Goal: Task Accomplishment & Management: Use online tool/utility

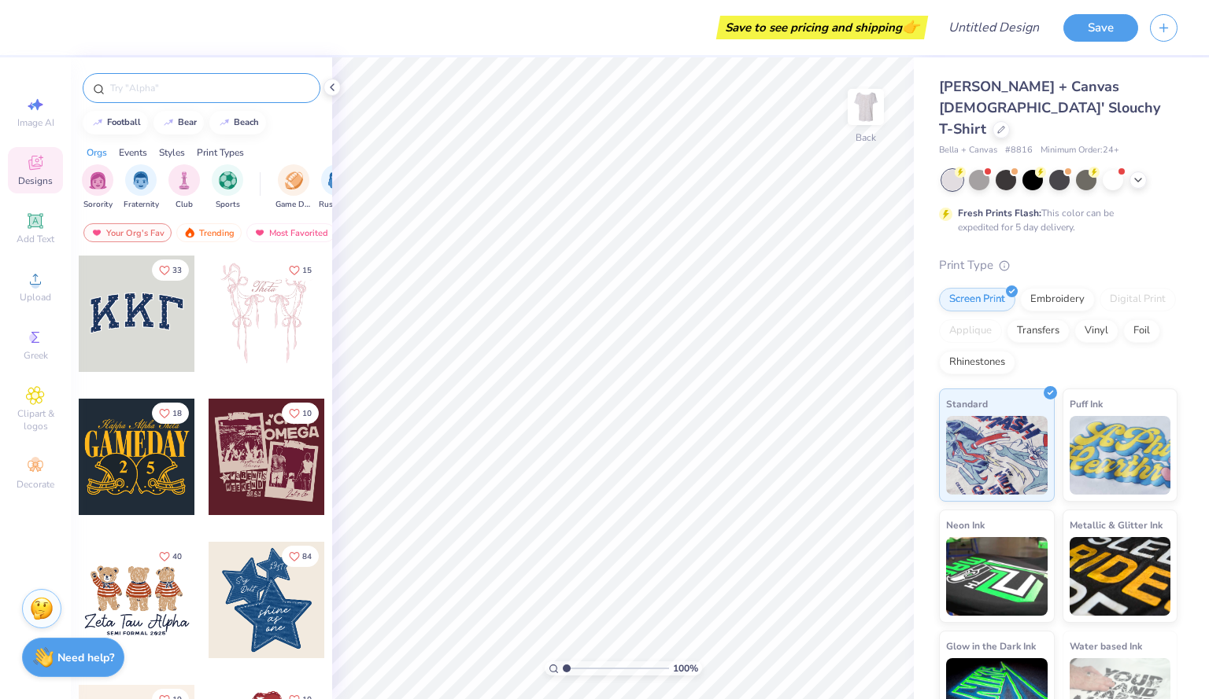
click at [139, 84] on input "text" at bounding box center [209, 88] width 201 height 16
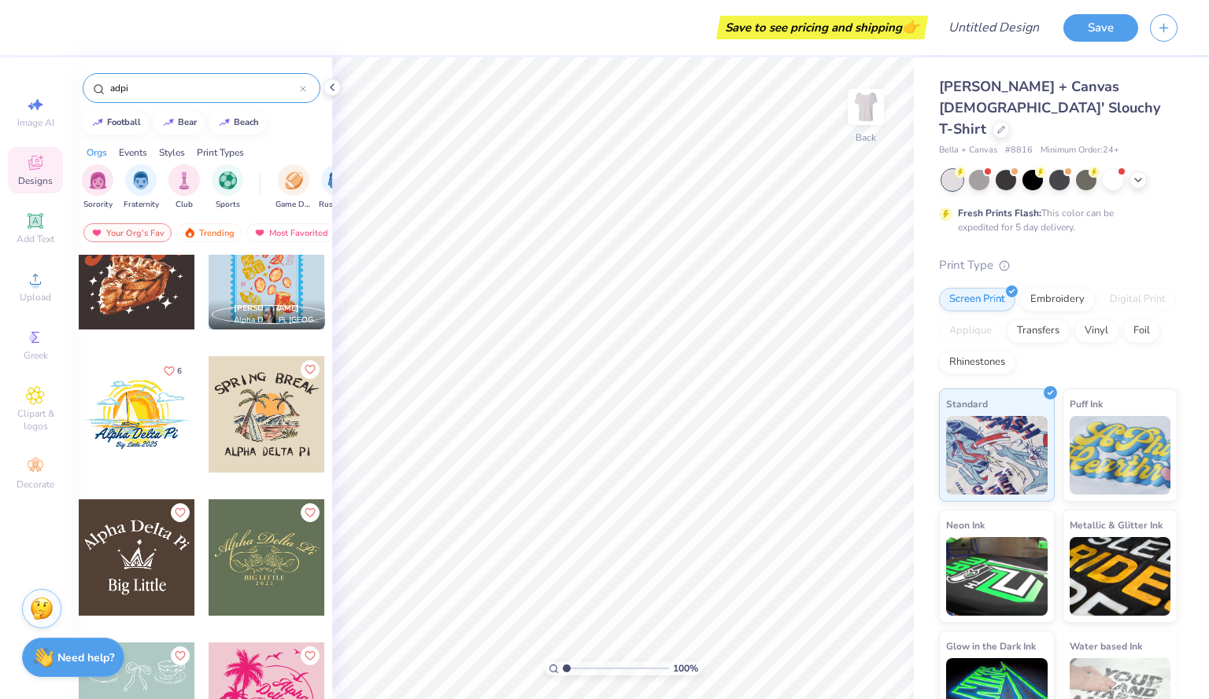
scroll to position [3285, 0]
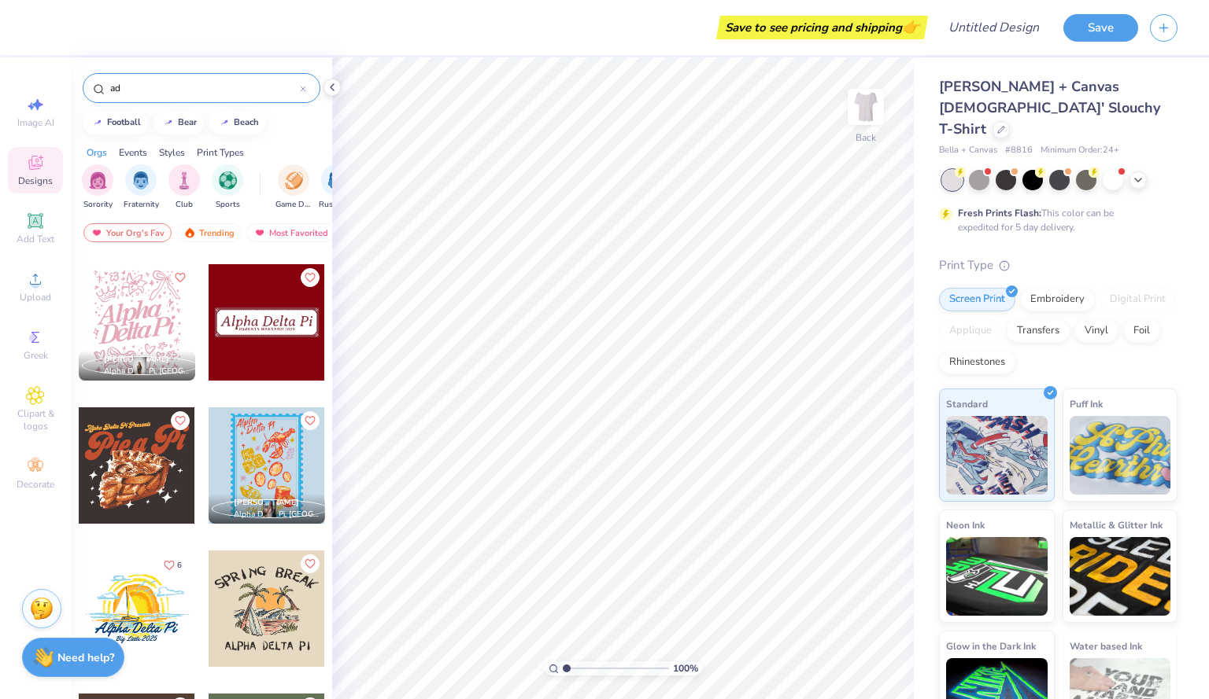
type input "a"
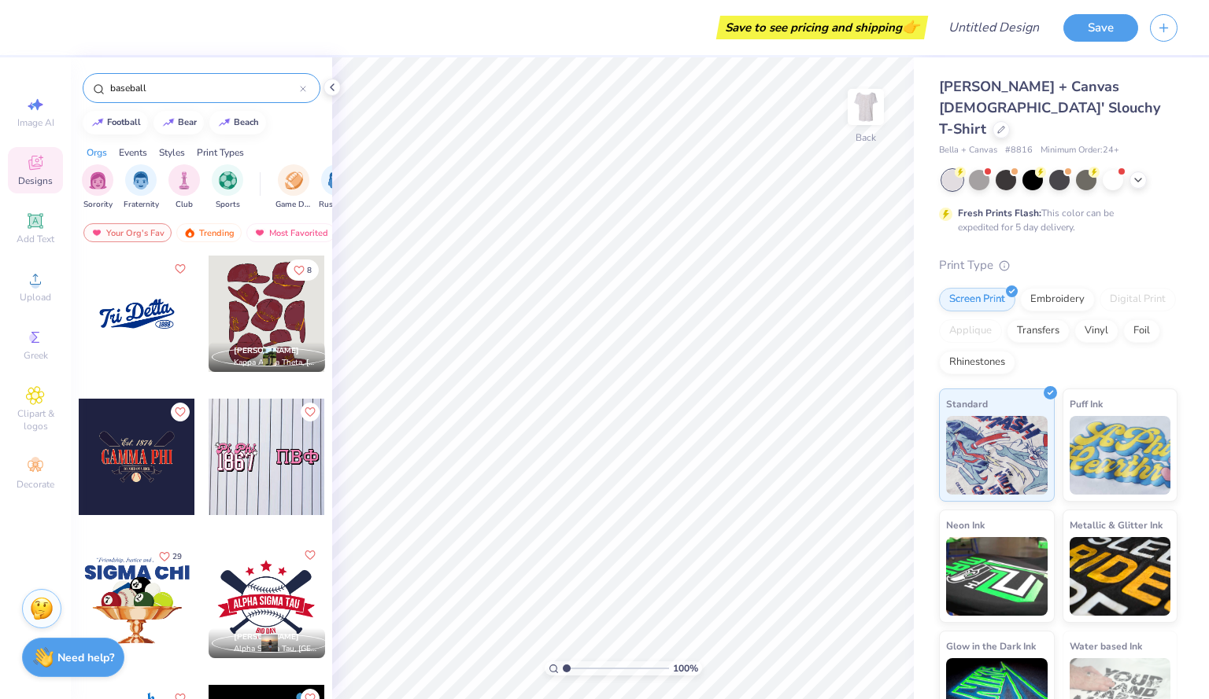
type input "baseball"
click at [133, 457] on div at bounding box center [137, 457] width 116 height 116
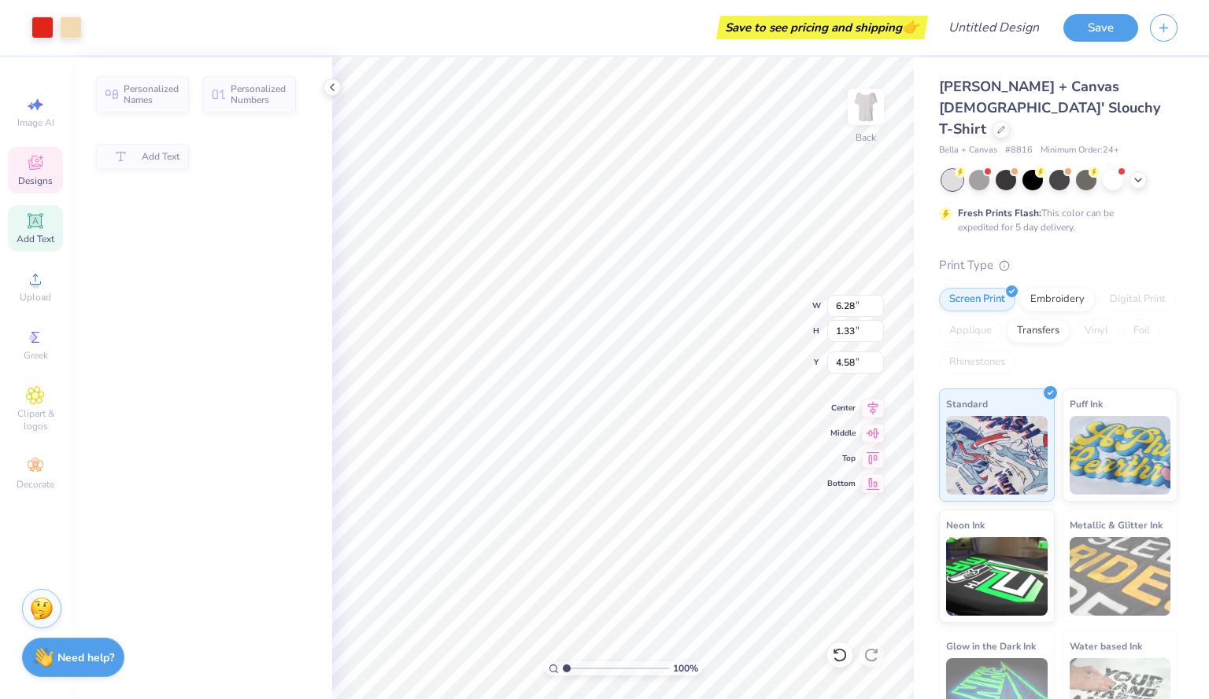
type input "6.28"
type input "1.33"
type input "4.58"
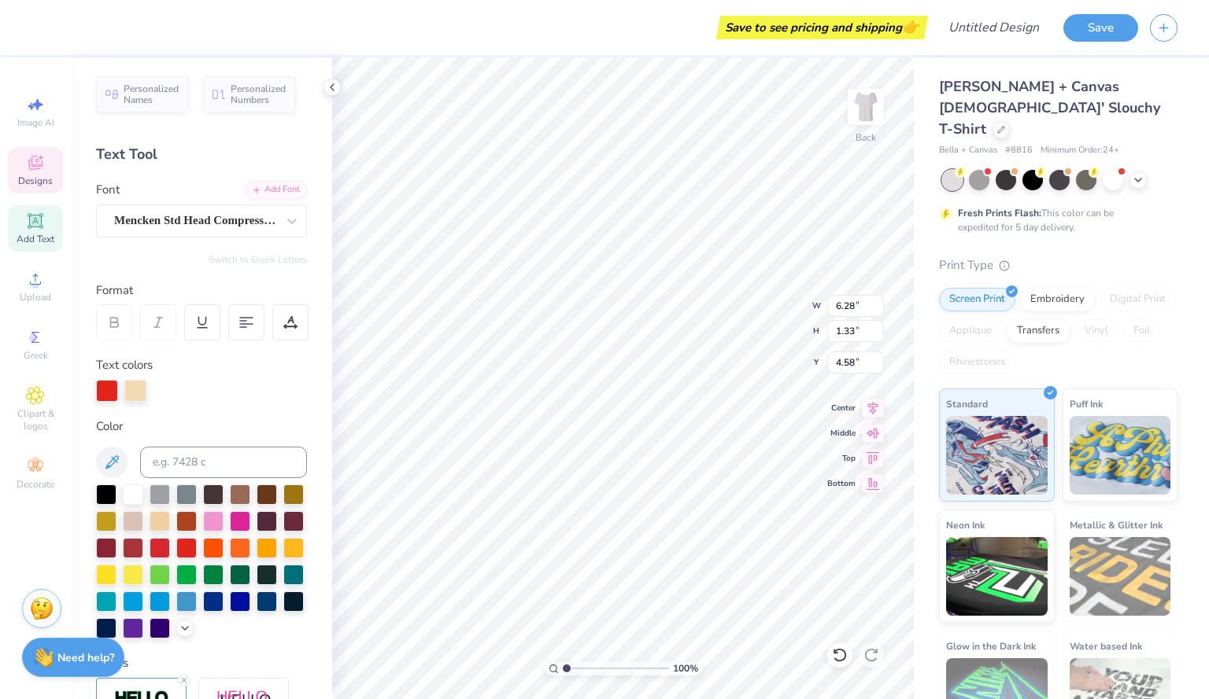
scroll to position [13, 2]
type textarea "A"
type textarea "ALPHA DELTA PI"
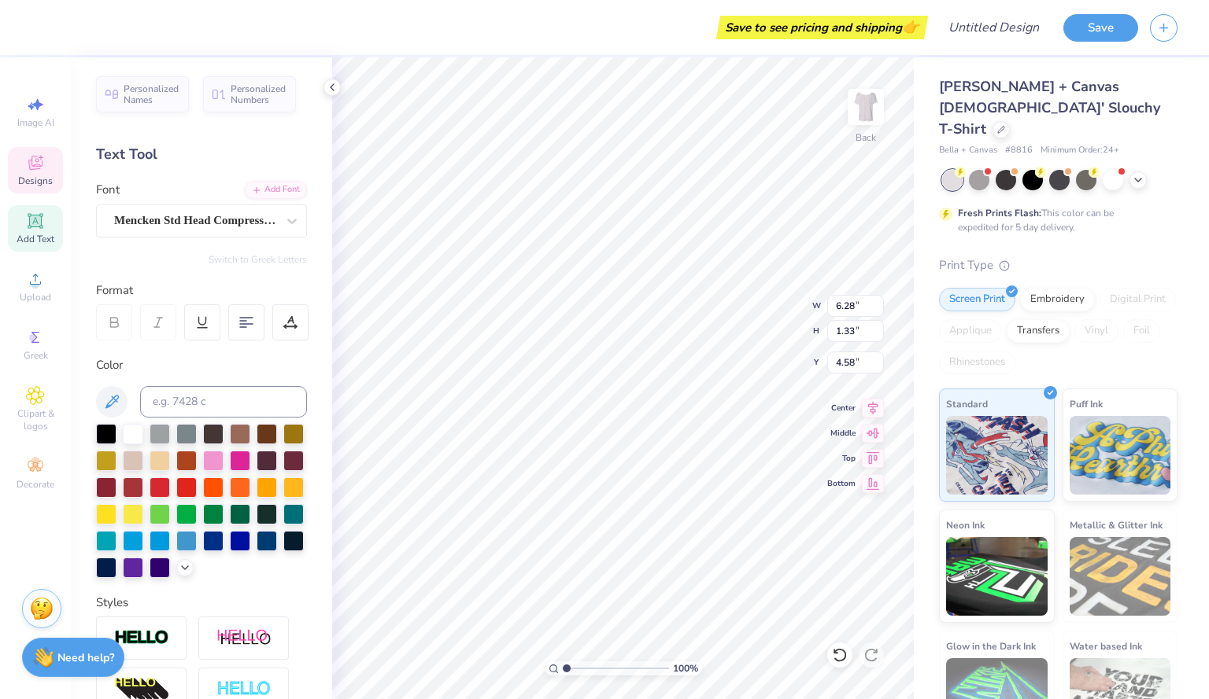
type input "2.29"
type input "0.27"
type input "6.18"
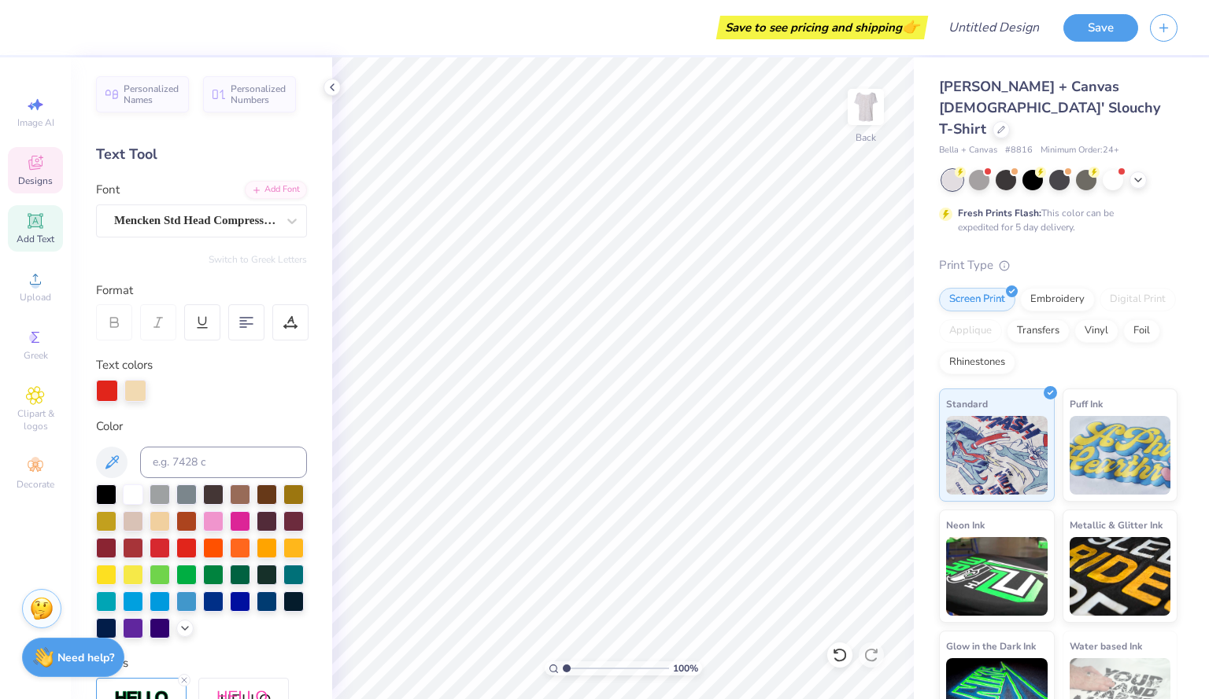
click at [39, 167] on icon at bounding box center [35, 165] width 13 height 10
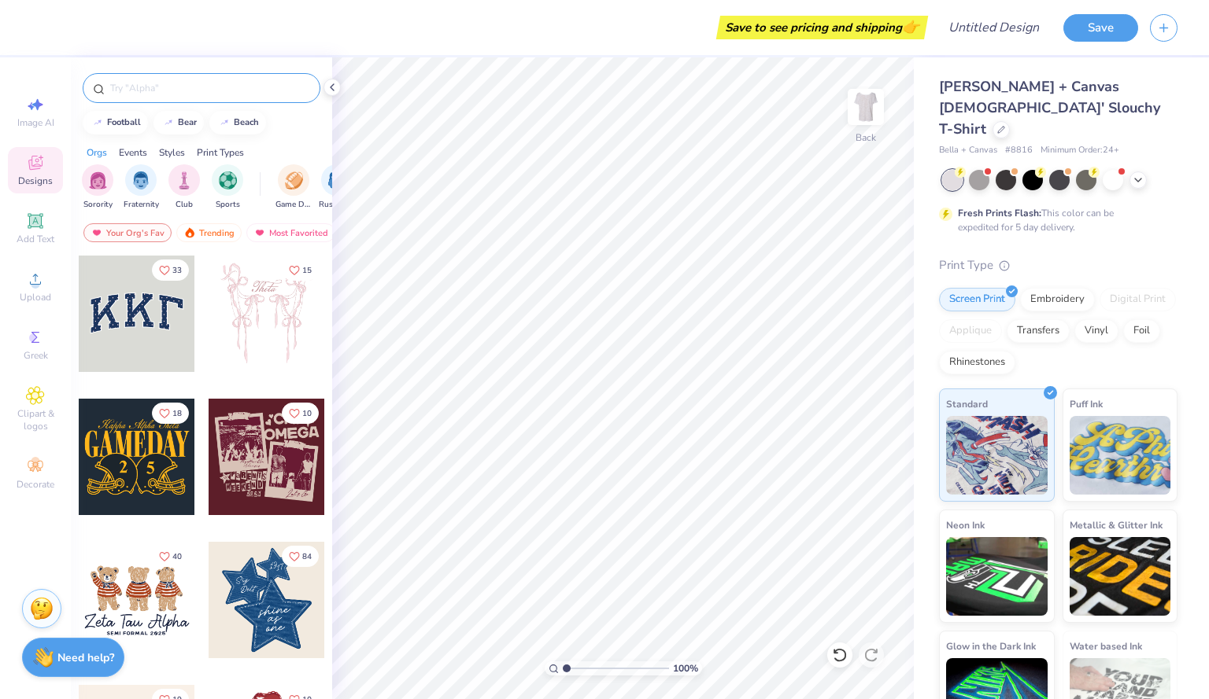
click at [173, 89] on input "text" at bounding box center [209, 88] width 201 height 16
type input "baseball"
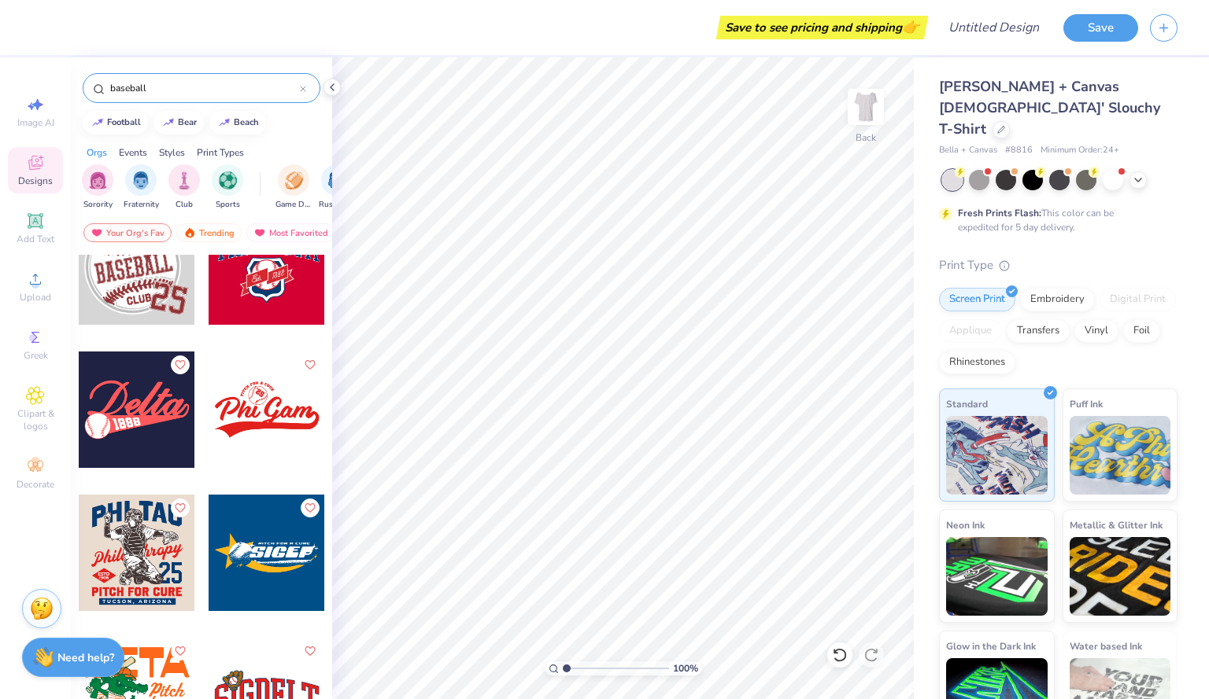
scroll to position [764, 0]
click at [130, 548] on div at bounding box center [137, 552] width 116 height 116
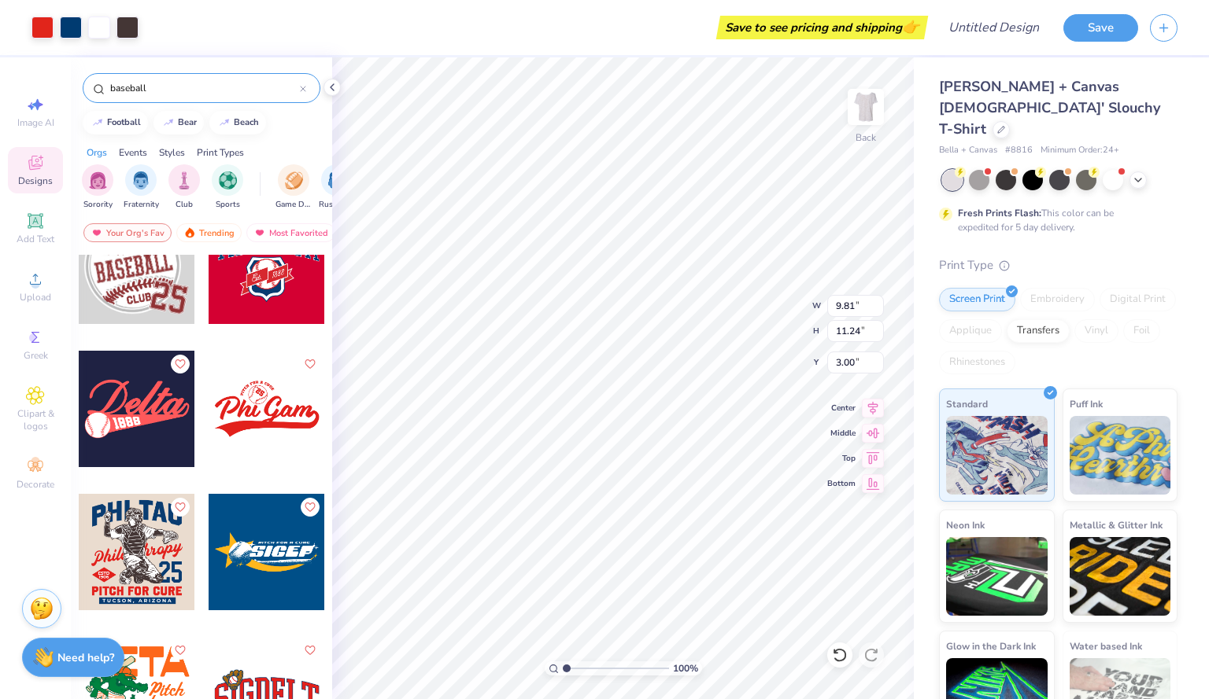
type input "8.41"
type input "9.64"
type input "3.00"
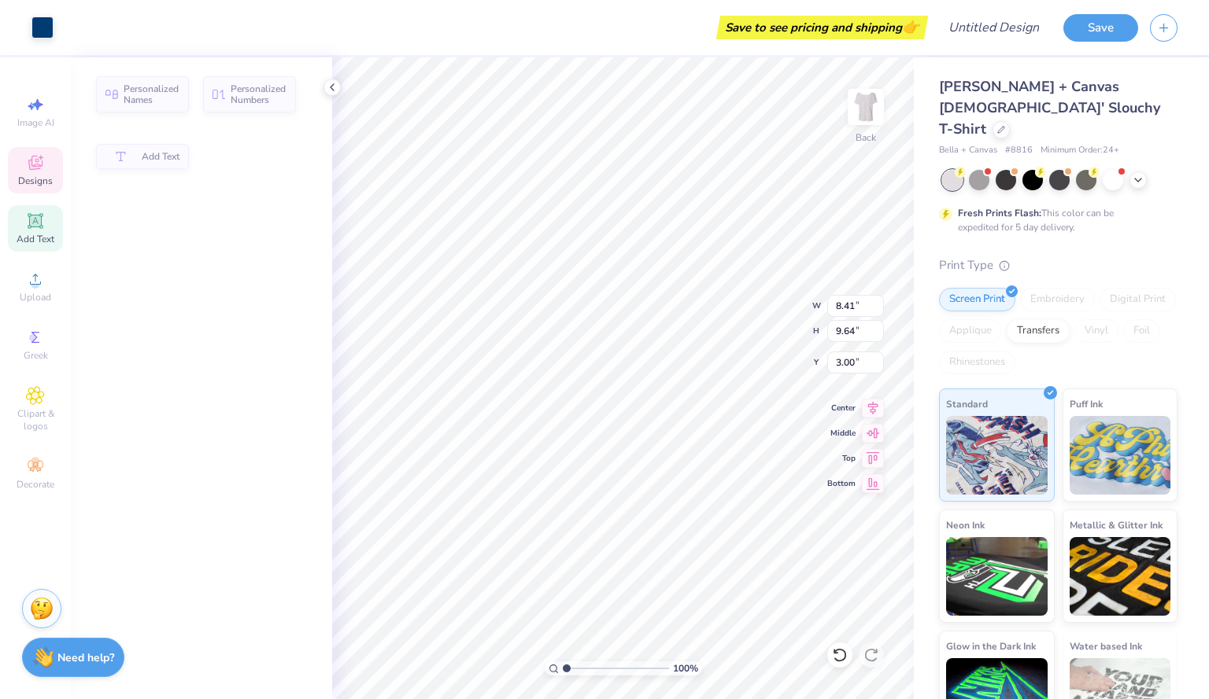
type input "8.27"
type input "2.47"
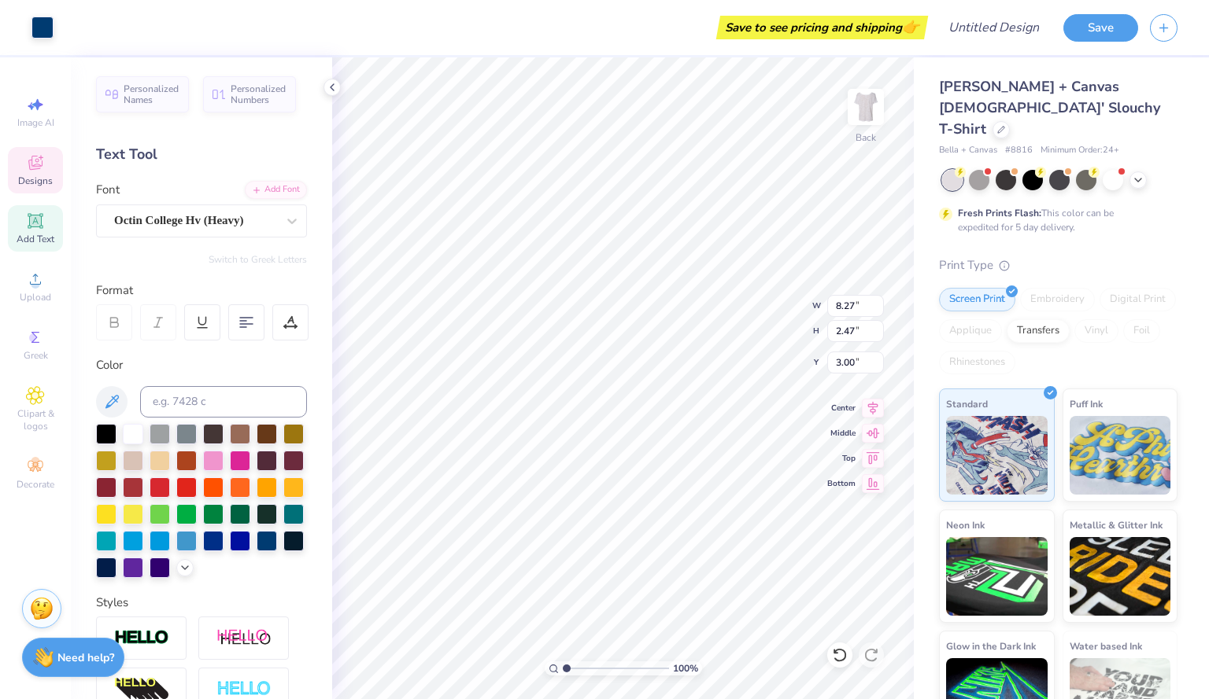
scroll to position [13, 2]
type textarea "A"
type textarea "HOME RUN [GEOGRAPHIC_DATA]"
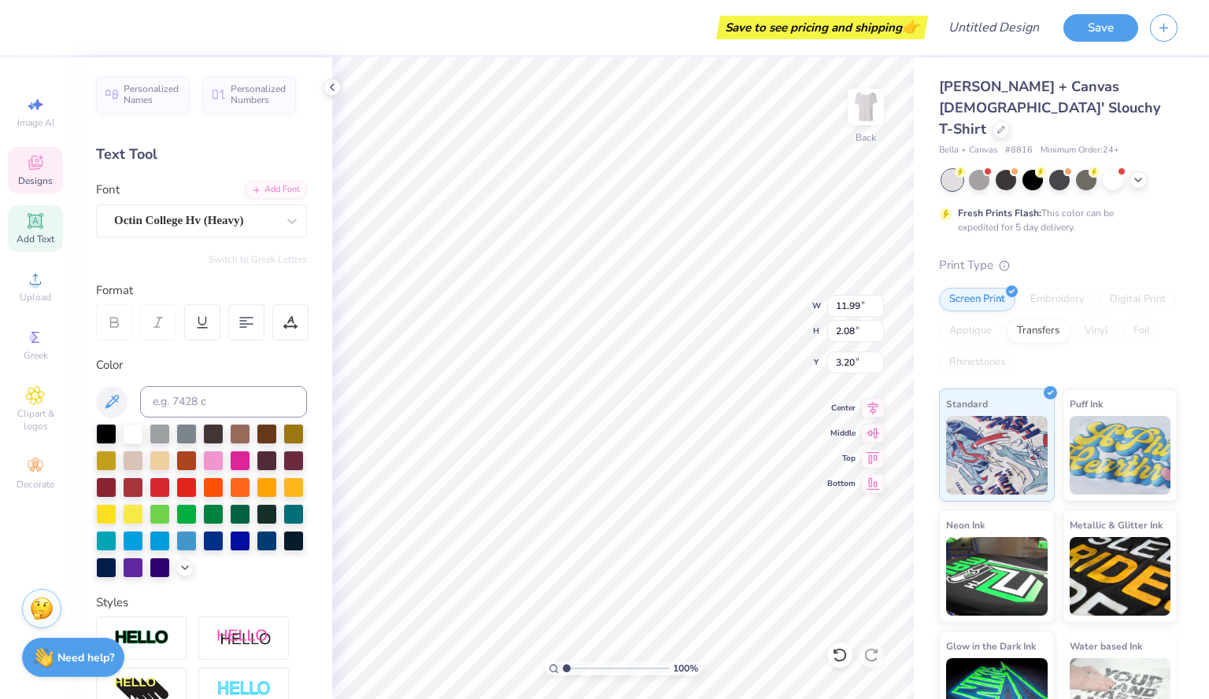
type textarea "ALPHA DELTA PI"
type input "3.00"
type textarea "18"
type input "2.22"
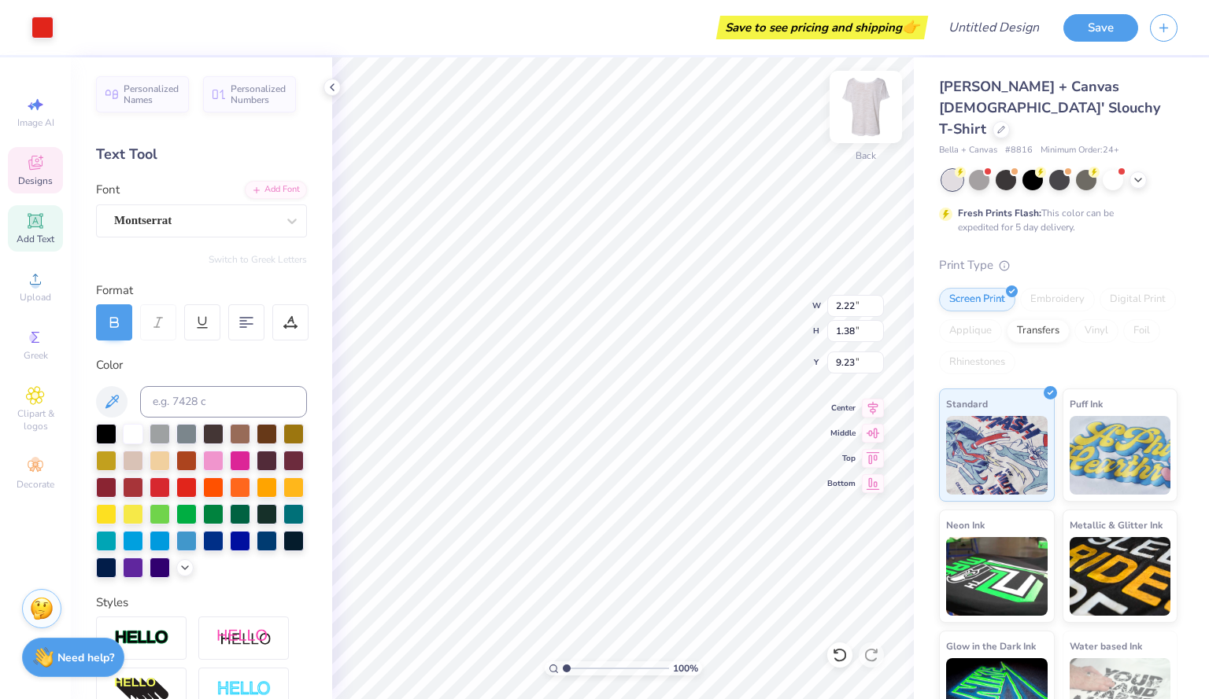
type input "1.38"
type input "9.23"
type input "0.40"
type input "0.29"
type input "9.98"
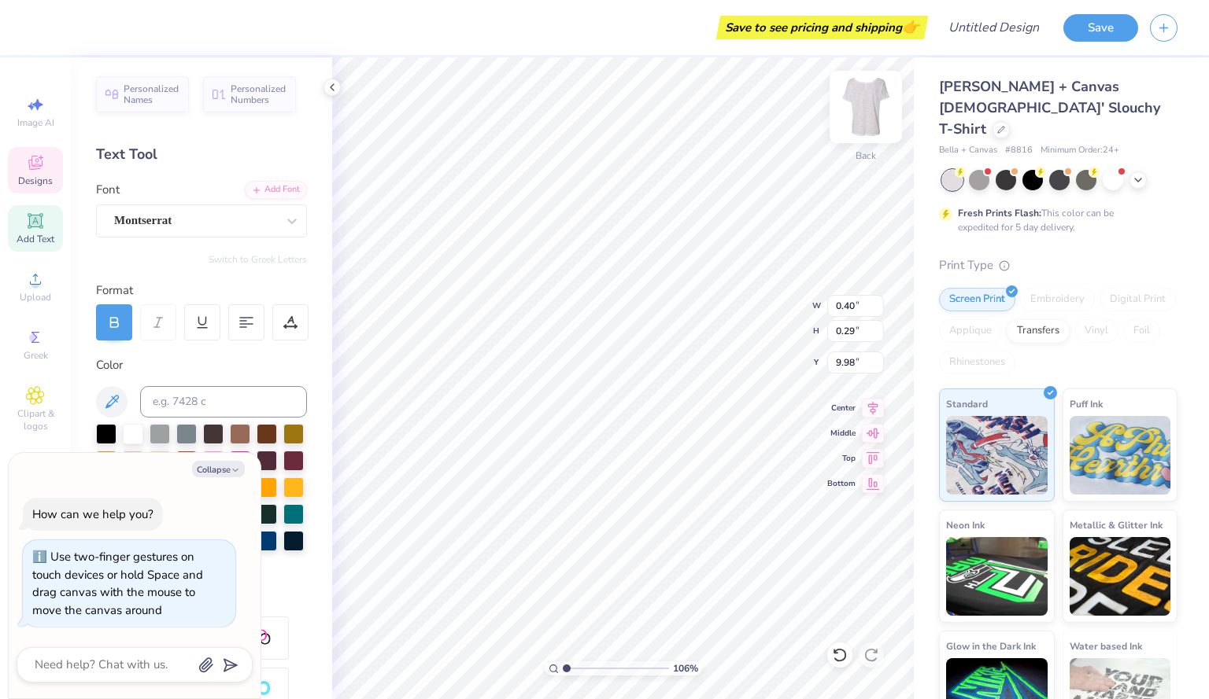
type input "1.06150069577394"
type textarea "x"
type input "1.0707205639922"
type textarea "x"
type input "1.07943089212857"
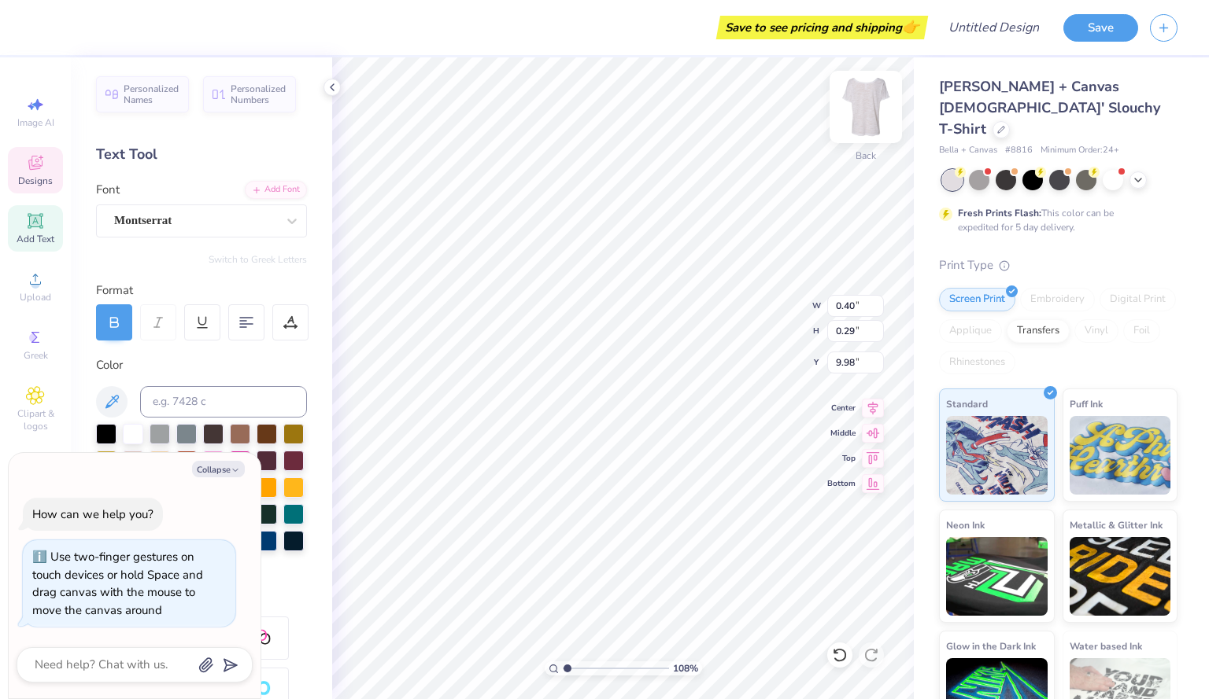
type textarea "x"
type input "1.07943089212857"
type textarea "x"
type textarea "1"
type input "1.07943089212857"
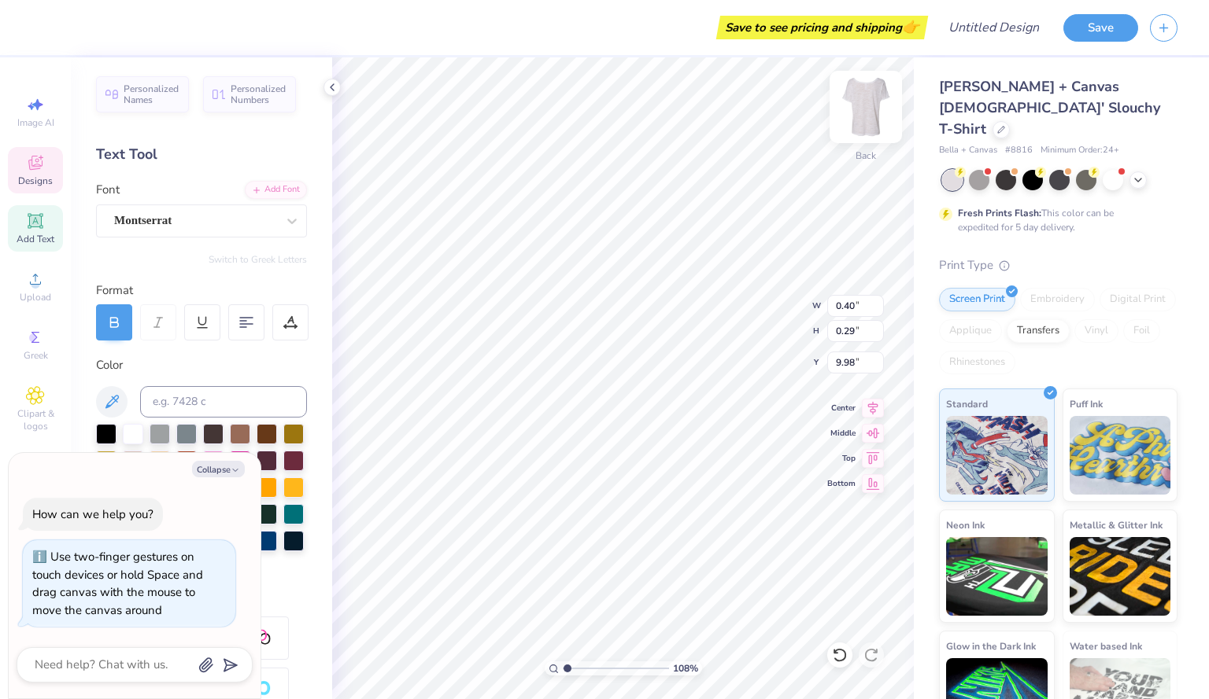
type textarea "x"
type textarea "1851"
type input "1.07943089212857"
type textarea "x"
type input "1.07943089212857"
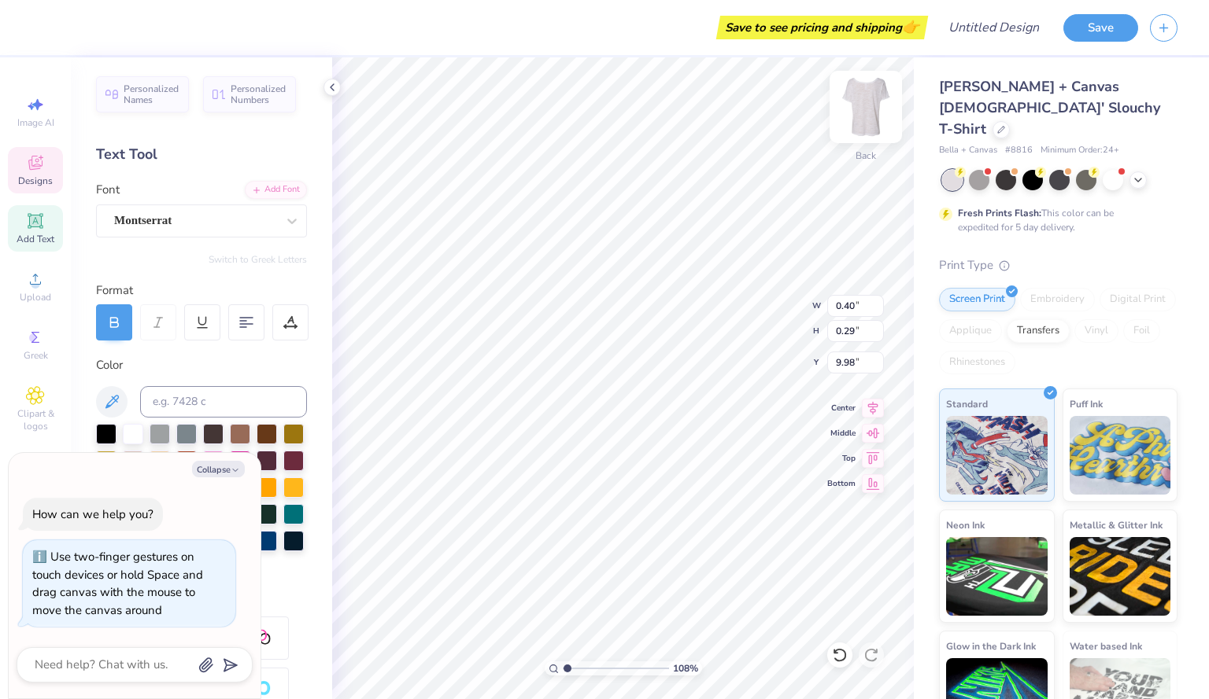
type input "8.29"
type input "0.84"
type input "10.99"
type textarea "x"
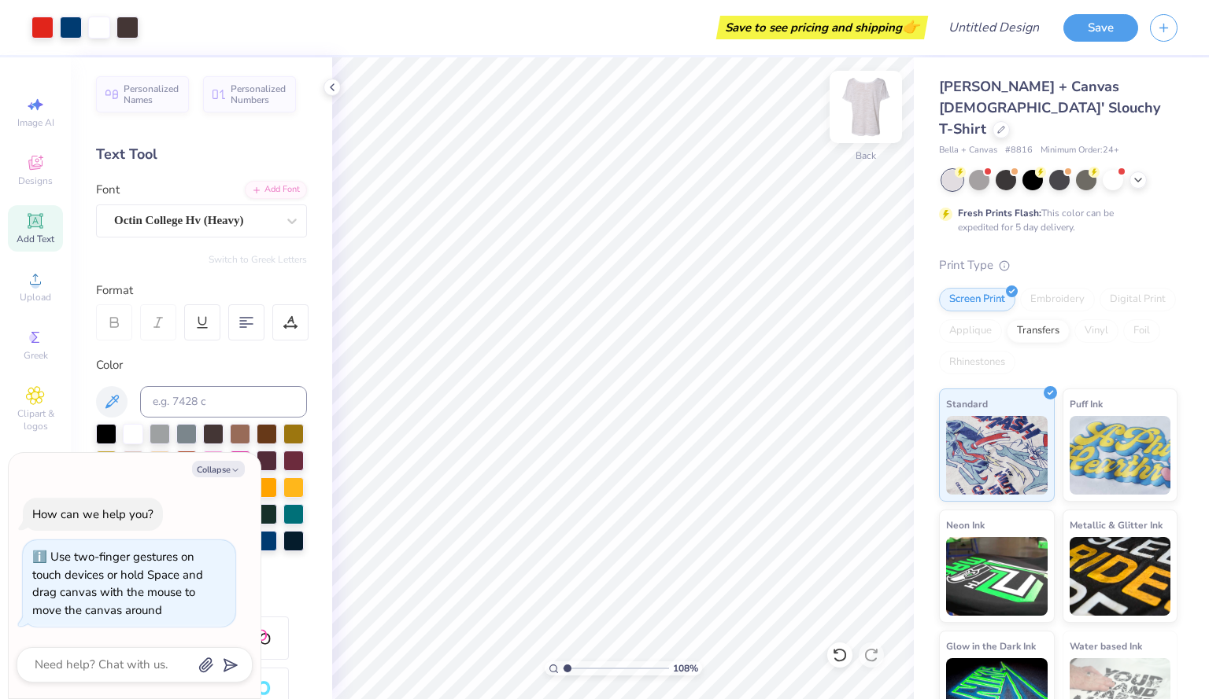
type input "1.07943089212857"
type textarea "x"
type input "1.07943089212857"
type textarea "x"
type input "1.07943089212857"
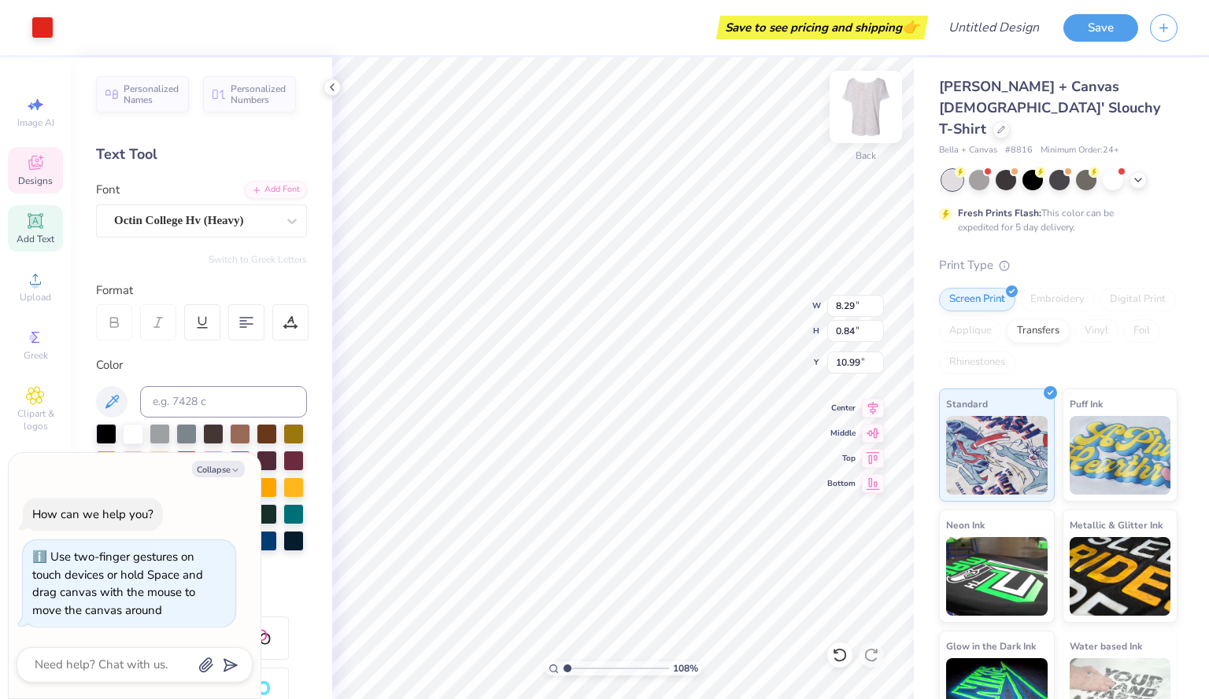
type textarea "x"
type input "1.07943089212857"
type textarea "x"
type input "1.07943089212857"
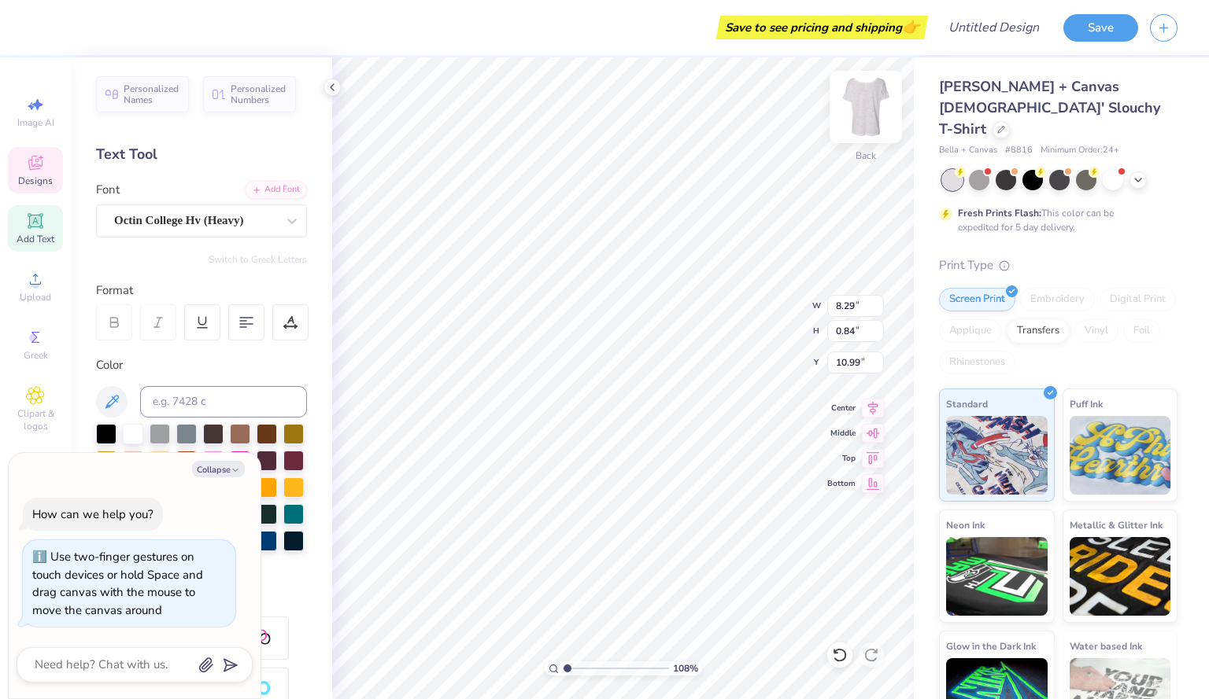
type textarea "x"
type input "1.07943089212857"
type textarea "x"
type input "1.07943089212857"
type textarea "x"
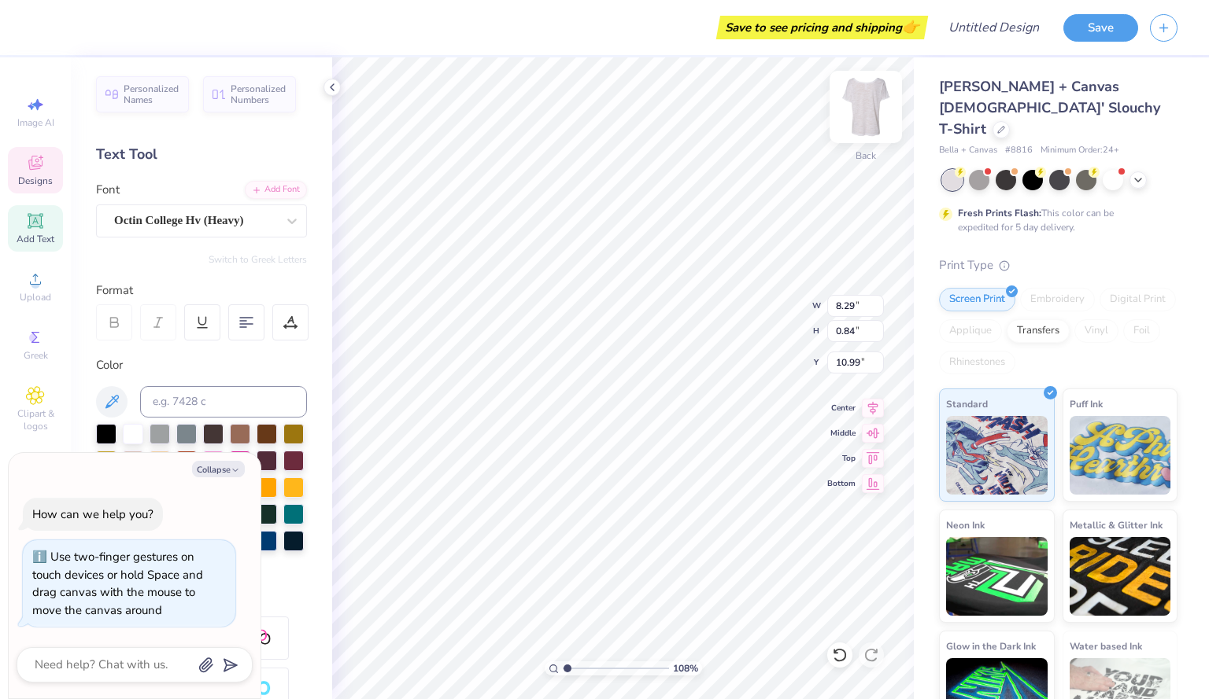
type input "1.07943089212857"
type textarea "x"
type input "1.07943089212857"
type textarea "x"
type input "1.07943089212857"
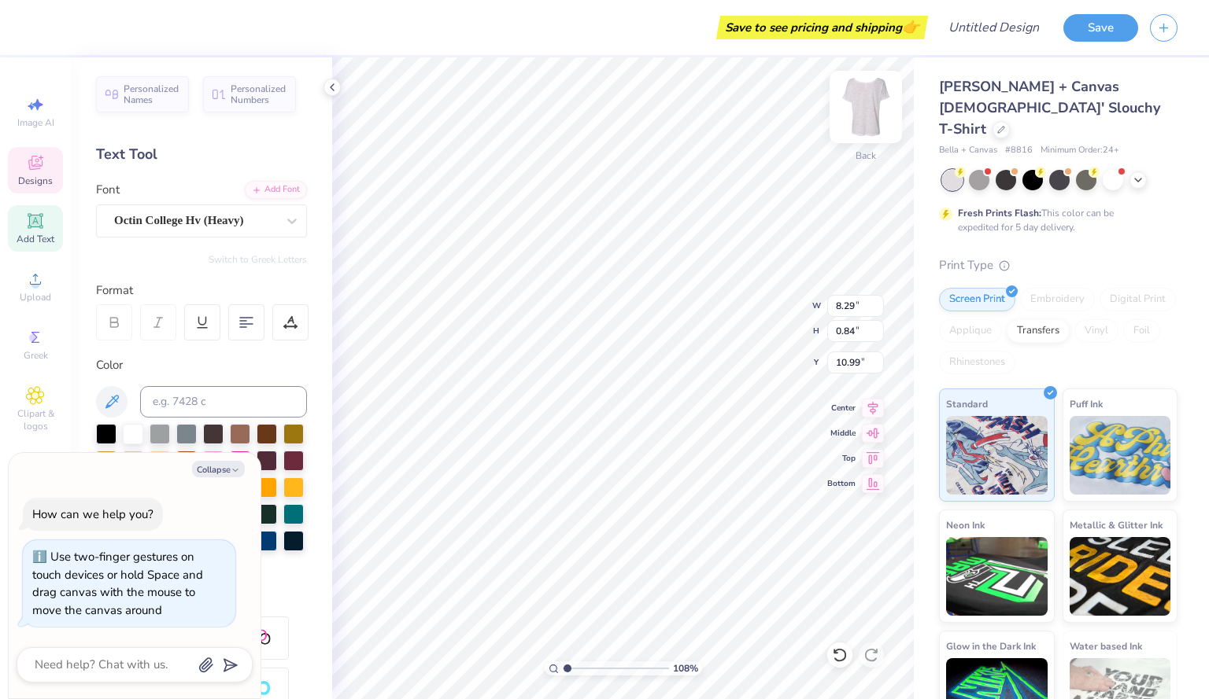
type textarea "x"
type input "1.07943089212857"
type textarea "x"
type input "1.07943089212857"
type textarea "x"
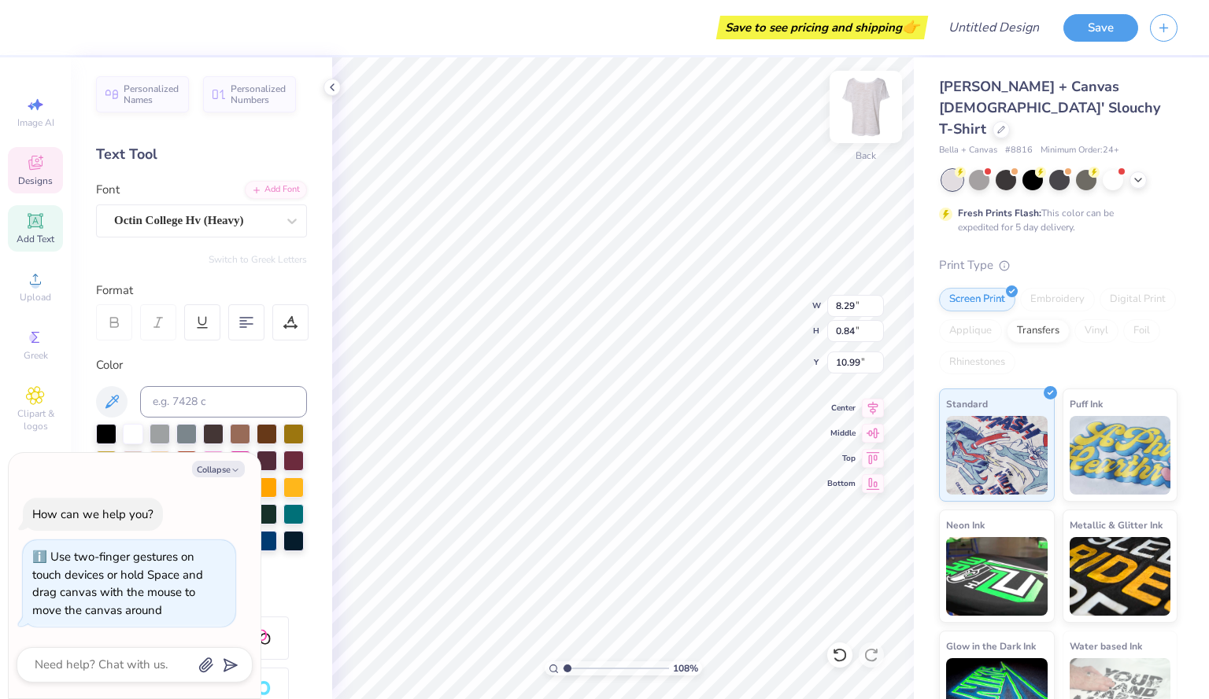
type input "1.07943089212857"
type textarea "x"
type input "1.07943089212857"
type textarea "x"
type input "1.07943089212857"
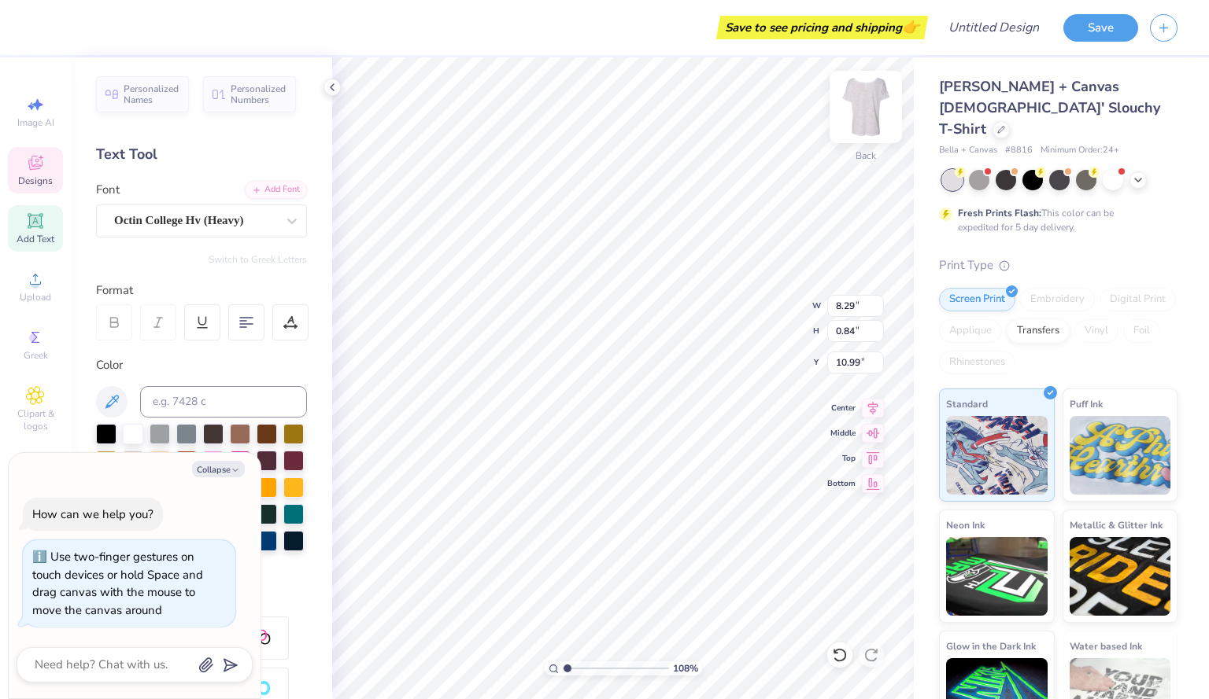
type textarea "x"
type input "1.07943089212857"
type textarea "x"
type input "1.07943089212857"
type textarea "x"
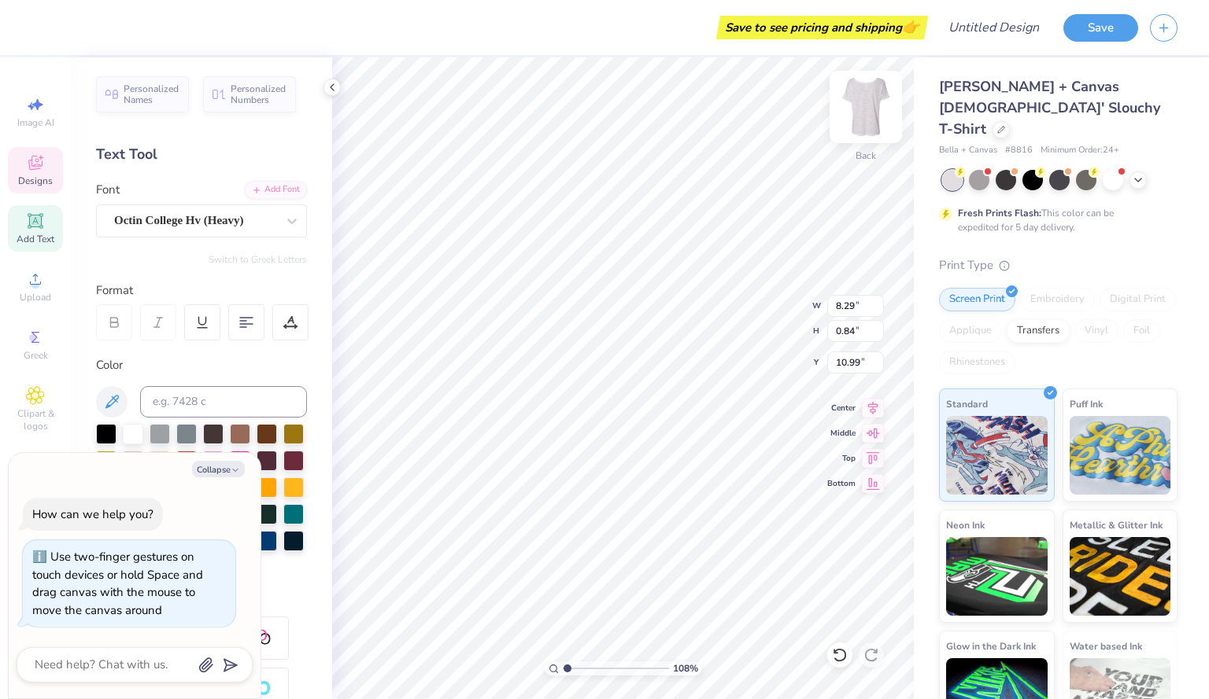
type input "1.07943089212857"
type textarea "x"
type input "1.07943089212857"
type textarea "x"
type input "1.07943089212857"
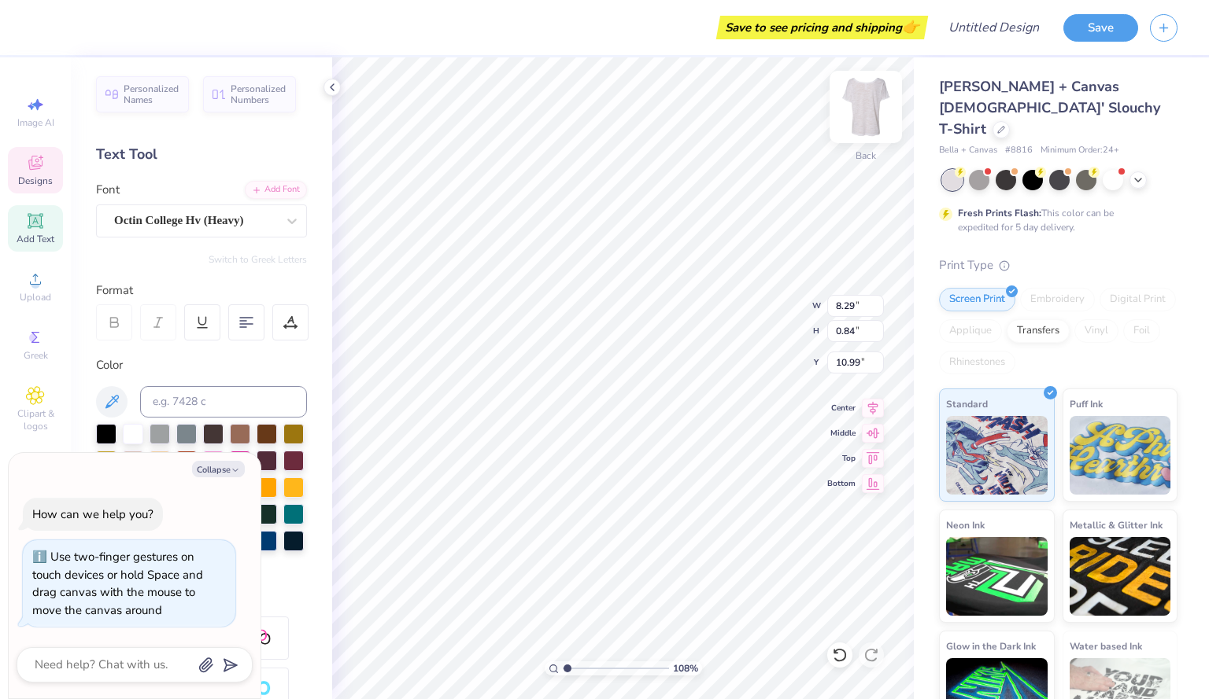
type textarea "x"
type input "1.07943089212857"
type textarea "x"
type textarea "PITCH FOR CUR"
type input "1.07943089212857"
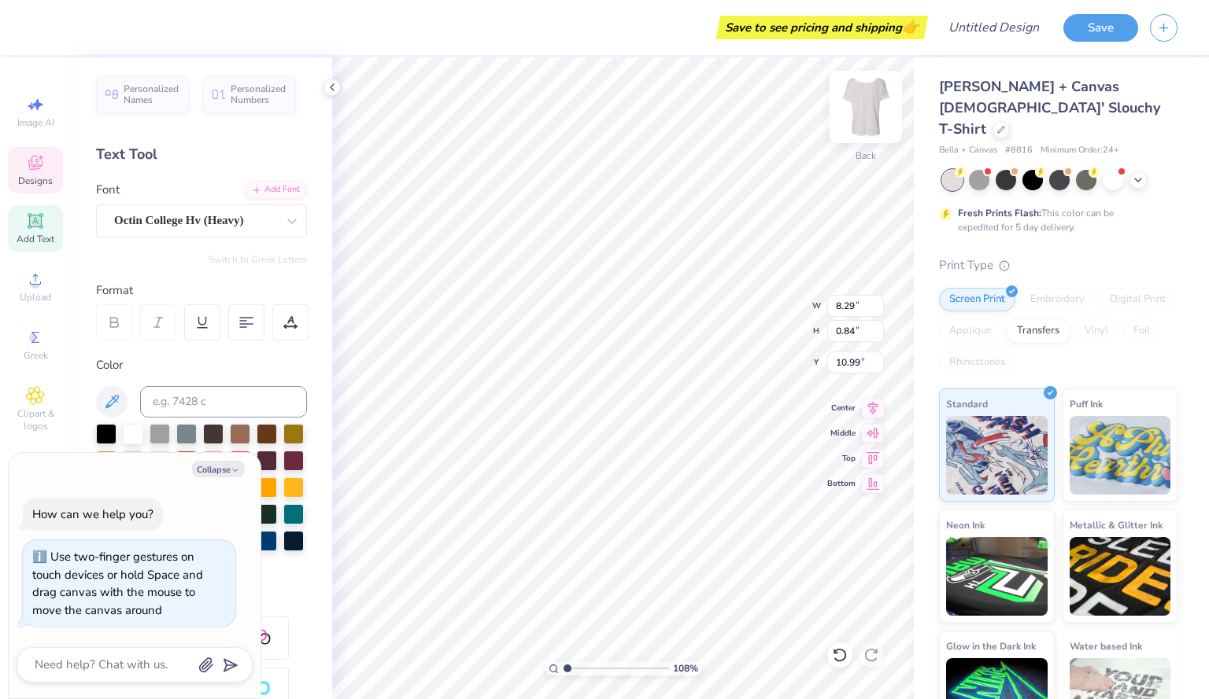
type textarea "x"
type textarea "PITCH FOR CU"
type input "1.07943089212857"
type textarea "x"
type textarea "PITCH FOR C"
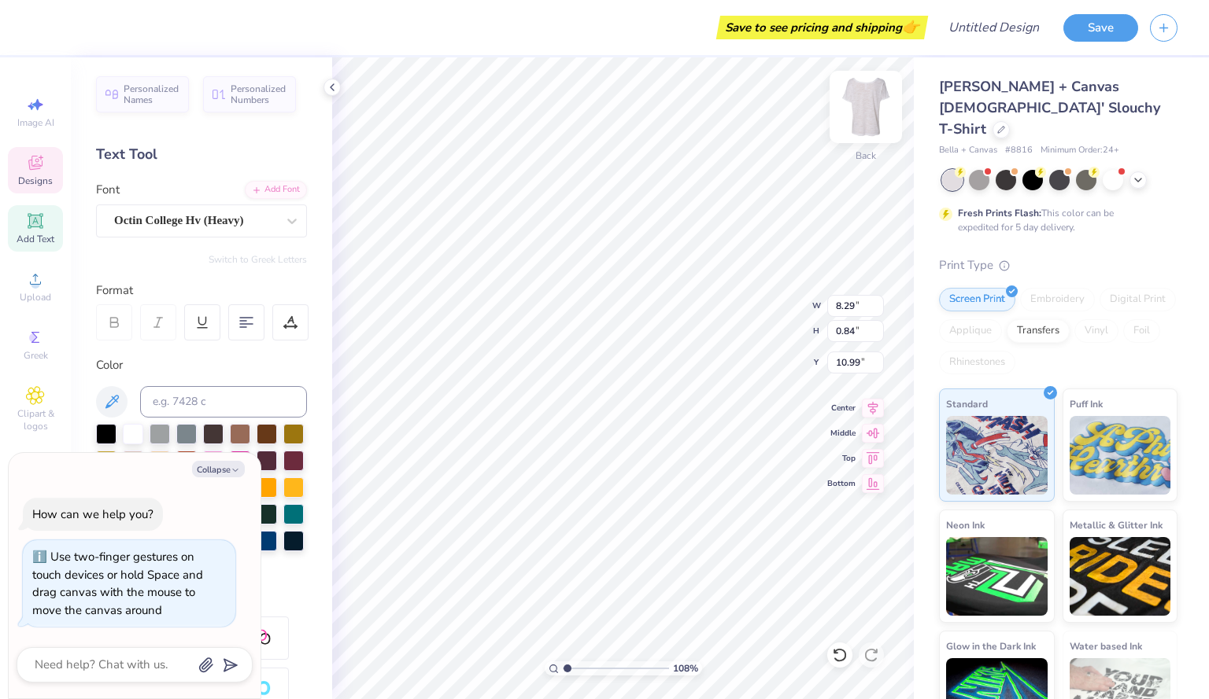
type input "1.07943089212857"
type textarea "x"
type textarea "PITCH FOR"
type input "1.07943089212857"
type textarea "x"
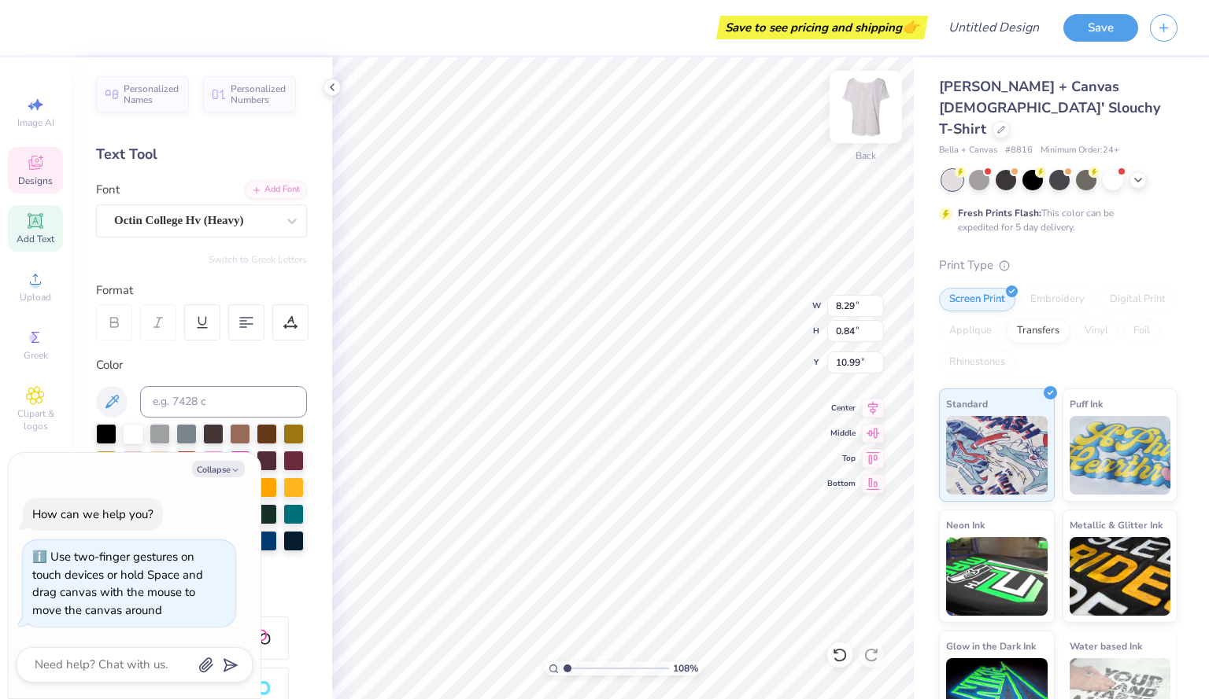
type input "1.07943089212857"
type textarea "x"
type textarea "PITCH FO"
type input "1.07943089212857"
type textarea "x"
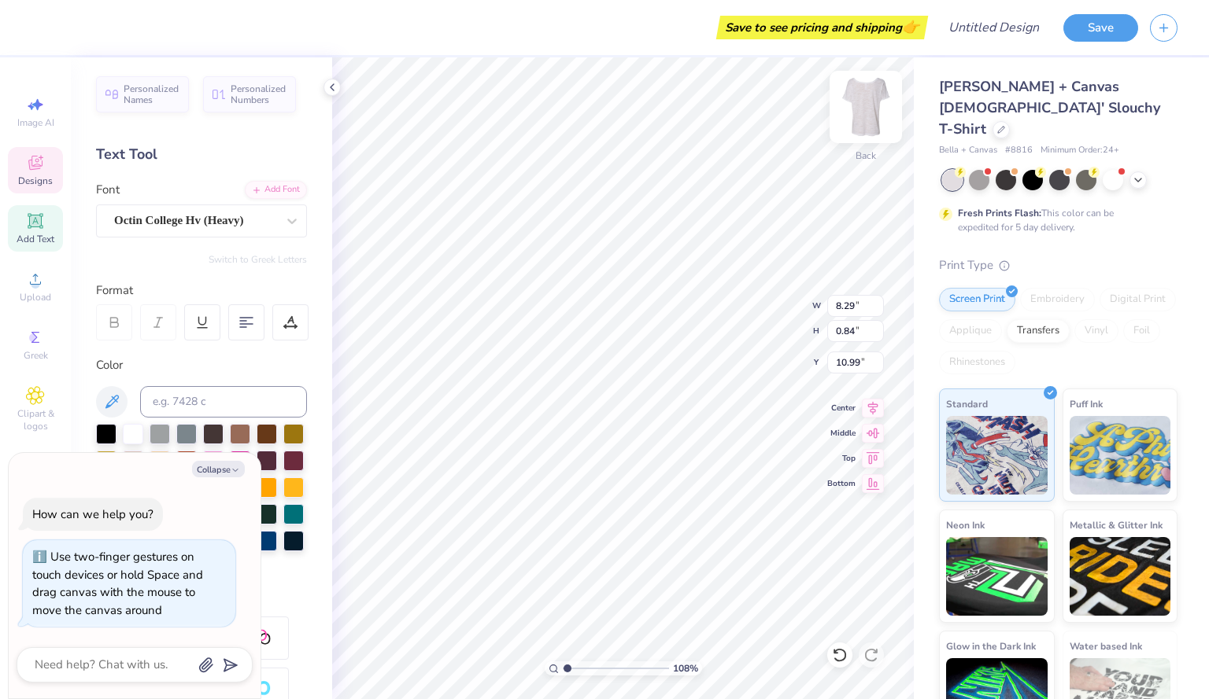
type textarea "PITCH F"
type input "1.07943089212857"
type textarea "x"
type textarea "PITCH"
type input "1.07943089212857"
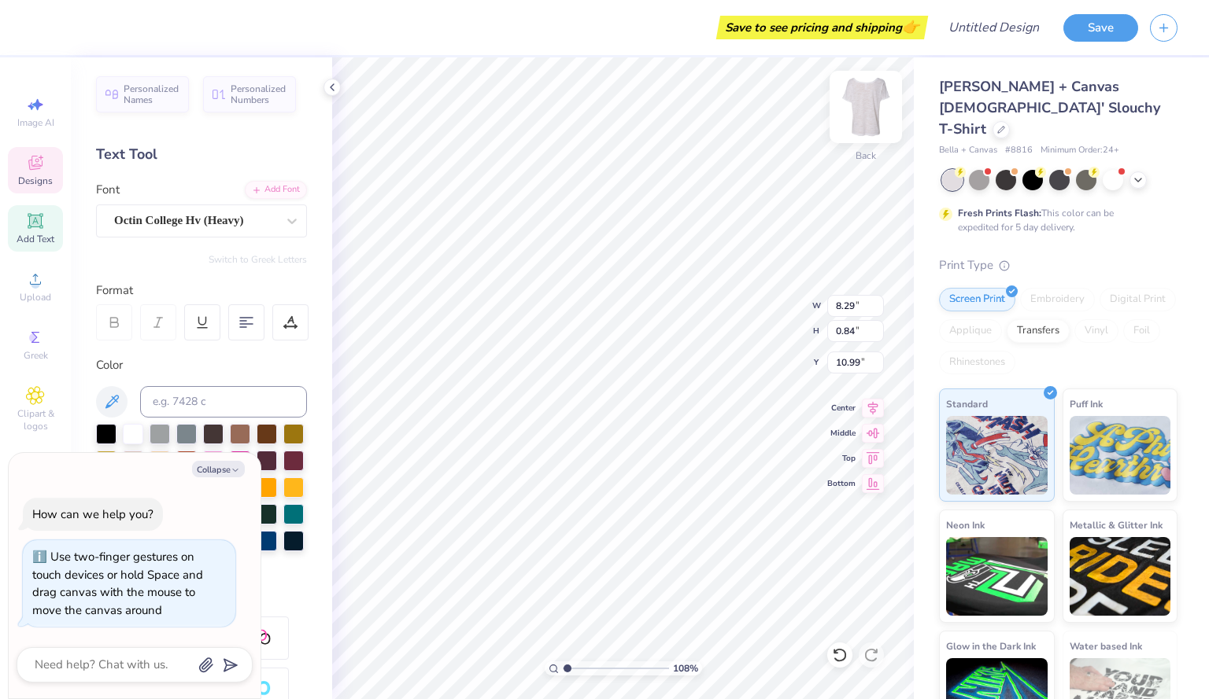
type textarea "x"
type textarea "PITCH"
type input "1.07943089212857"
type textarea "x"
type textarea "PITC"
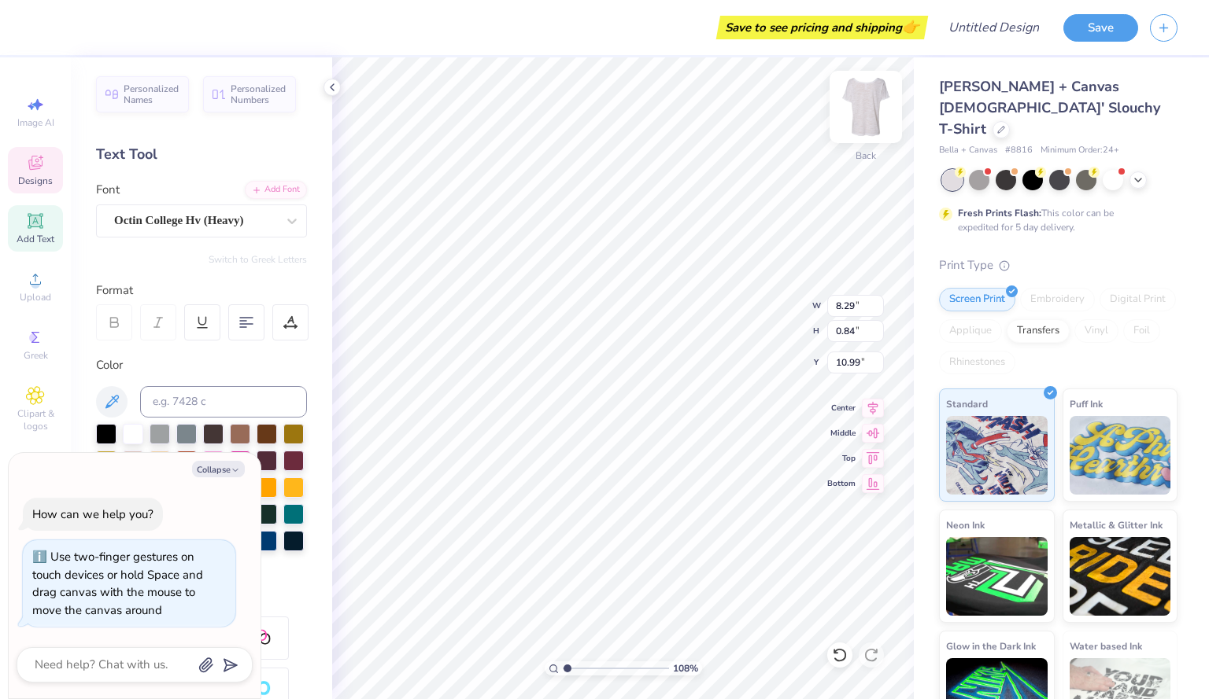
type input "1.07943089212857"
type textarea "x"
type textarea "PIT"
type input "1.07943089212857"
type textarea "x"
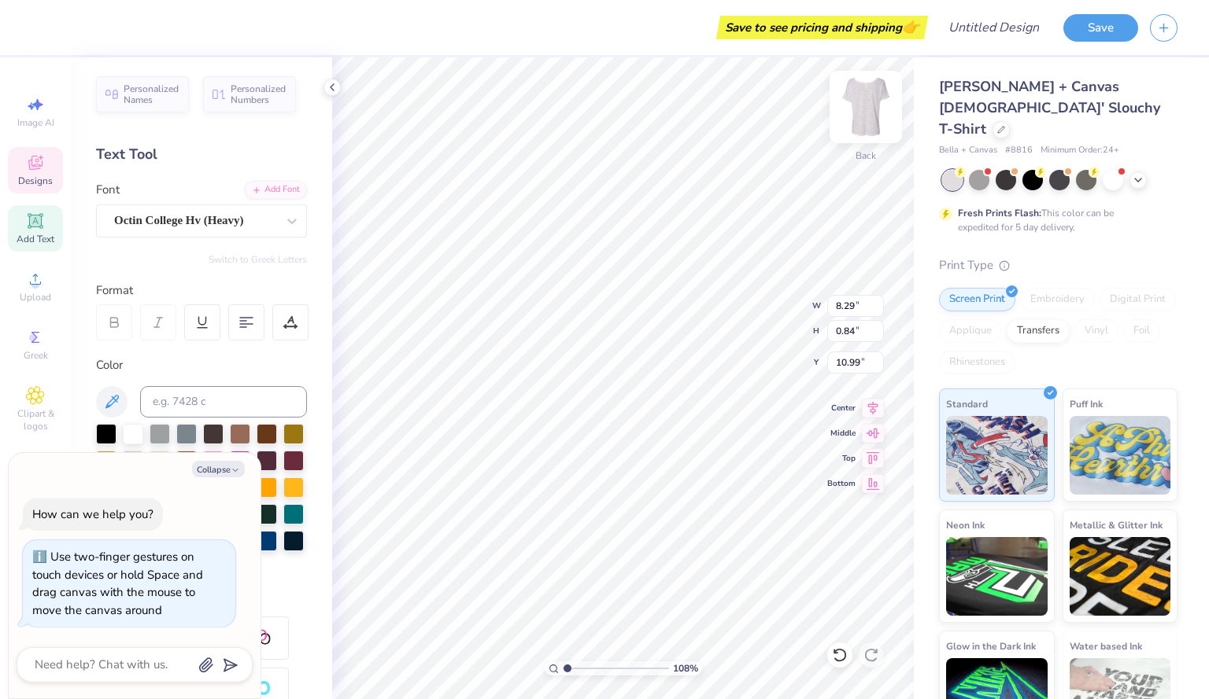
type textarea "PI"
type input "1.07943089212857"
type textarea "x"
type input "1.07943089212857"
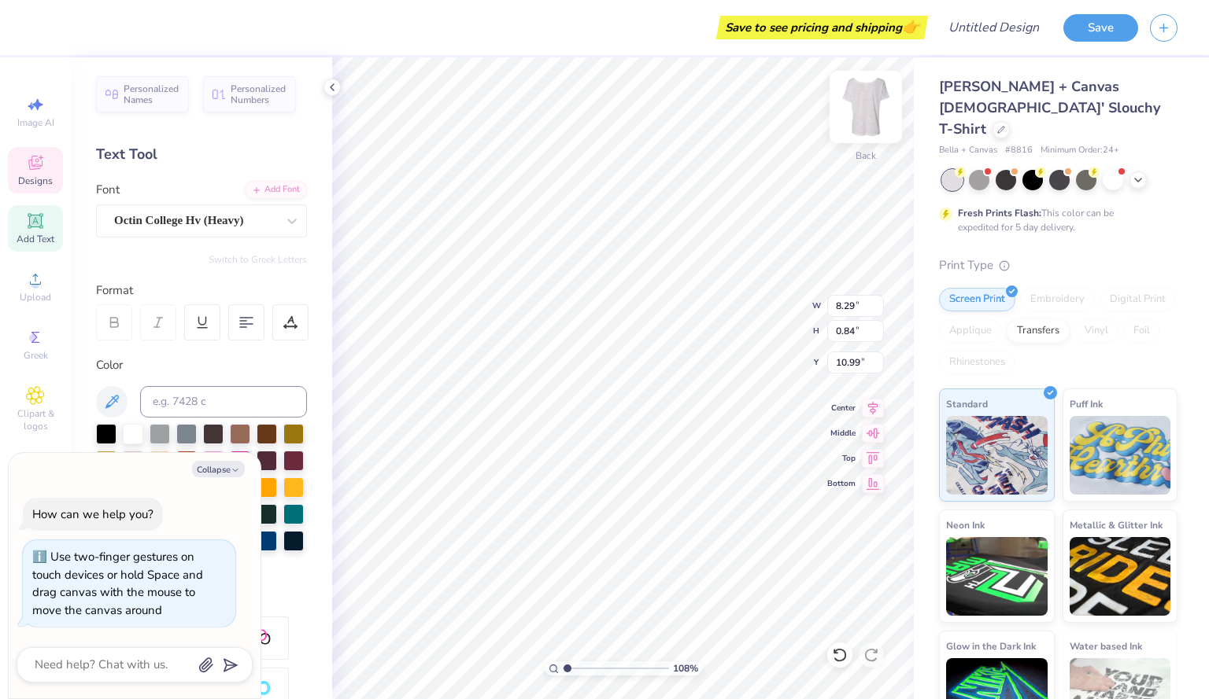
type textarea "x"
type textarea "P"
type input "1.07943089212857"
type textarea "x"
type input "1.07943089212857"
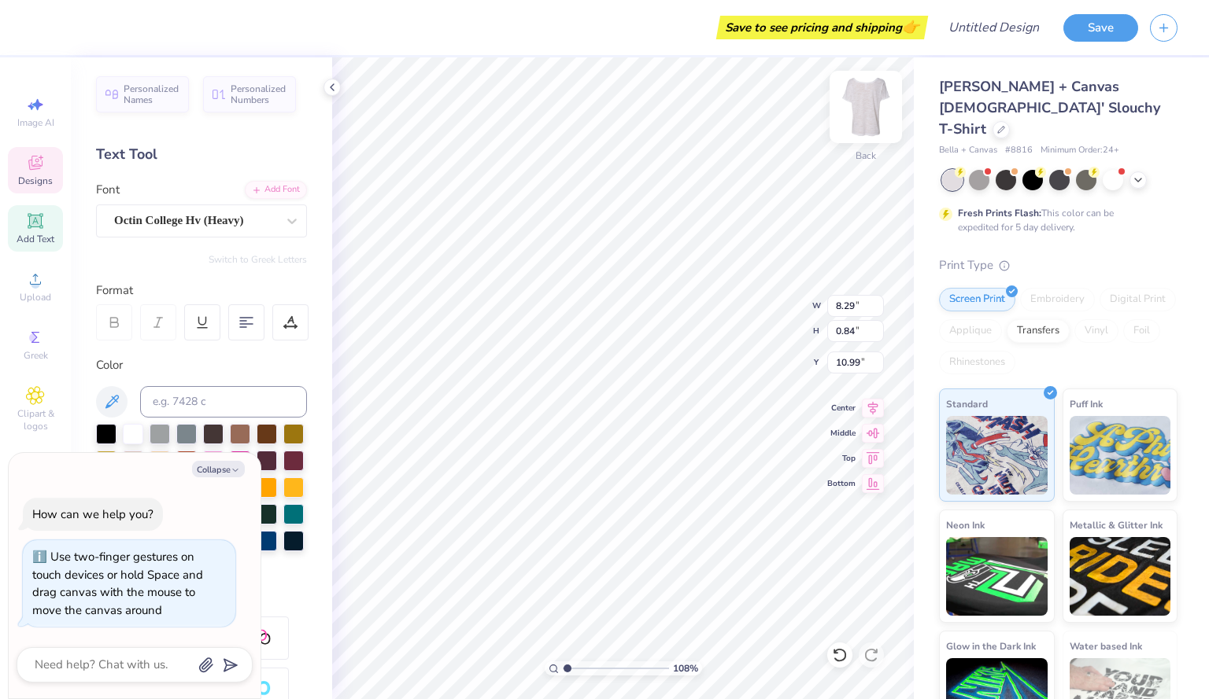
type textarea "x"
type textarea "H"
type input "1.07943089212857"
type textarea "x"
type input "1.07943089212857"
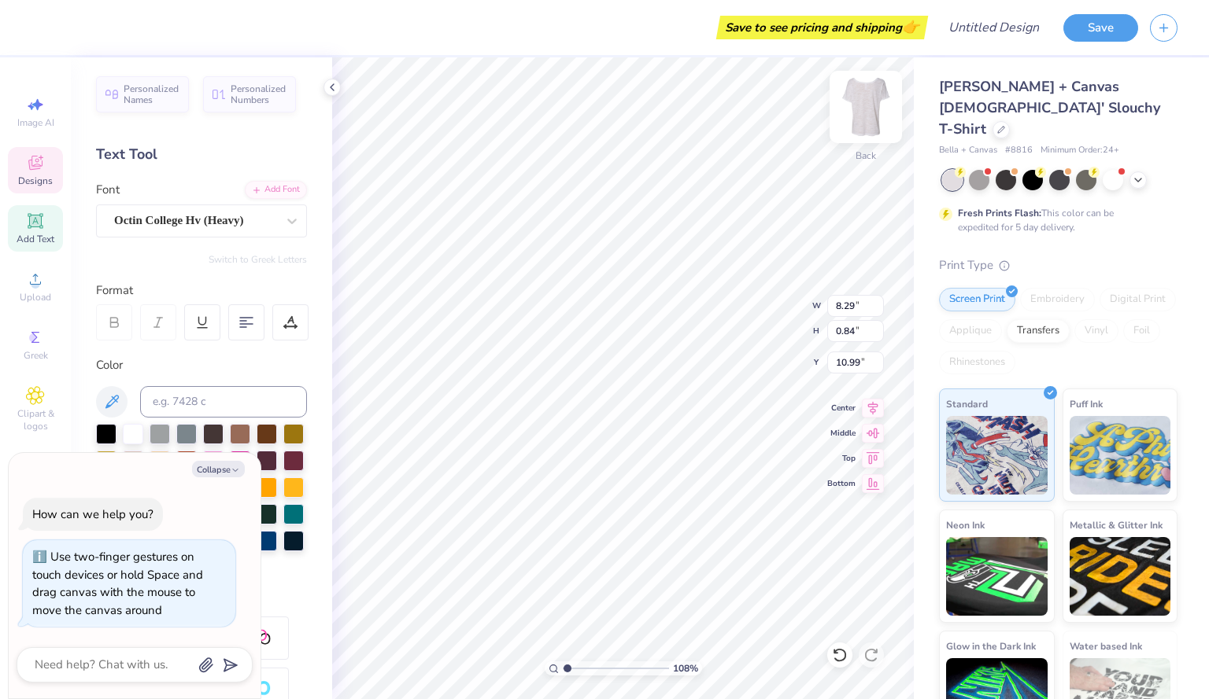
type textarea "x"
type textarea "Home"
type input "1.07943089212857"
type textarea "x"
type textarea "Home"
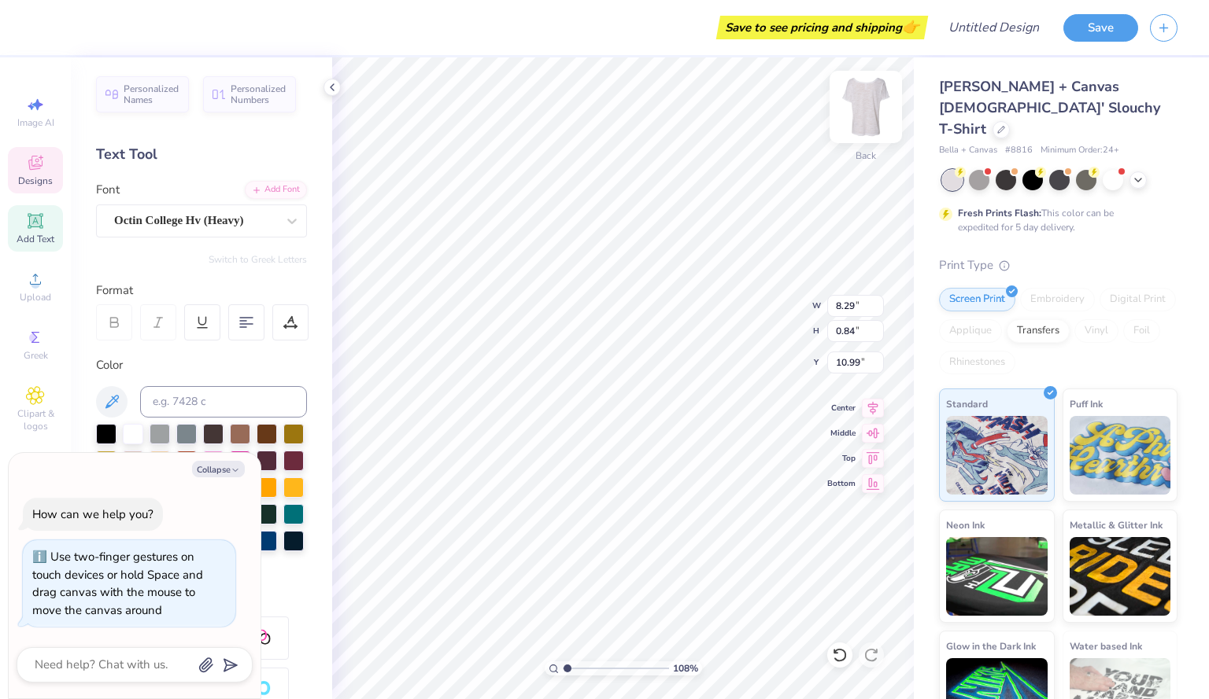
type input "1.07943089212857"
type textarea "x"
type textarea "Home ru"
type input "1.07943089212857"
type textarea "x"
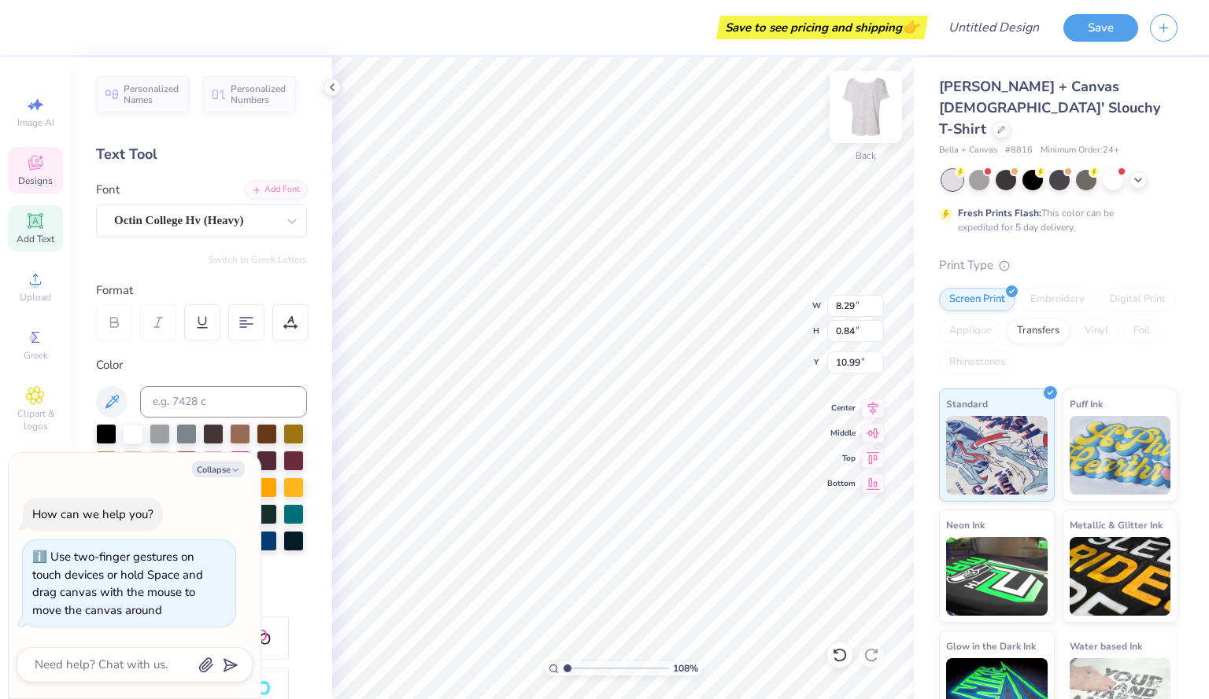
scroll to position [13, 3]
type textarea "Home run"
type input "1.07943089212857"
type textarea "x"
type input "1.07943089212857"
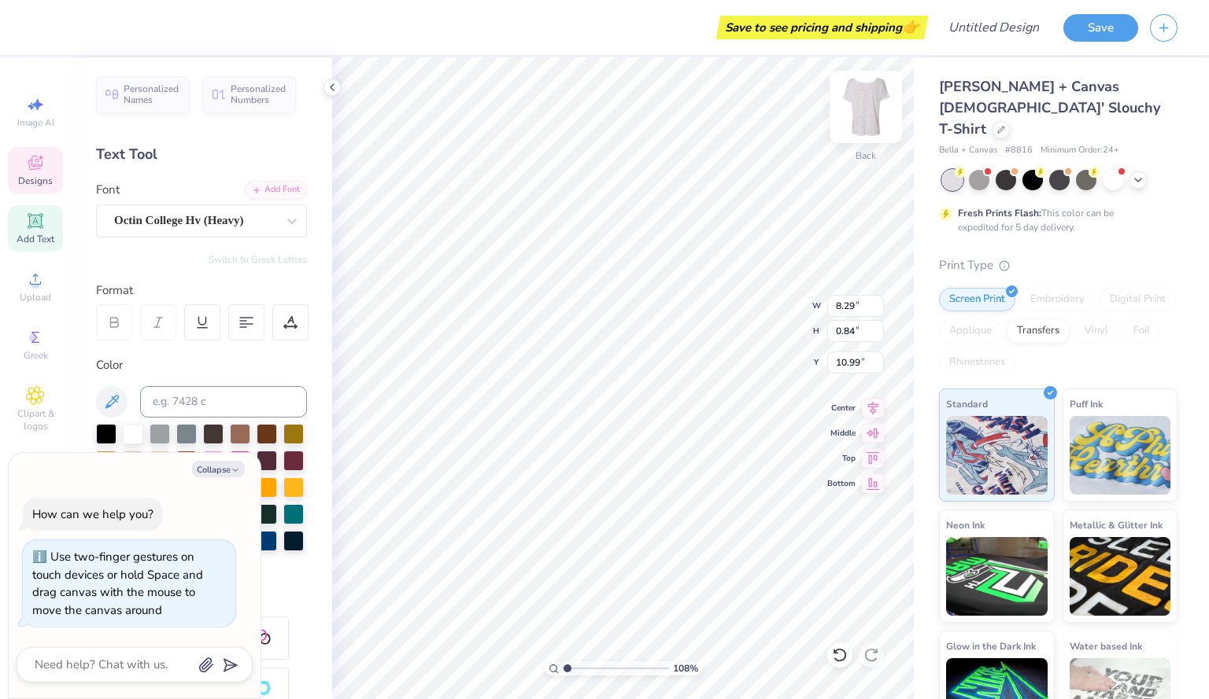
type textarea "x"
type textarea "Home run"
type input "1.07943089212857"
type textarea "x"
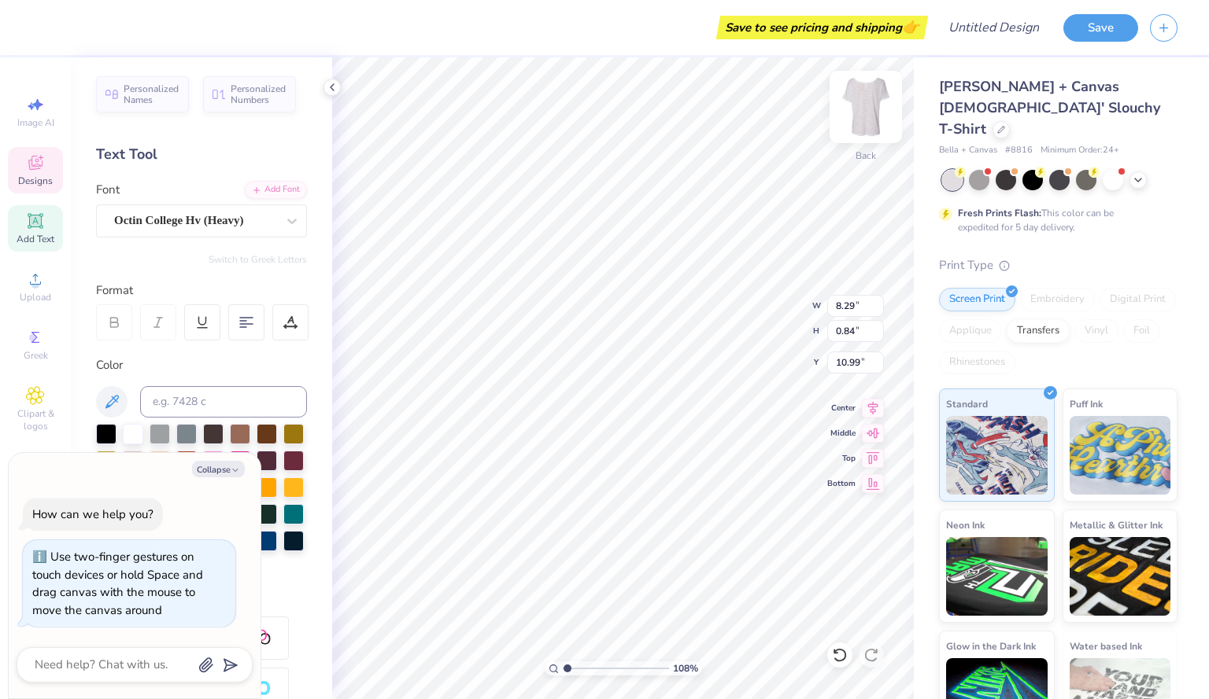
type textarea "Home run D"
type input "1.07943089212857"
type textarea "x"
type textarea "Home run De"
type input "1.07943089212857"
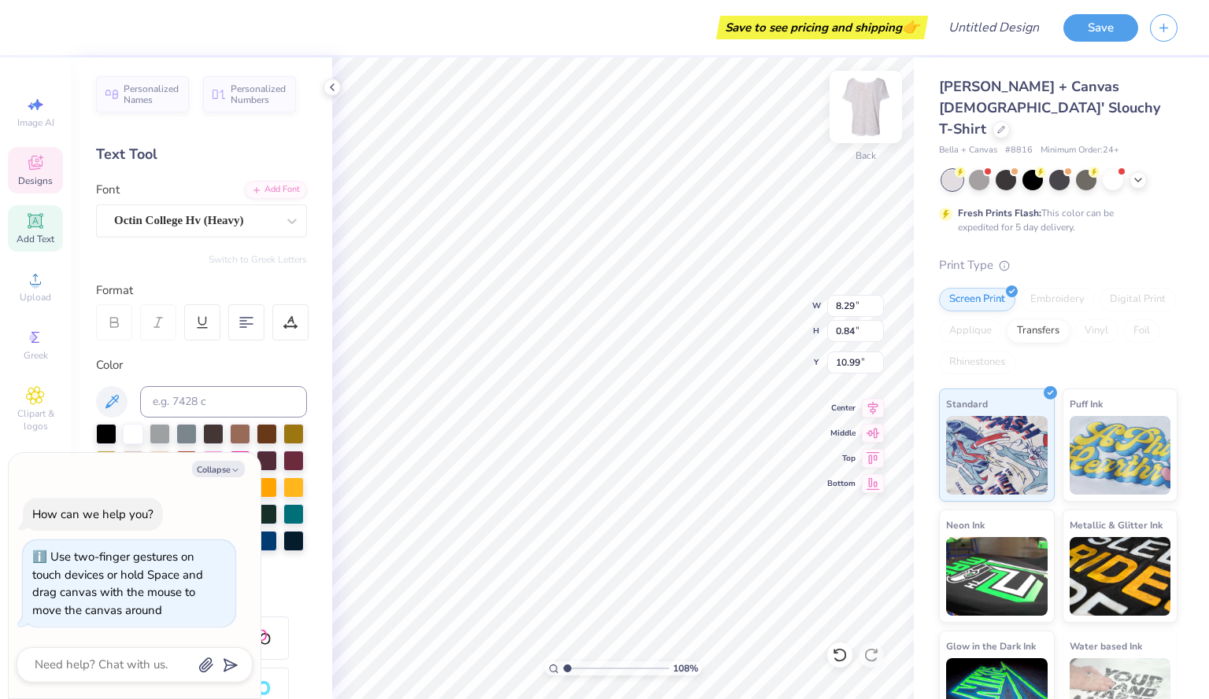
type textarea "x"
type textarea "Home run Der"
type input "1.07943089212857"
type textarea "x"
type textarea "Home run Derb"
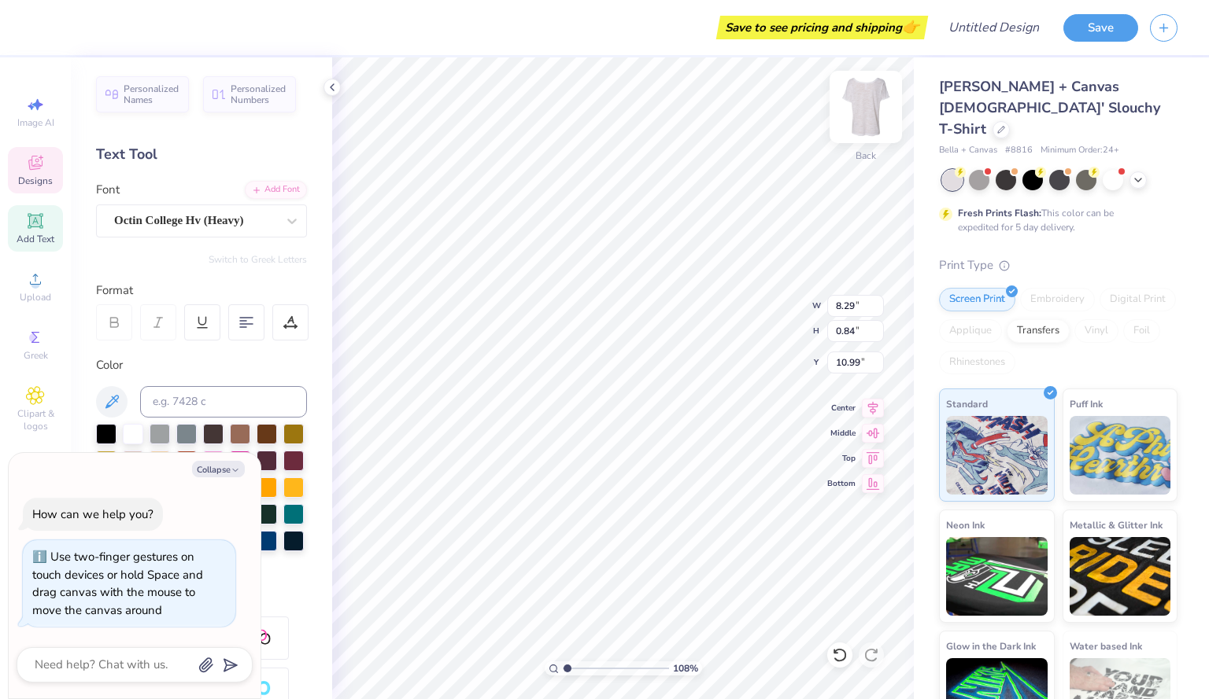
type input "1.07943089212857"
type textarea "x"
type input "1.07943089212857"
type textarea "x"
type textarea "Home run [GEOGRAPHIC_DATA]"
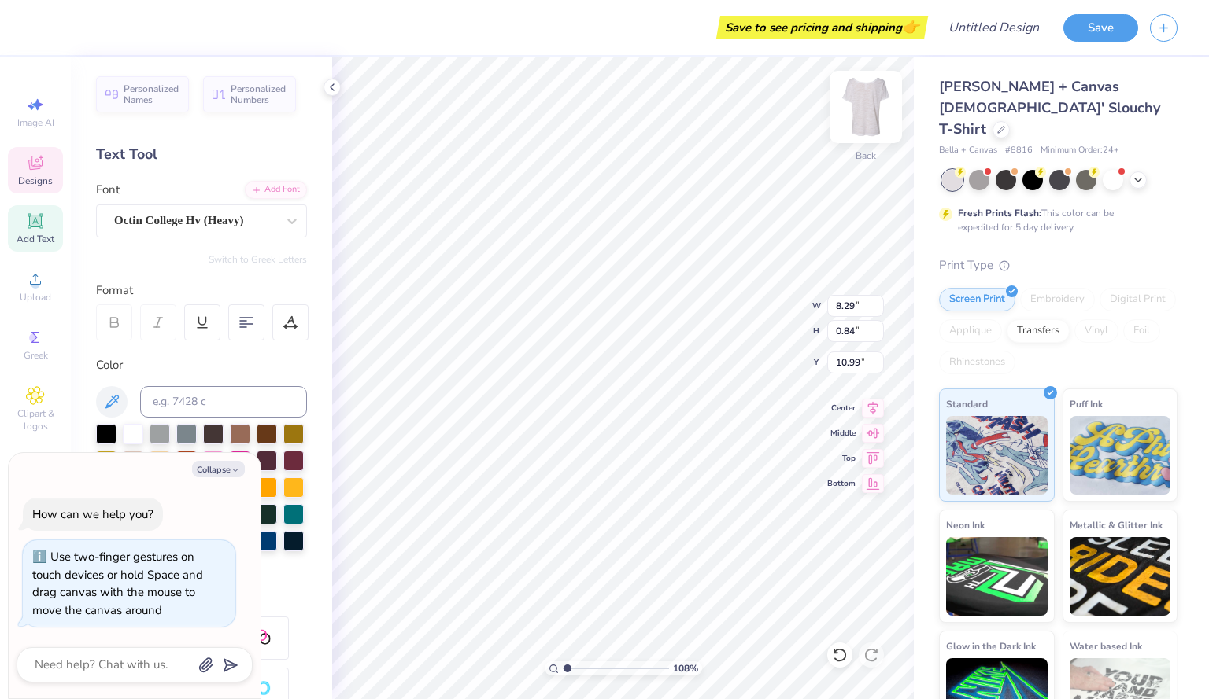
scroll to position [13, 6]
type input "1.07943089212857"
type textarea "x"
type input "1.07943089212857"
type textarea "x"
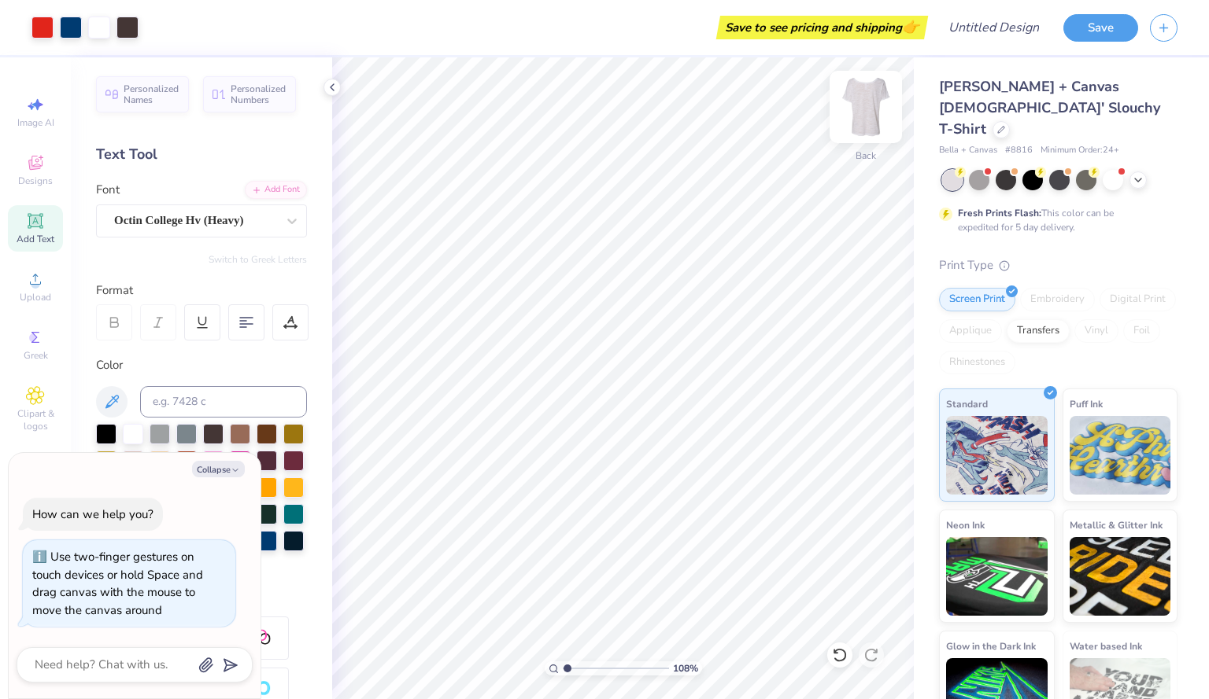
type input "1.07943089212857"
type textarea "x"
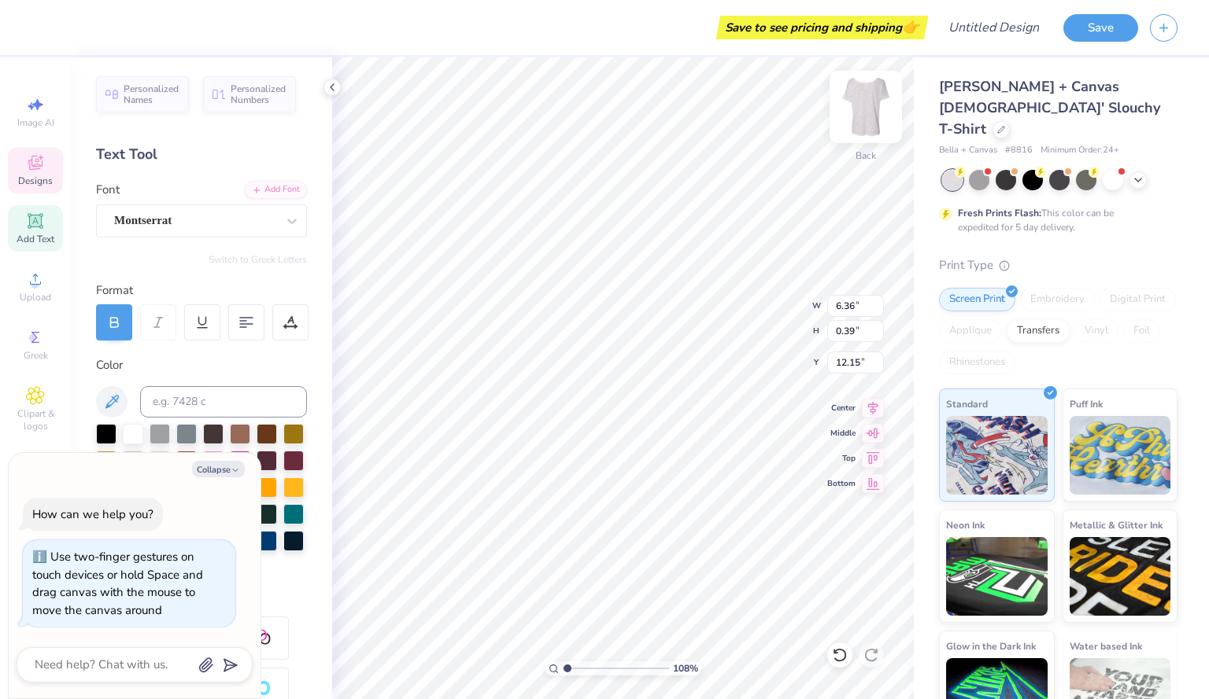
type input "1.07943089212857"
type textarea "x"
type input "1.07943089212857"
type textarea "x"
type input "1.07943089212857"
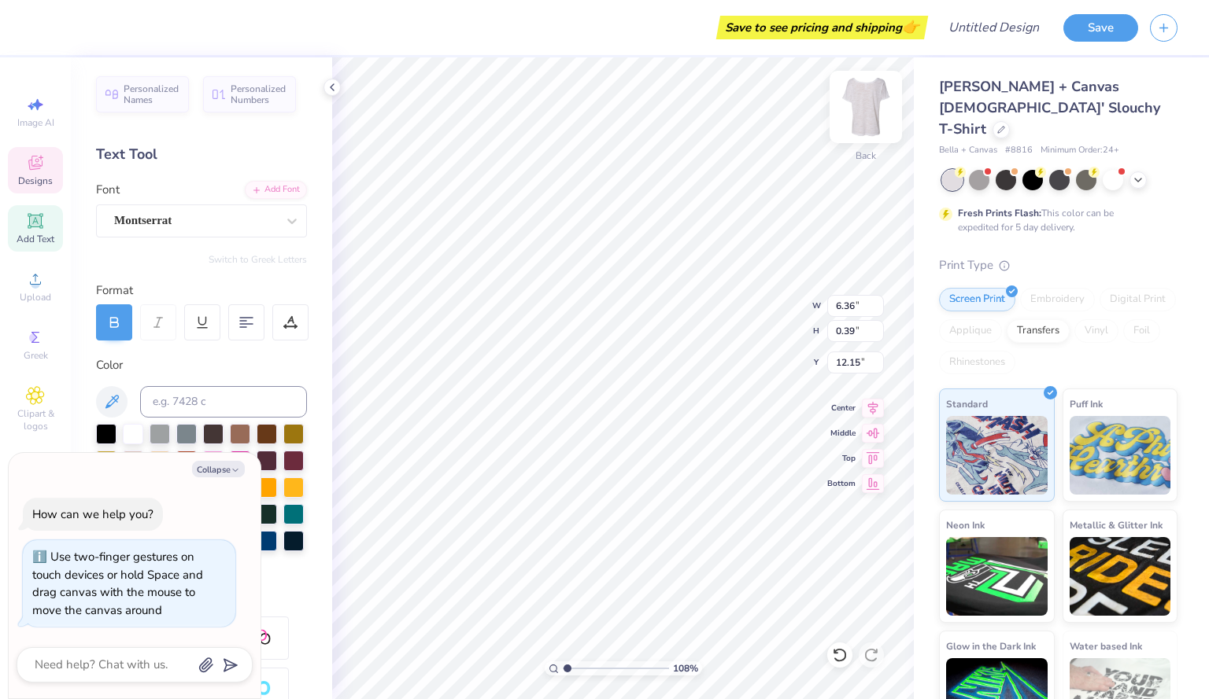
type textarea "x"
type input "1.07943089212857"
type textarea "x"
type input "1.07943089212857"
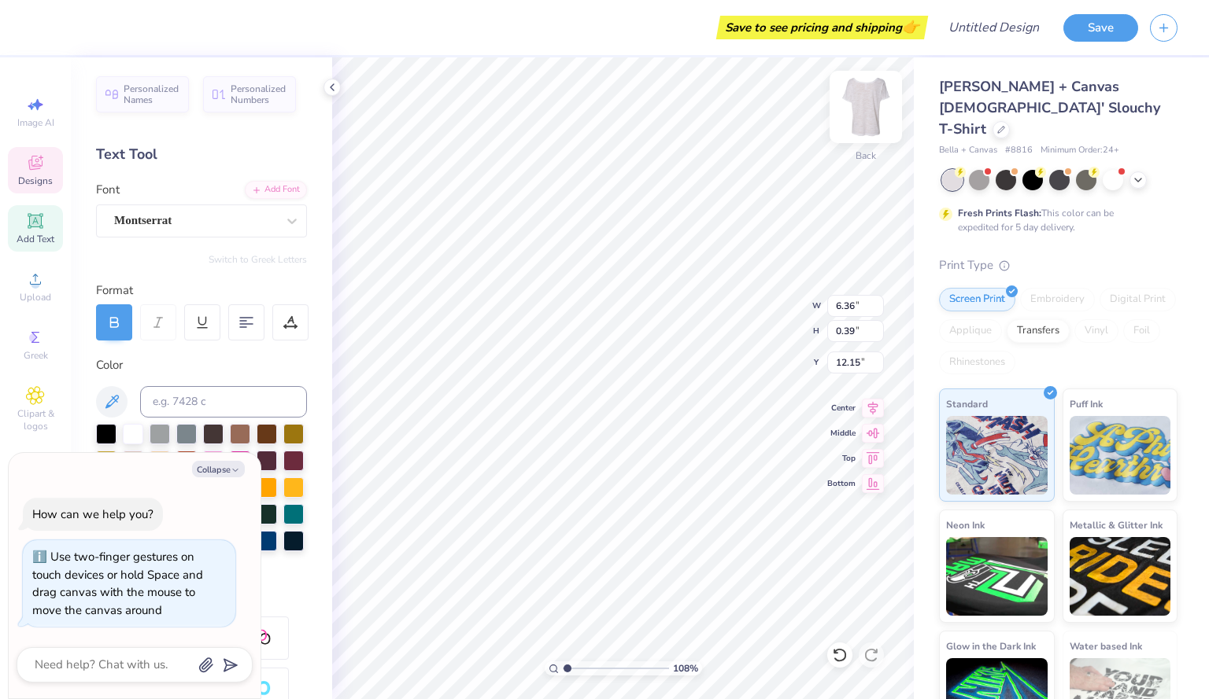
type textarea "x"
type input "1.07943089212857"
type textarea "x"
type input "1.07943089212857"
type textarea "x"
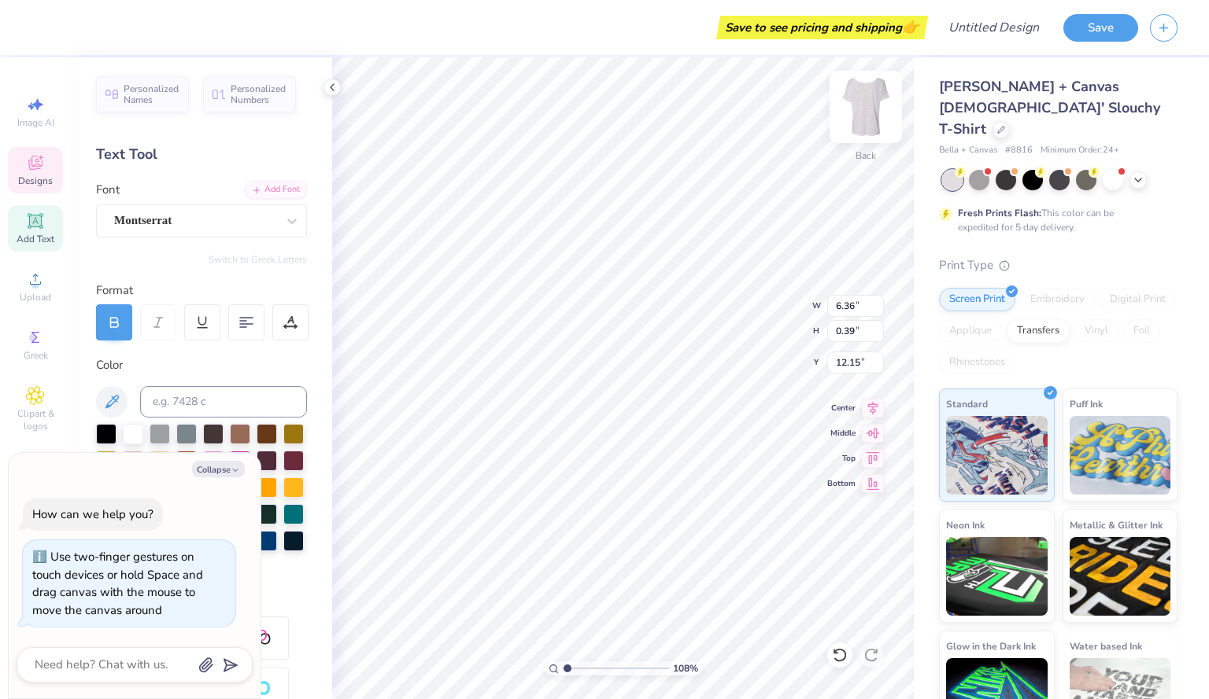
type textarea "[GEOGRAPHIC_DATA], ARIZON"
type input "1.07943089212857"
type textarea "x"
type textarea "[GEOGRAPHIC_DATA], ARIZO"
type input "1.07943089212857"
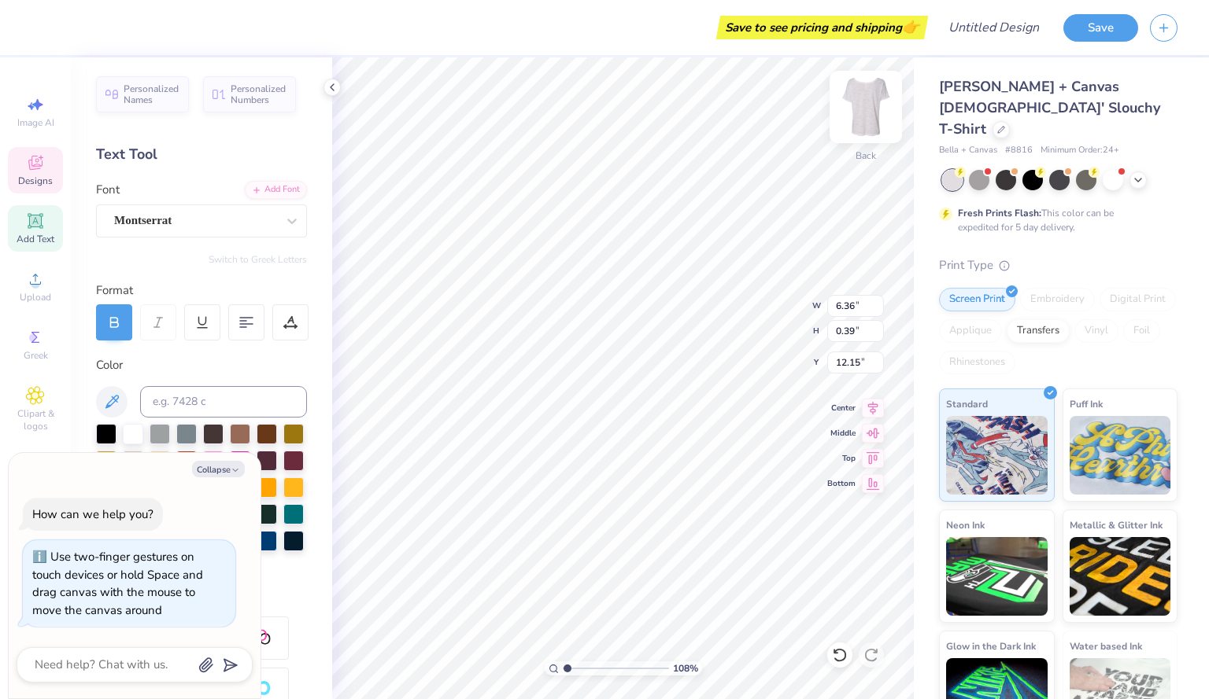
type textarea "x"
type textarea "T"
type input "1.07943089212857"
type textarea "x"
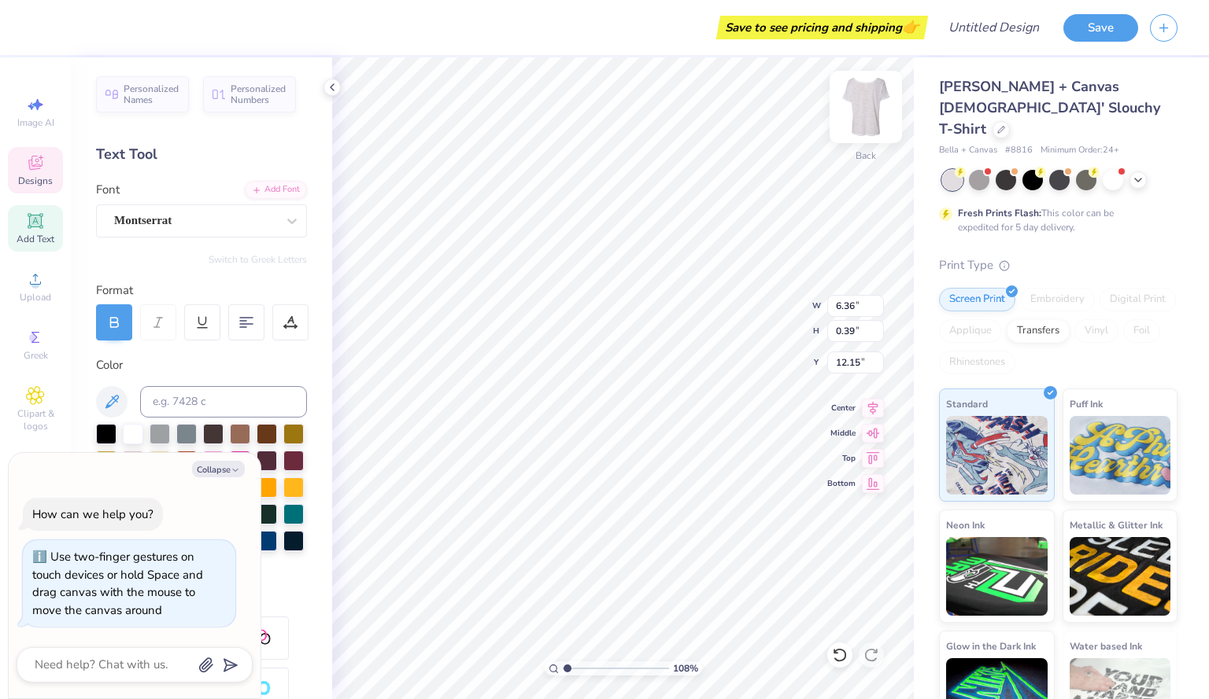
type input "1.07943089212857"
type textarea "x"
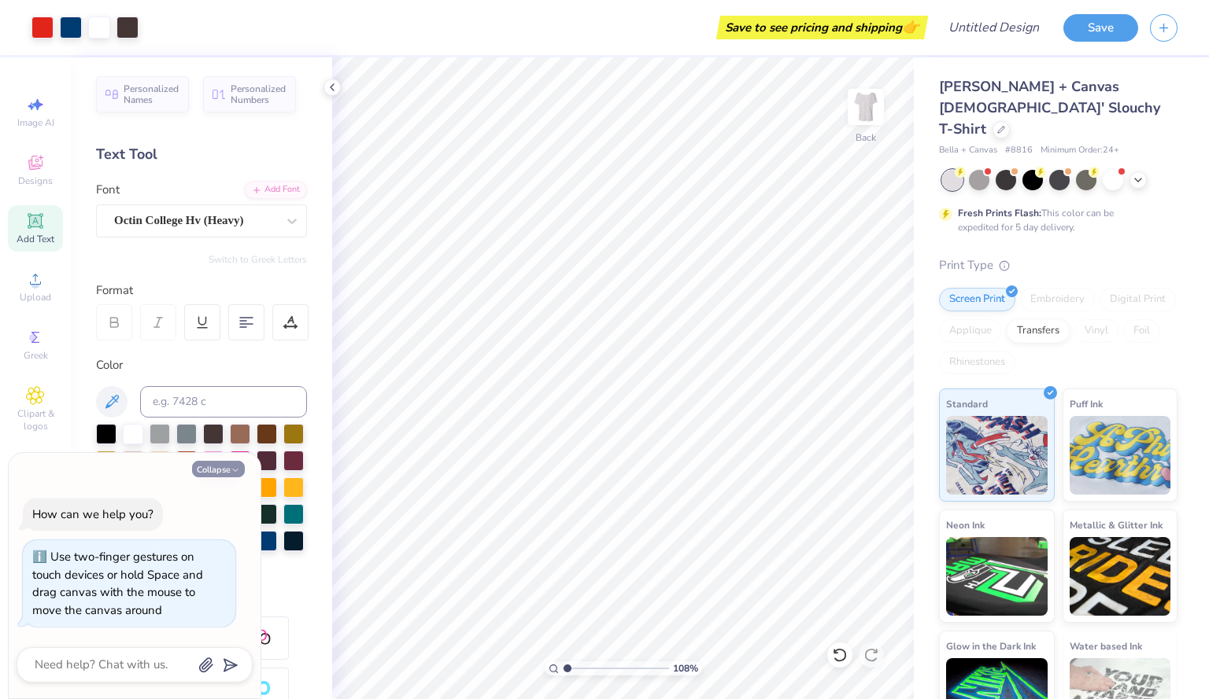
click at [213, 470] on button "Collapse" at bounding box center [218, 469] width 53 height 17
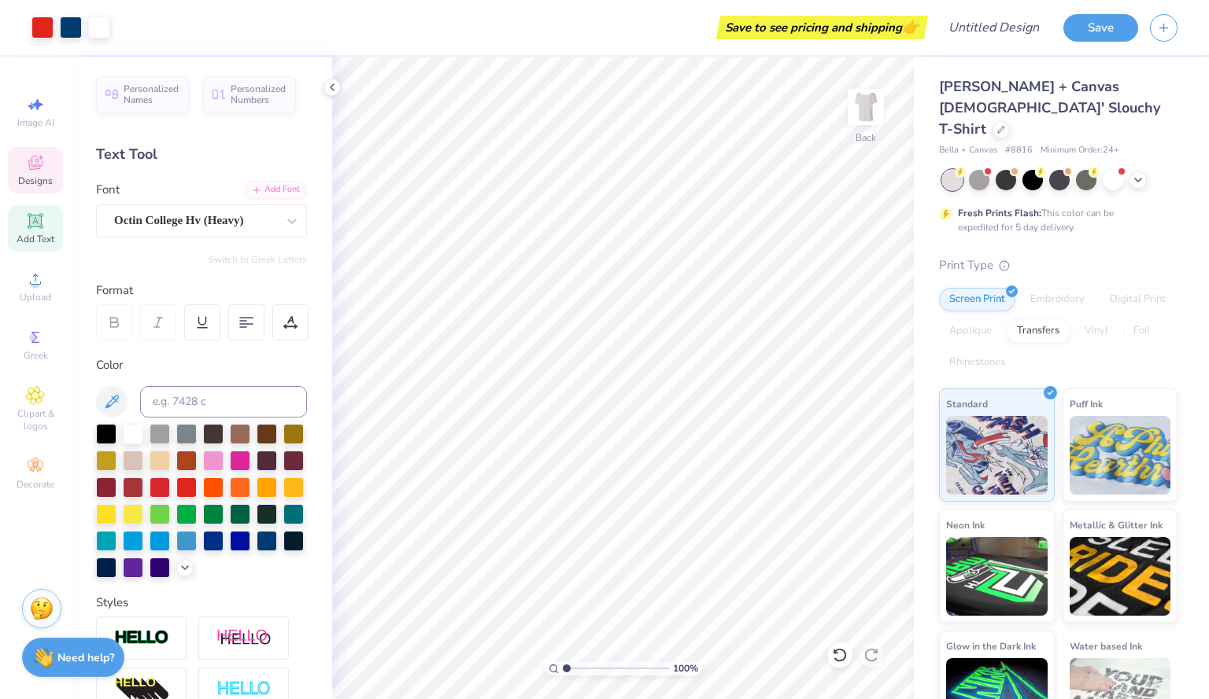
click at [24, 180] on span "Designs" at bounding box center [35, 181] width 35 height 13
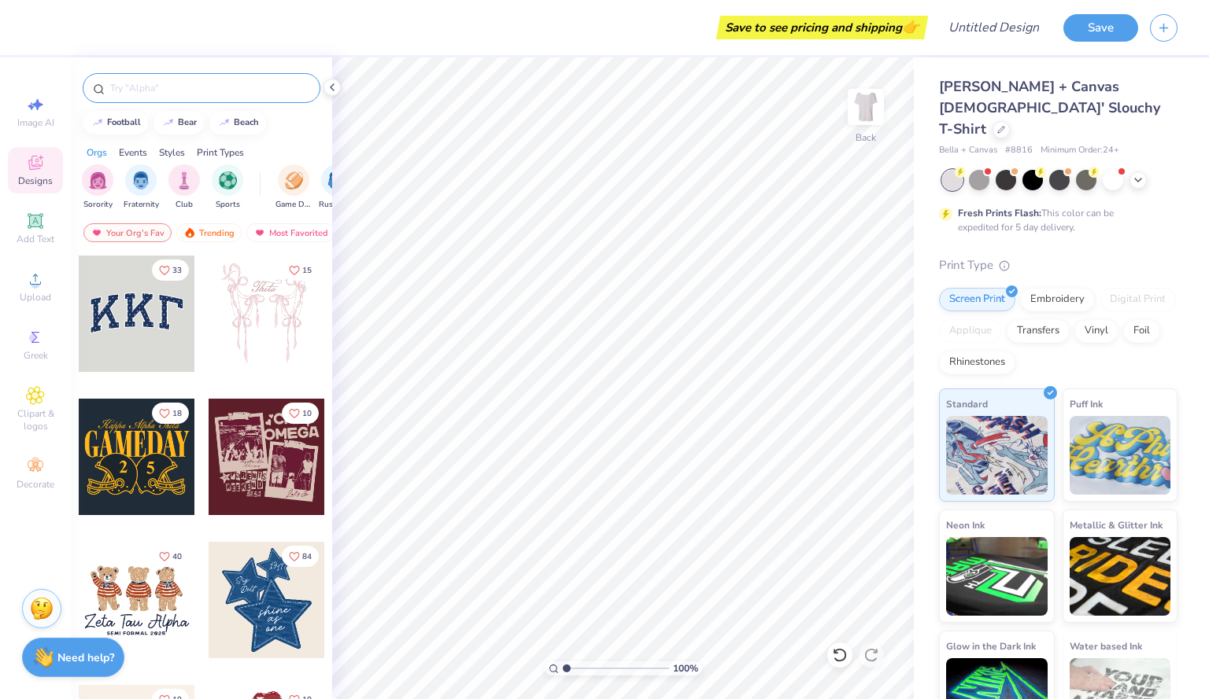
click at [197, 79] on div at bounding box center [202, 88] width 238 height 30
click at [192, 99] on div at bounding box center [202, 88] width 238 height 30
click at [172, 80] on input "text" at bounding box center [209, 88] width 201 height 16
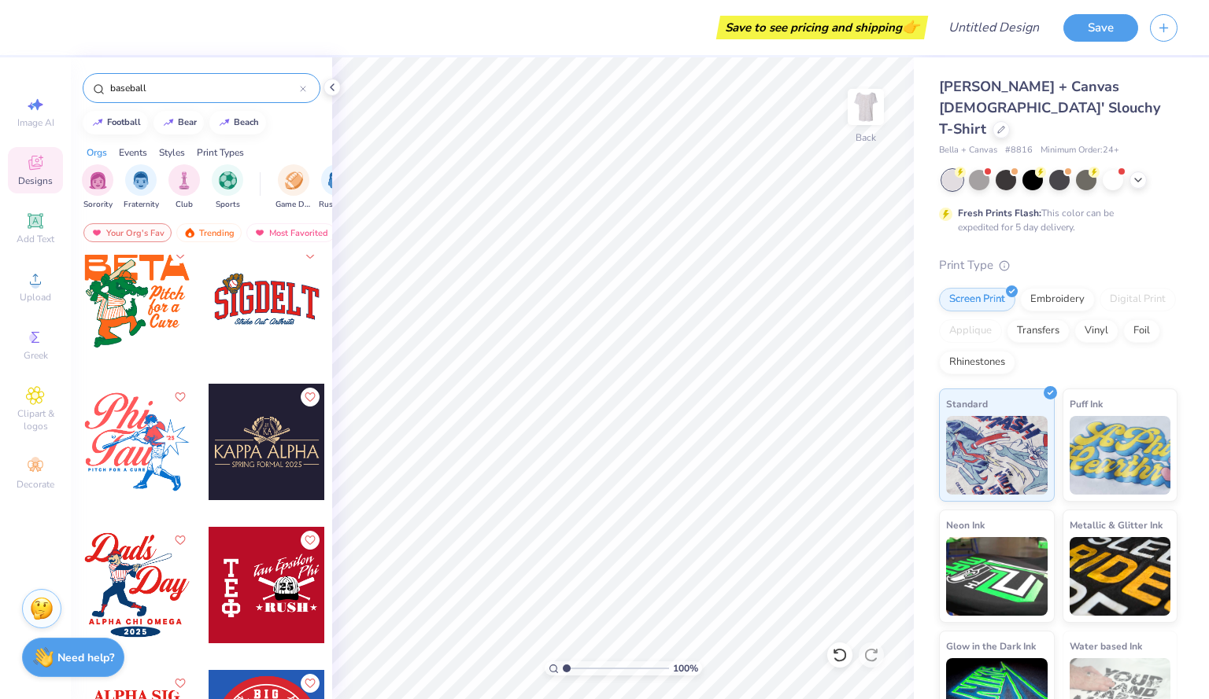
scroll to position [1161, 0]
click at [124, 445] on div at bounding box center [137, 441] width 116 height 116
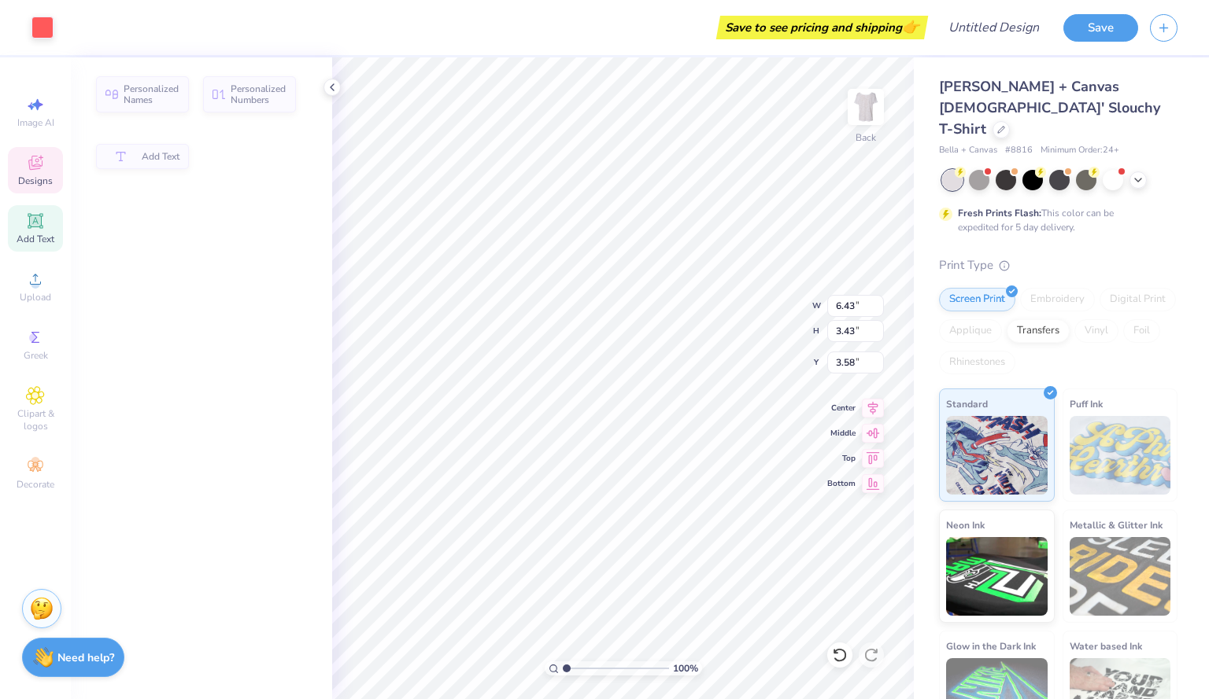
scroll to position [13, 2]
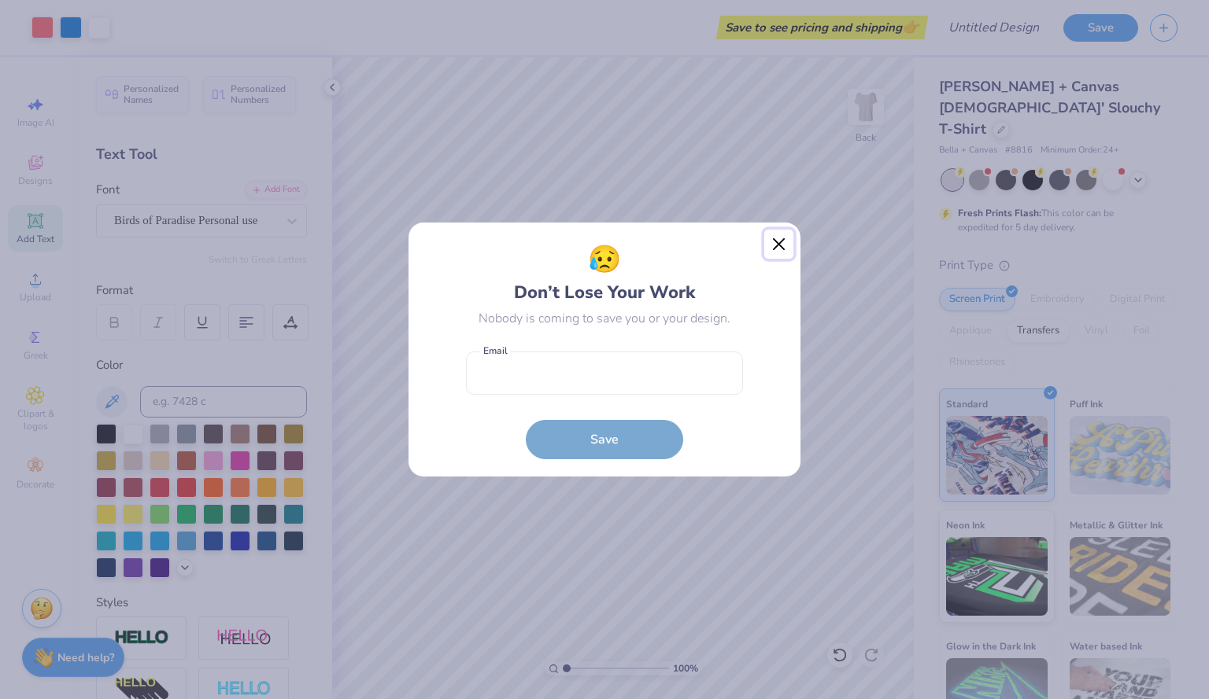
click at [777, 242] on button "Close" at bounding box center [779, 245] width 30 height 30
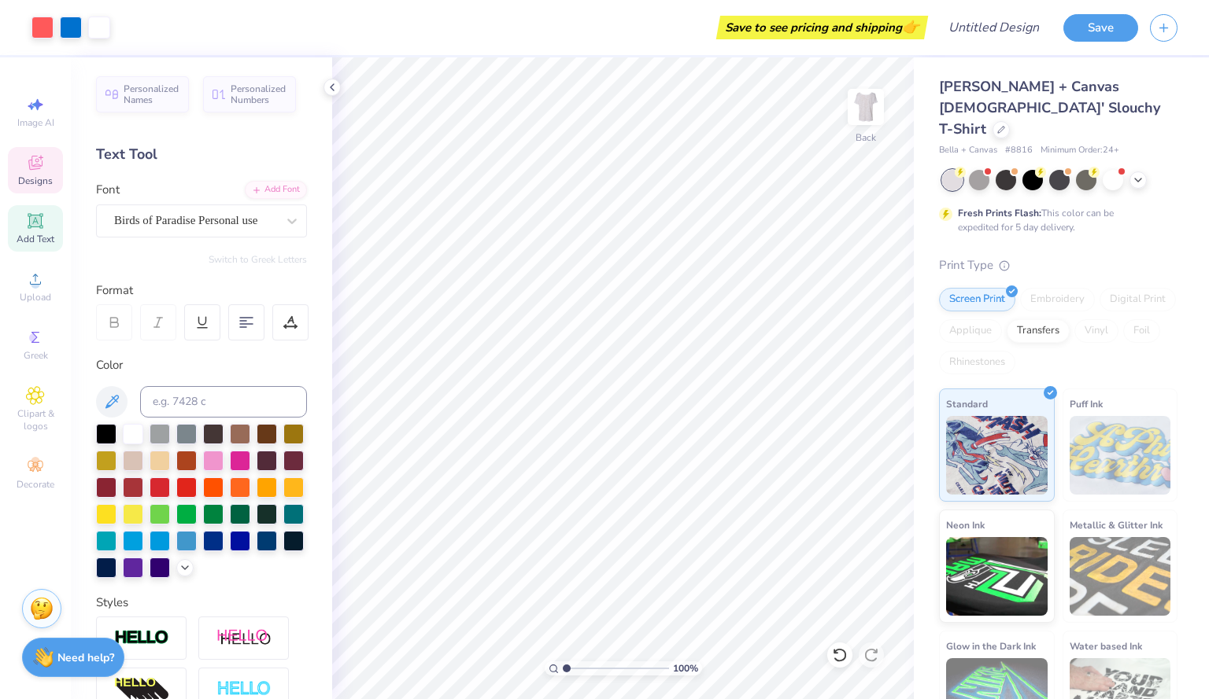
click at [39, 173] on div "Designs" at bounding box center [35, 170] width 55 height 46
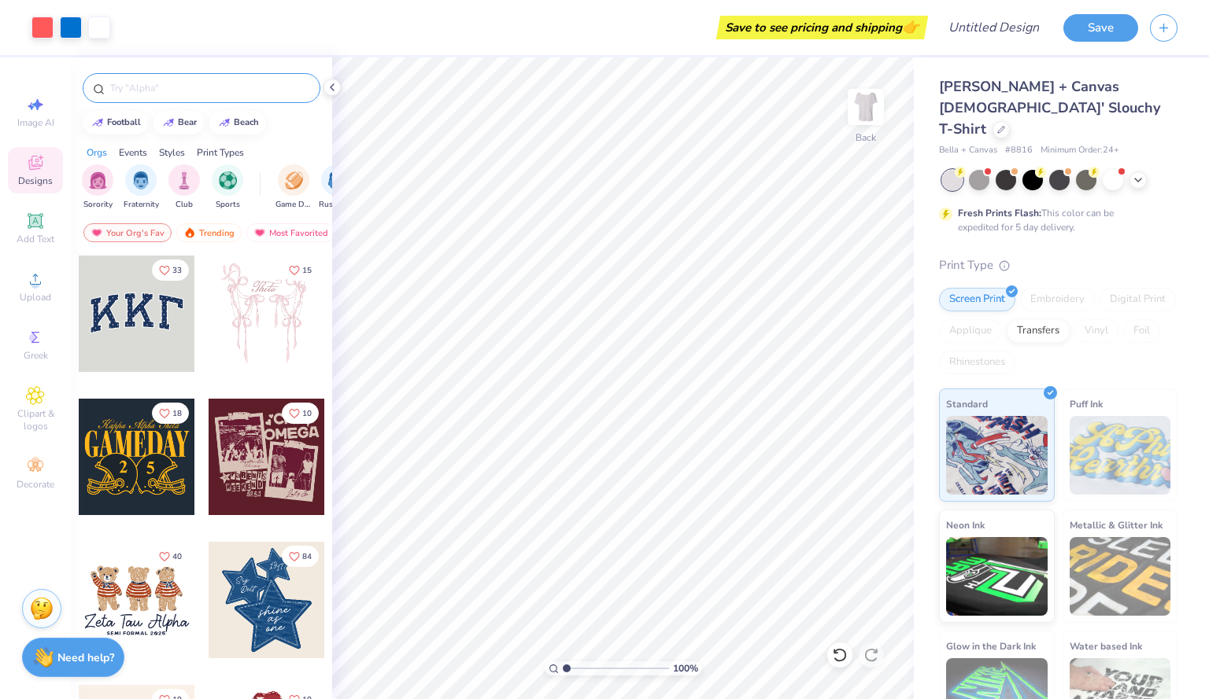
click at [167, 92] on input "text" at bounding box center [209, 88] width 201 height 16
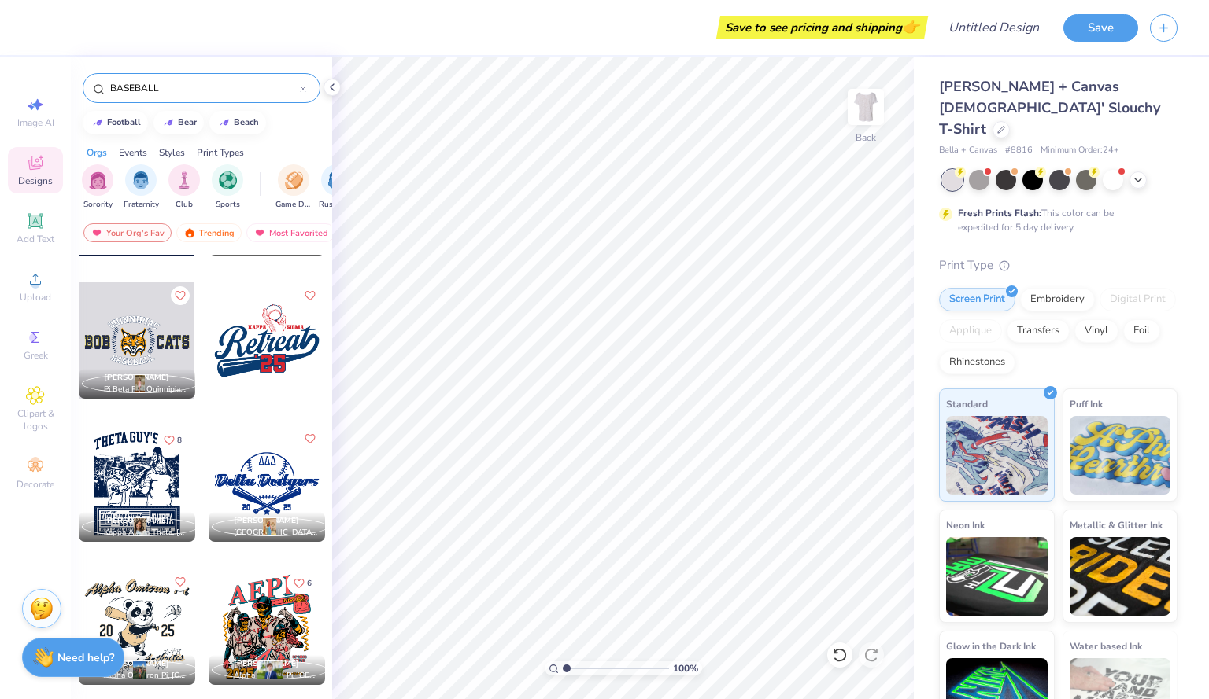
scroll to position [2383, 0]
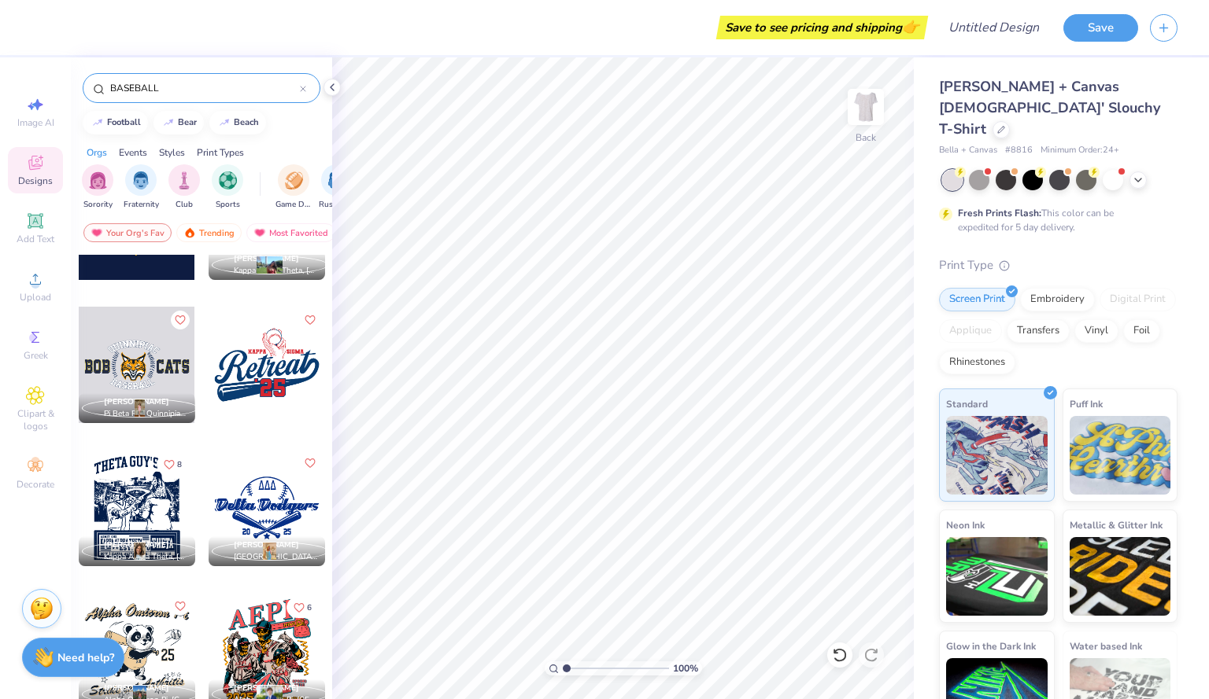
click at [268, 372] on div at bounding box center [267, 365] width 116 height 116
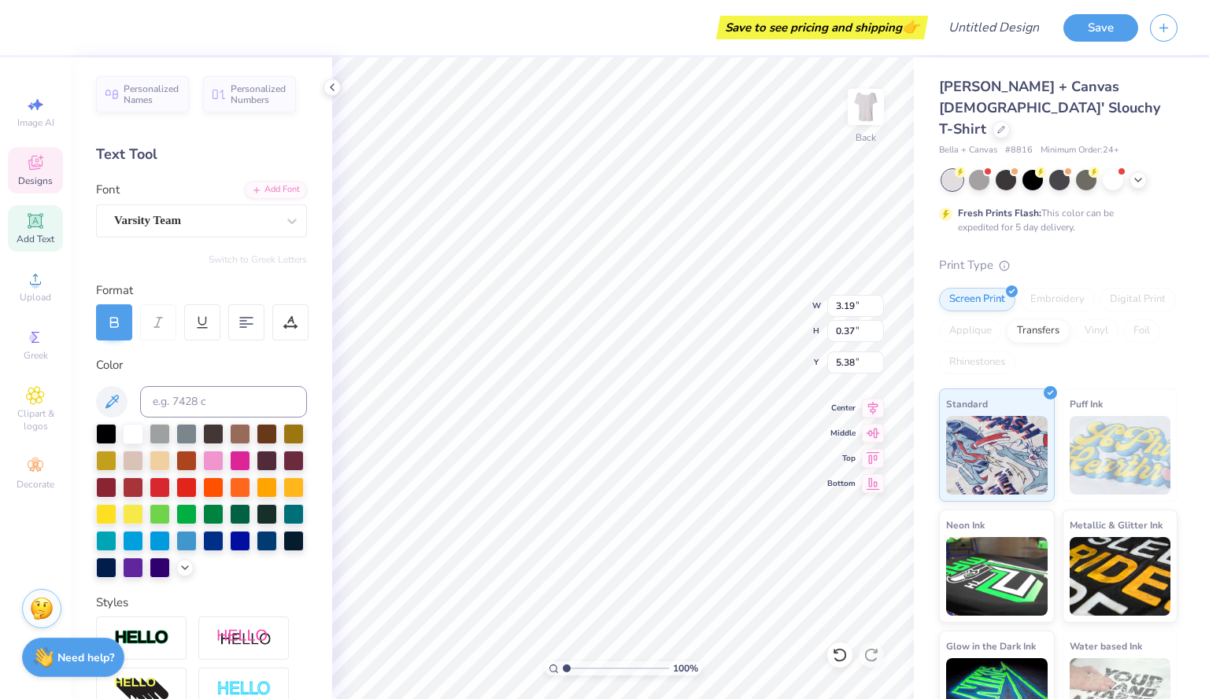
scroll to position [13, 2]
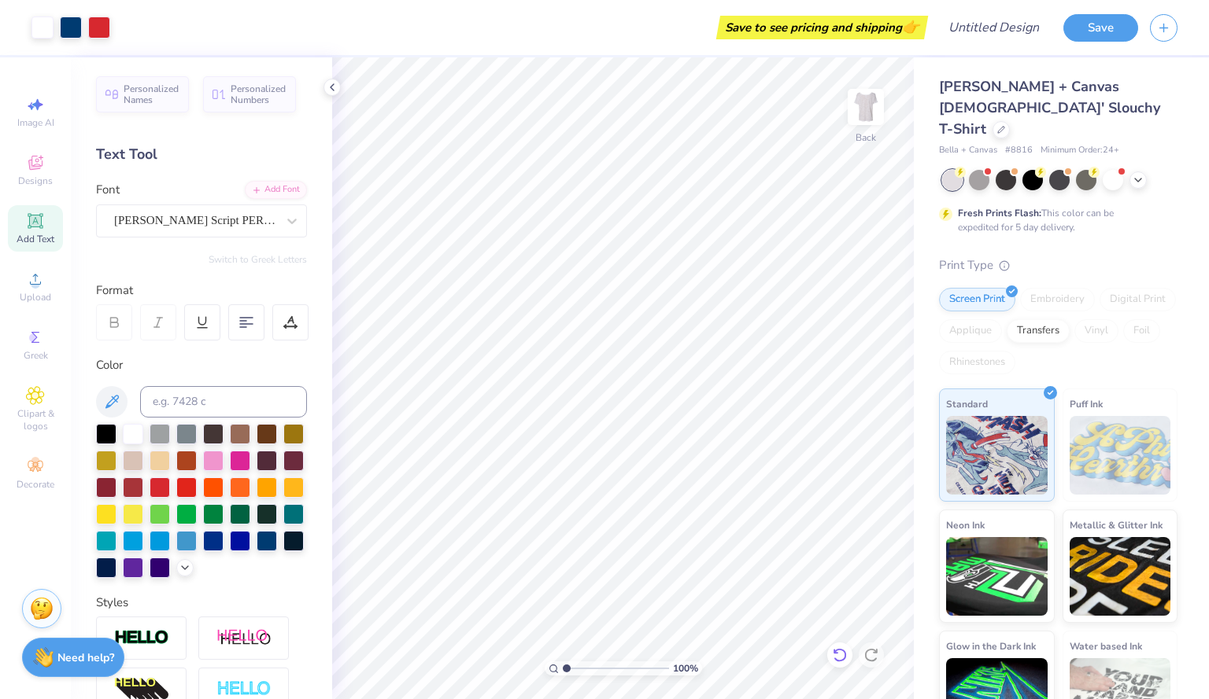
click at [837, 653] on icon at bounding box center [835, 651] width 3 height 3
click at [832, 660] on icon at bounding box center [840, 656] width 16 height 16
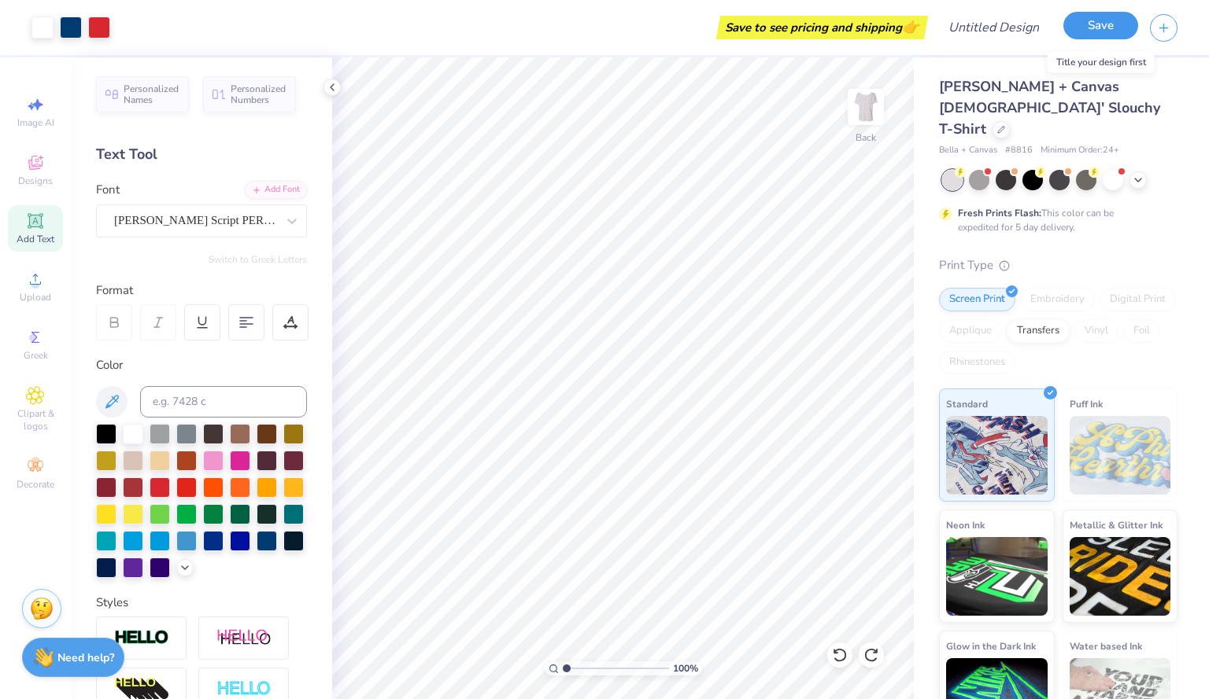
click at [1098, 34] on button "Save" at bounding box center [1100, 26] width 75 height 28
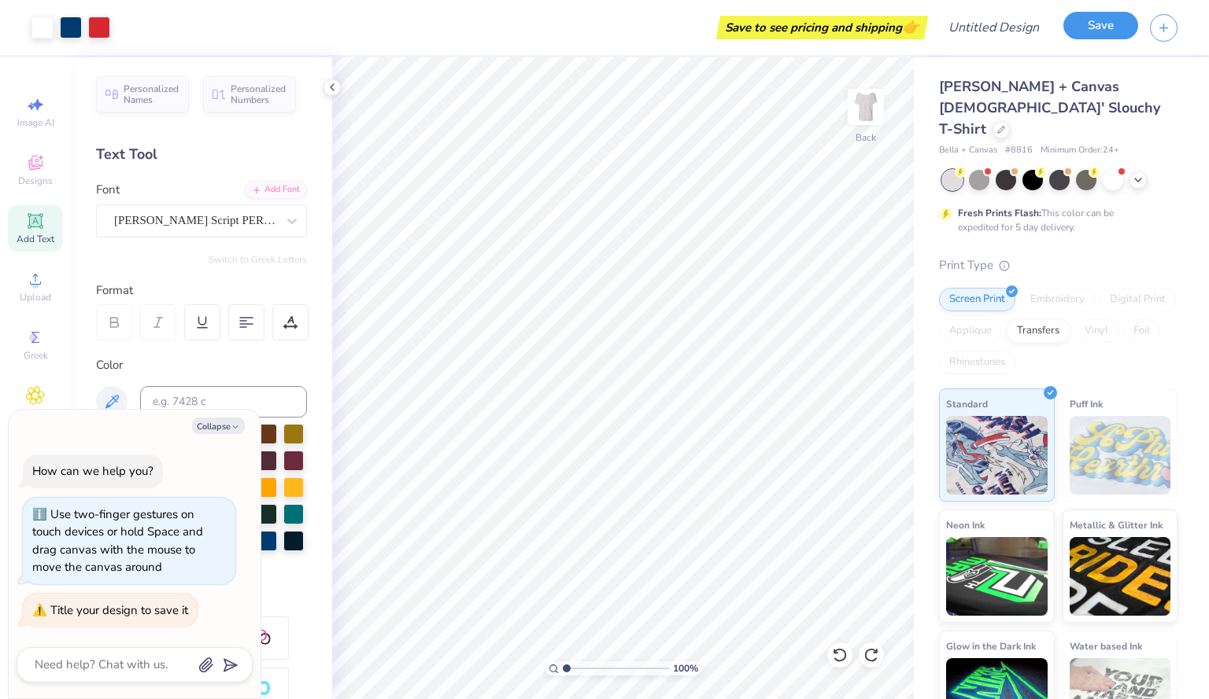
click at [1105, 28] on button "Save" at bounding box center [1100, 26] width 75 height 28
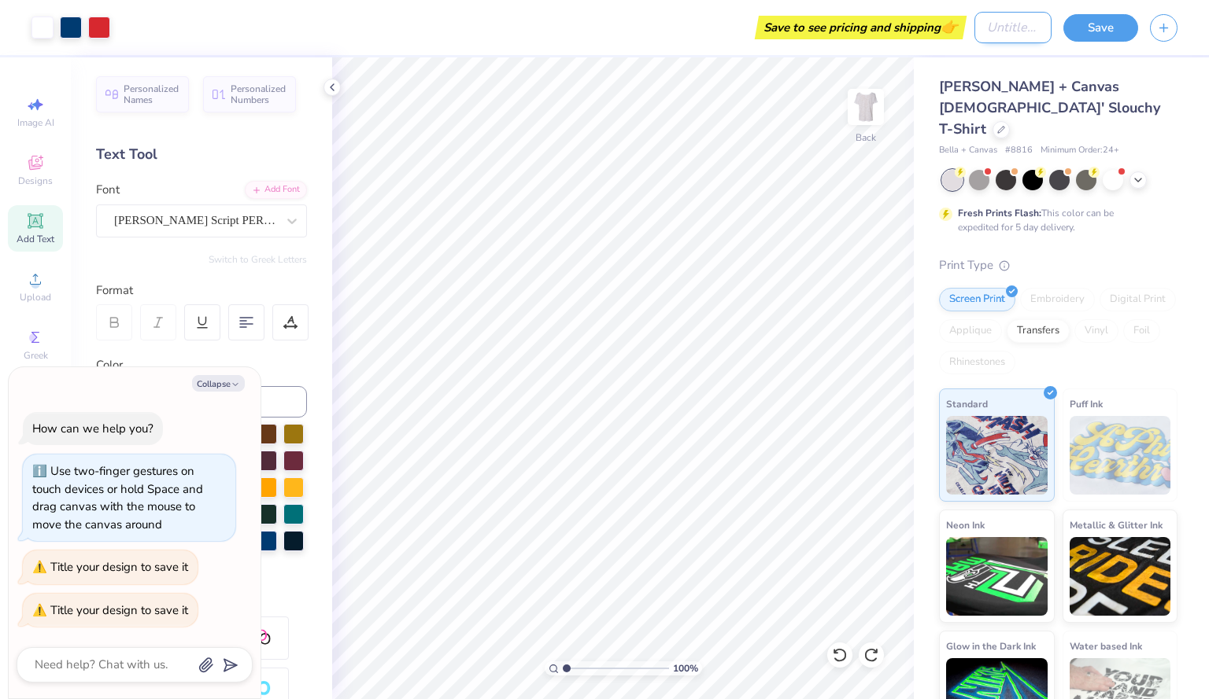
click at [1007, 35] on input "Design Title" at bounding box center [1012, 27] width 77 height 31
click at [1099, 29] on button "Save" at bounding box center [1100, 26] width 75 height 28
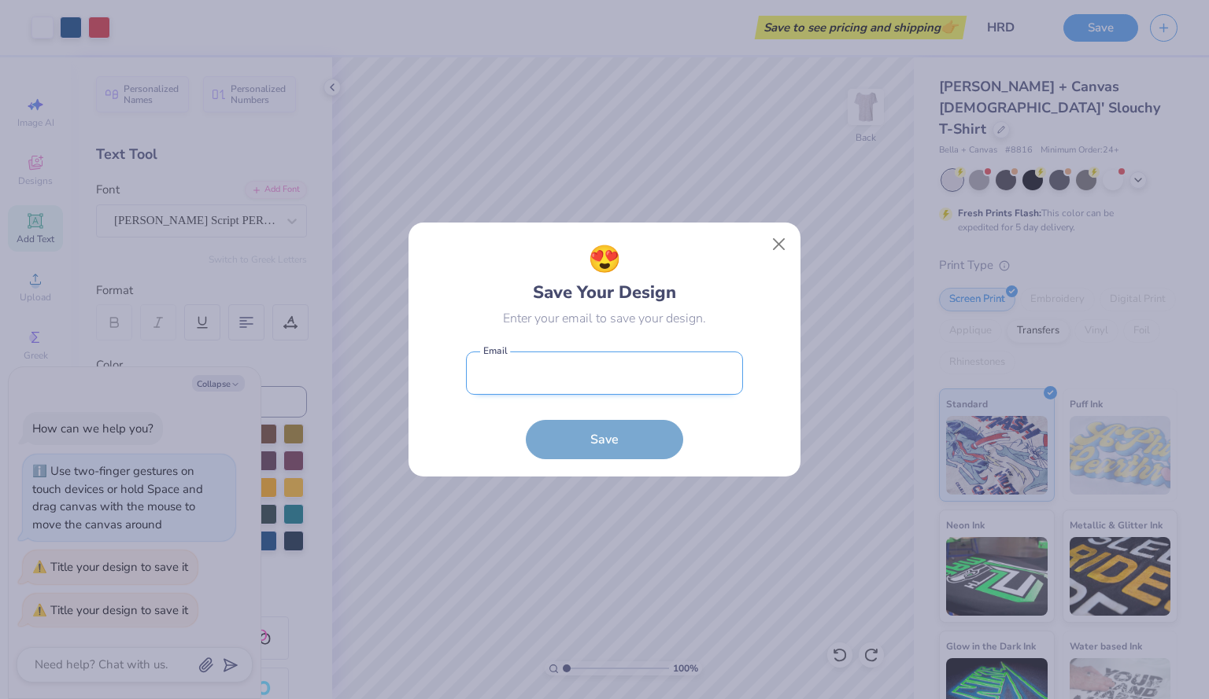
click at [578, 364] on input "email" at bounding box center [604, 373] width 277 height 43
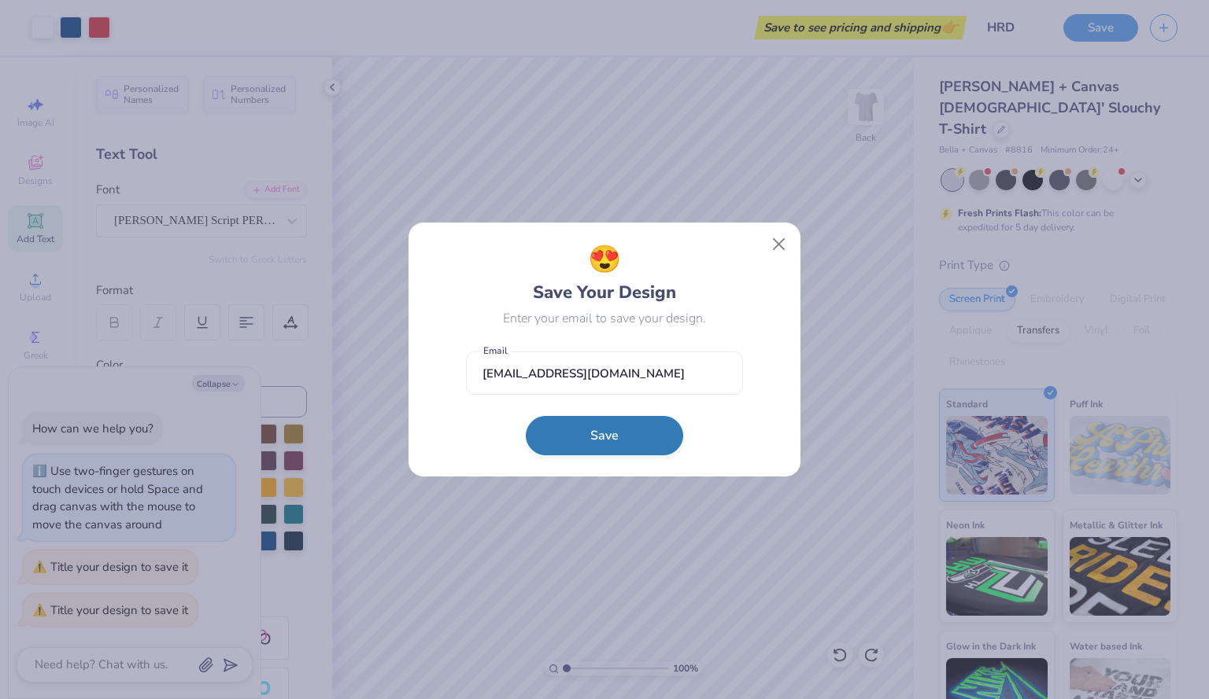
click at [595, 443] on button "Save" at bounding box center [604, 435] width 157 height 39
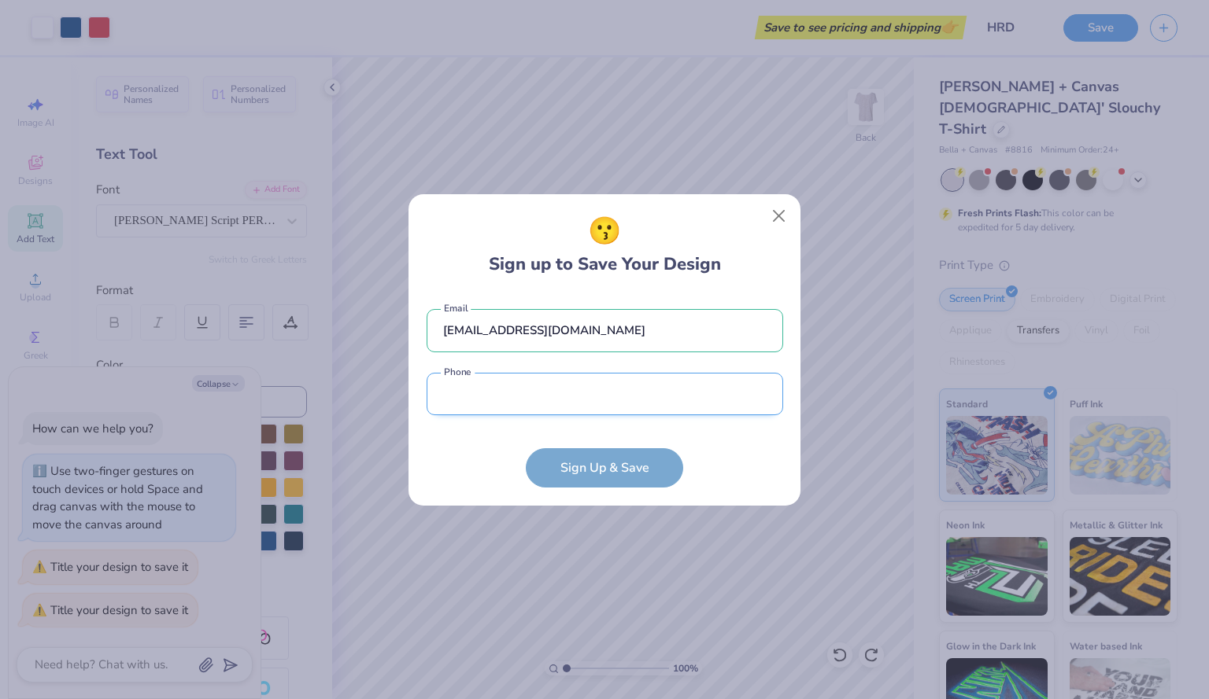
click at [579, 396] on input "tel" at bounding box center [604, 394] width 356 height 43
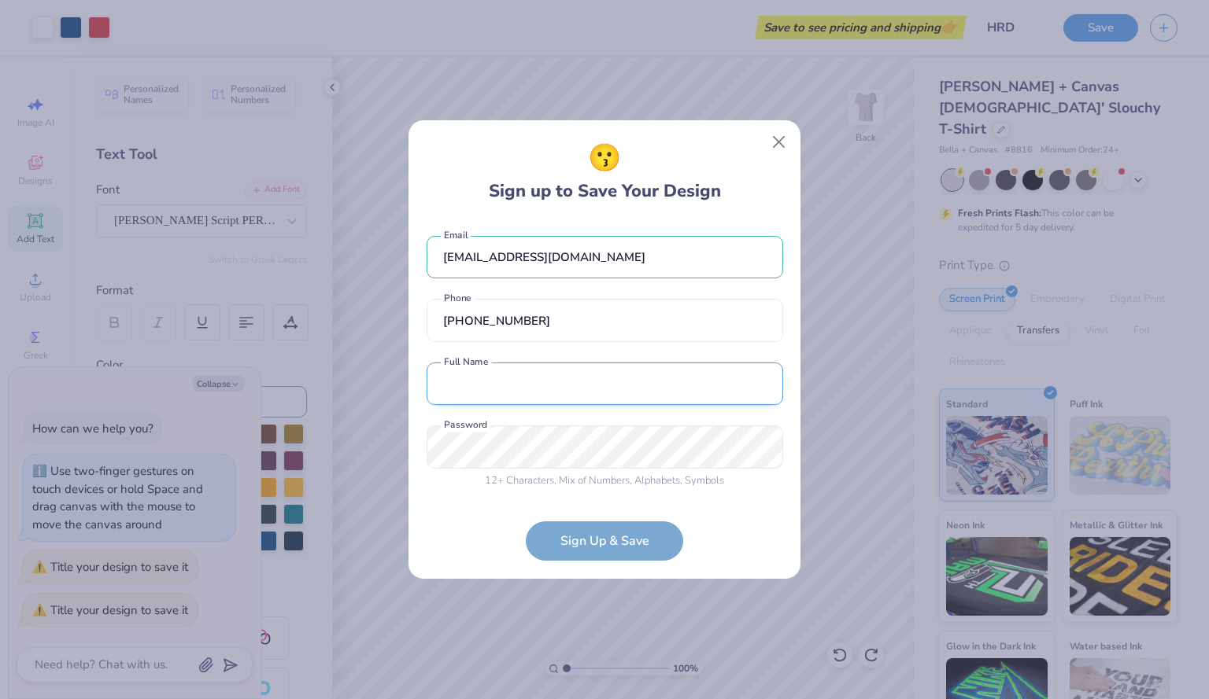
click at [548, 397] on input "text" at bounding box center [604, 384] width 356 height 43
click at [618, 545] on form "[EMAIL_ADDRESS][DOMAIN_NAME] Email [PHONE_NUMBER] Phone [PERSON_NAME] Full Name…" at bounding box center [604, 390] width 356 height 341
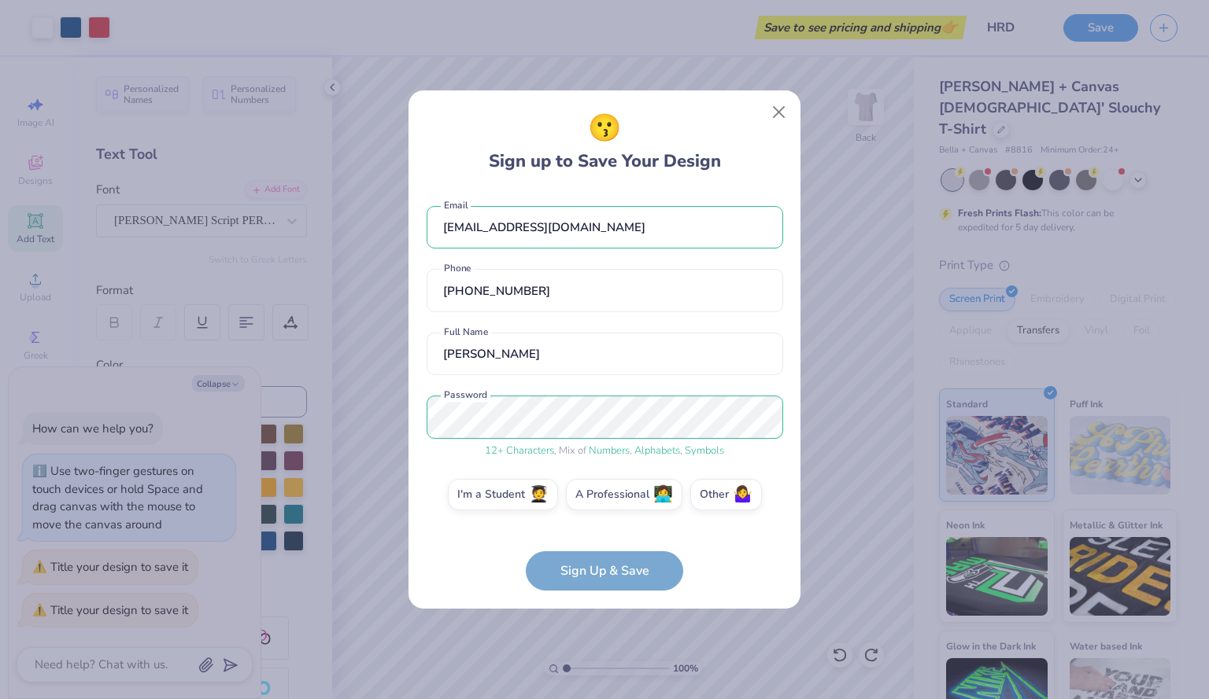
click at [604, 561] on form "[EMAIL_ADDRESS][DOMAIN_NAME] Email [PHONE_NUMBER] Phone [PERSON_NAME] Full Name…" at bounding box center [604, 390] width 356 height 401
click at [603, 570] on form "[EMAIL_ADDRESS][DOMAIN_NAME] Email [PHONE_NUMBER] Phone [PERSON_NAME] Full Name…" at bounding box center [604, 390] width 356 height 401
click at [538, 509] on label "I'm a Student 🧑‍🎓" at bounding box center [503, 494] width 110 height 31
click at [600, 504] on input "I'm a Student 🧑‍🎓" at bounding box center [605, 499] width 10 height 10
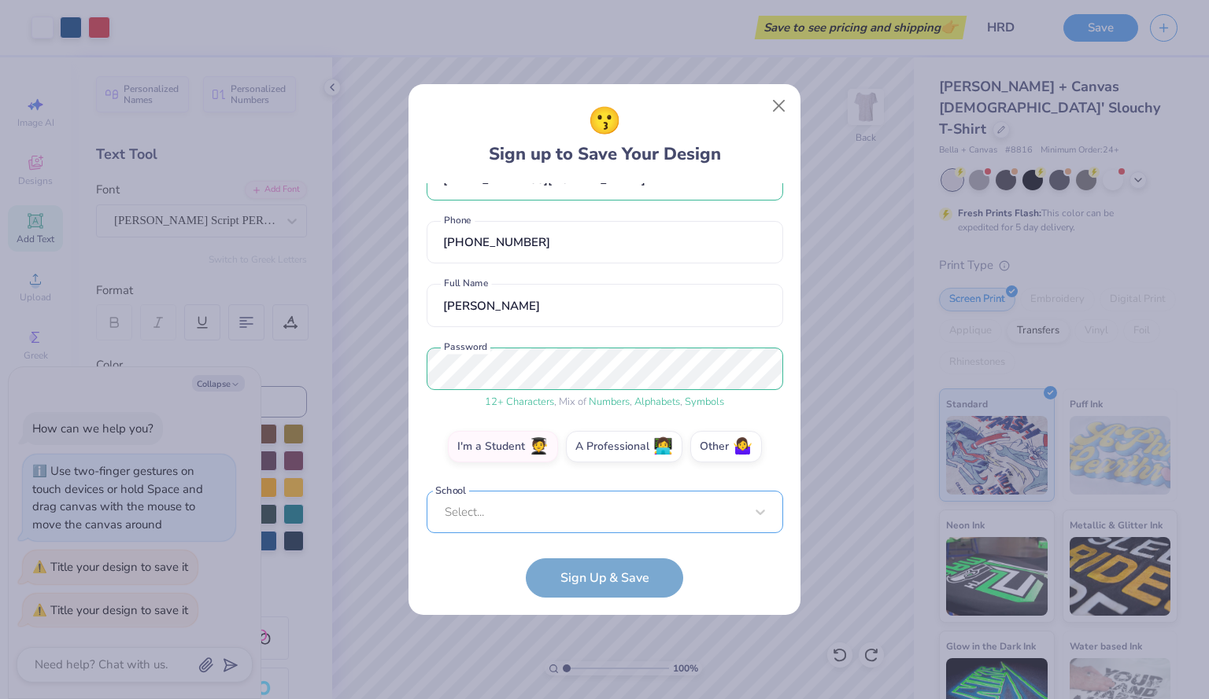
click at [562, 511] on div "Select..." at bounding box center [604, 512] width 356 height 43
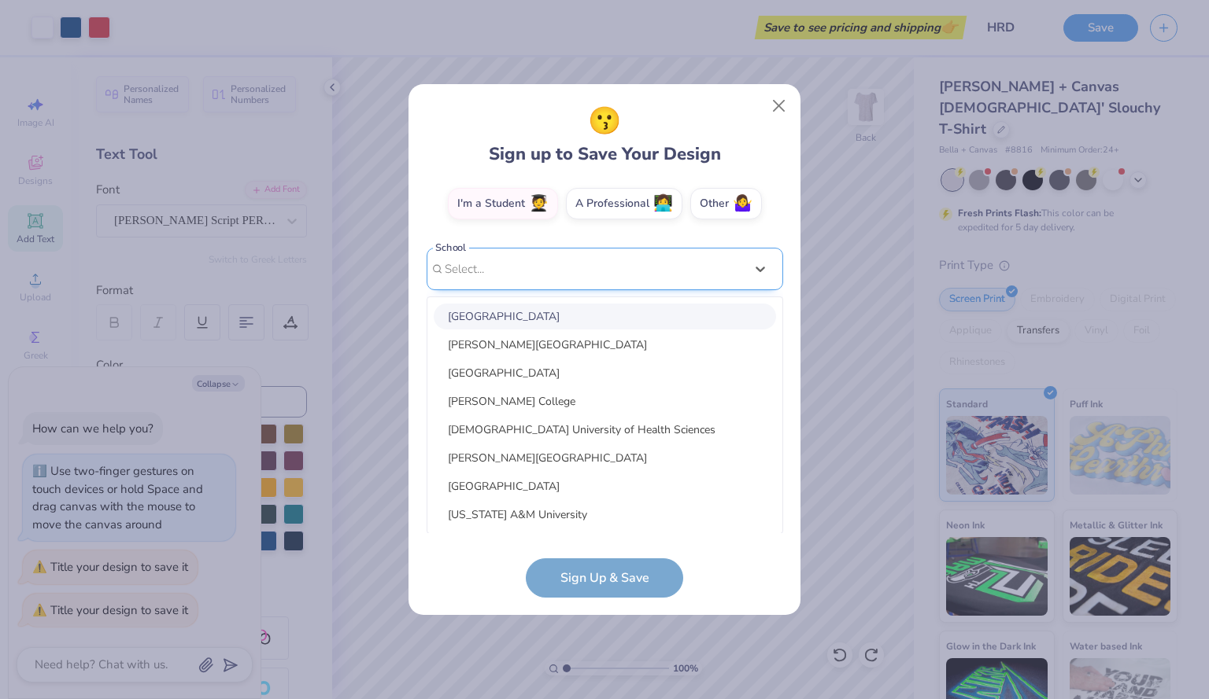
click at [585, 267] on div "[EMAIL_ADDRESS][DOMAIN_NAME] Email [PHONE_NUMBER] Phone [PERSON_NAME] Full Name…" at bounding box center [604, 358] width 356 height 350
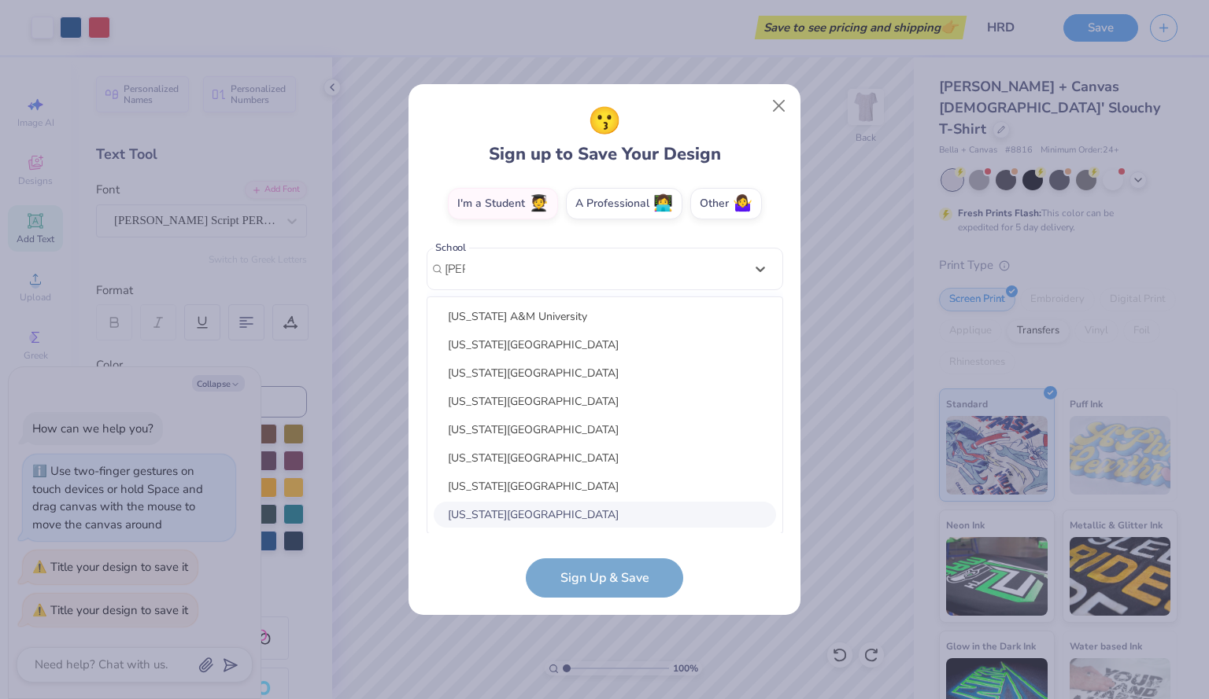
click at [554, 512] on div "[US_STATE][GEOGRAPHIC_DATA]" at bounding box center [605, 515] width 342 height 26
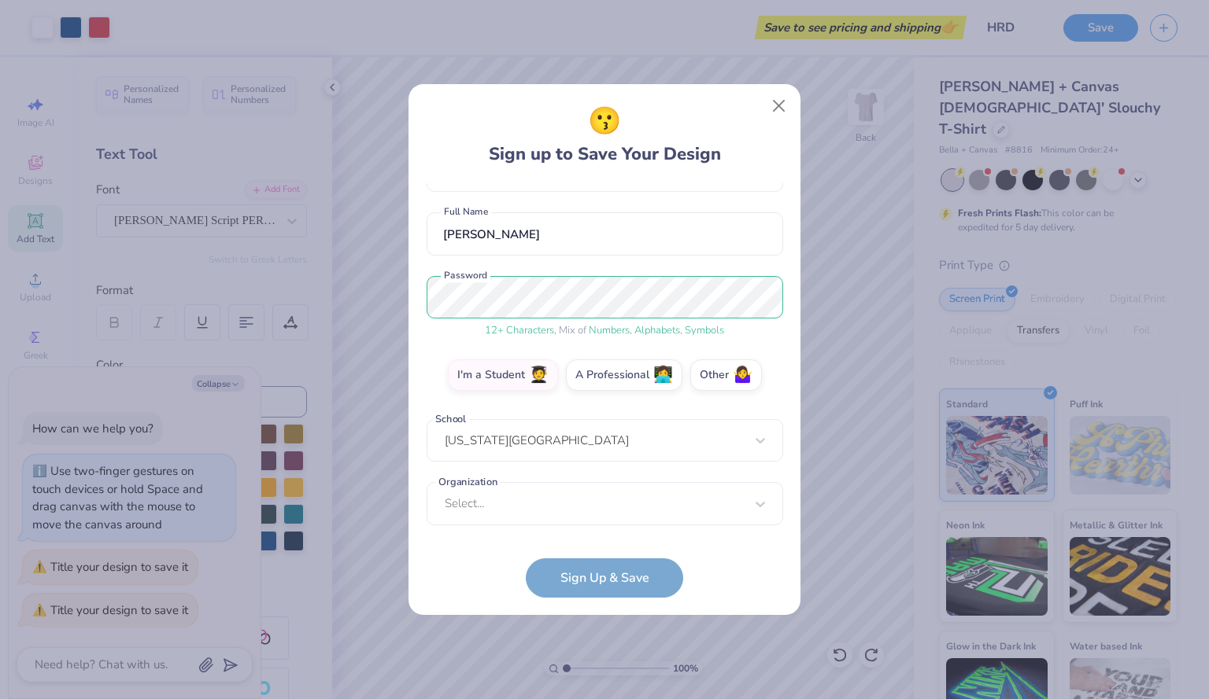
scroll to position [113, 0]
click at [562, 526] on div "[EMAIL_ADDRESS][DOMAIN_NAME] Email [PHONE_NUMBER] Phone [PERSON_NAME] Full Name…" at bounding box center [604, 358] width 356 height 350
click at [556, 515] on div "option focused, 1 of 15. 15 results available. Use Up and Down to choose option…" at bounding box center [604, 625] width 356 height 287
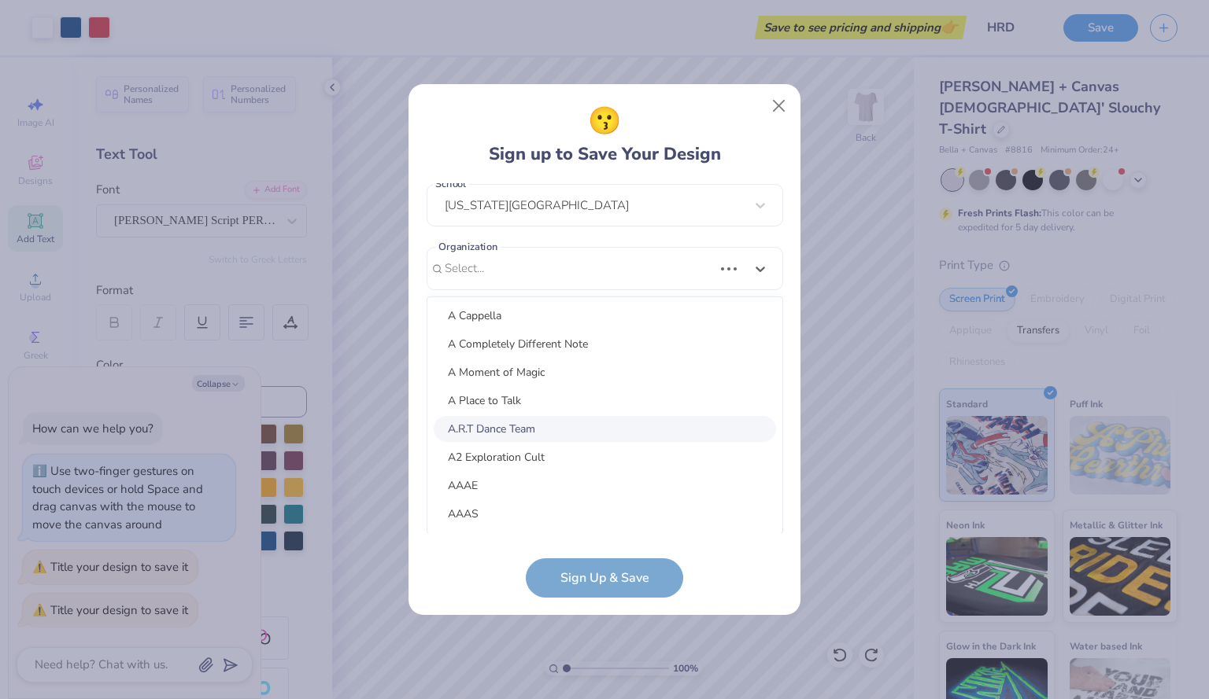
scroll to position [0, 0]
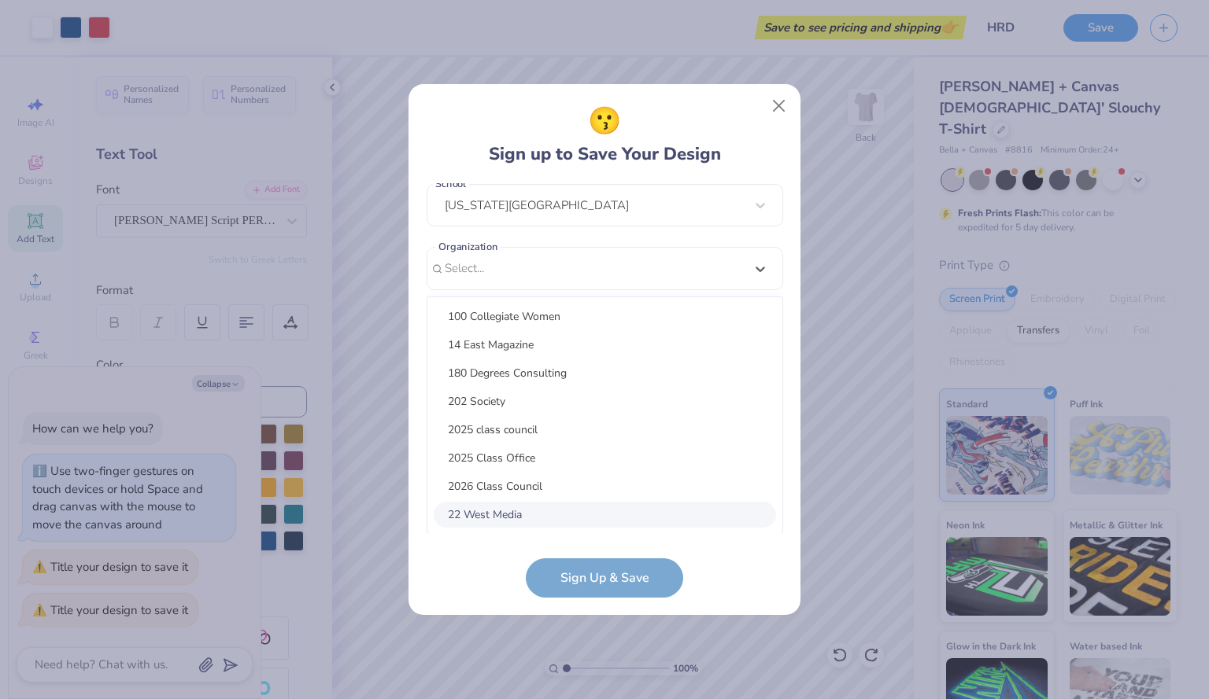
click at [600, 571] on form "[EMAIL_ADDRESS][DOMAIN_NAME] Email [PHONE_NUMBER] Phone [PERSON_NAME] Full Name…" at bounding box center [604, 390] width 356 height 415
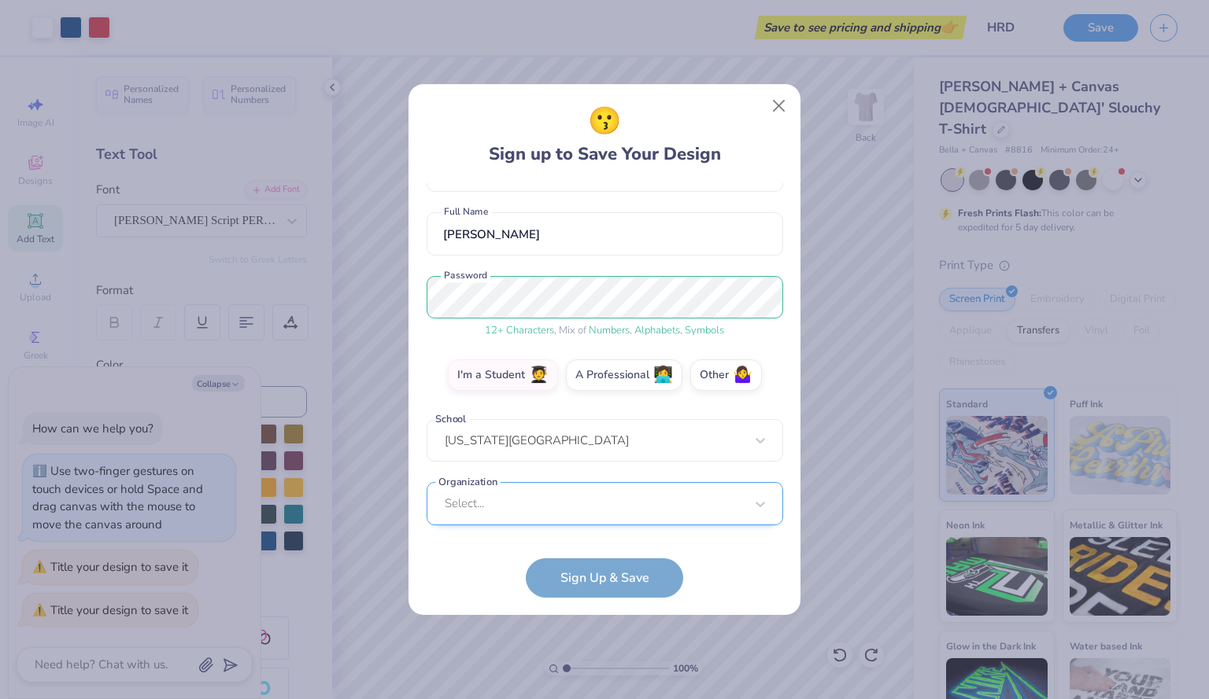
click at [722, 507] on div "Select..." at bounding box center [604, 503] width 356 height 43
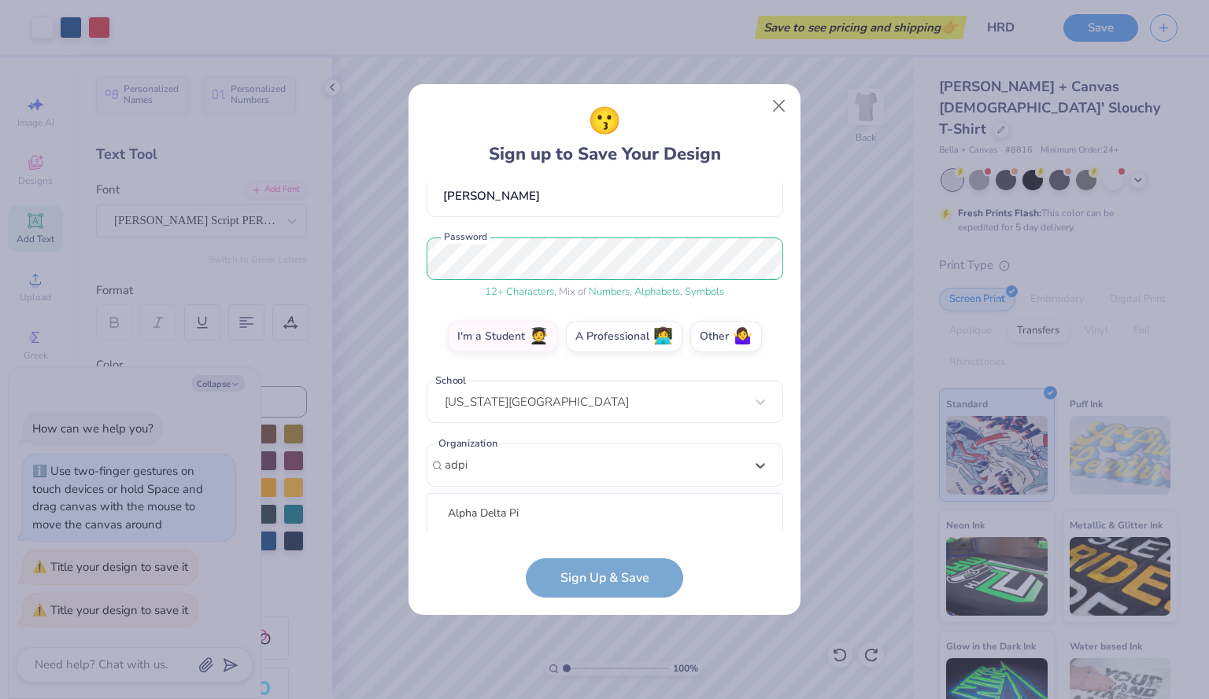
scroll to position [349, 0]
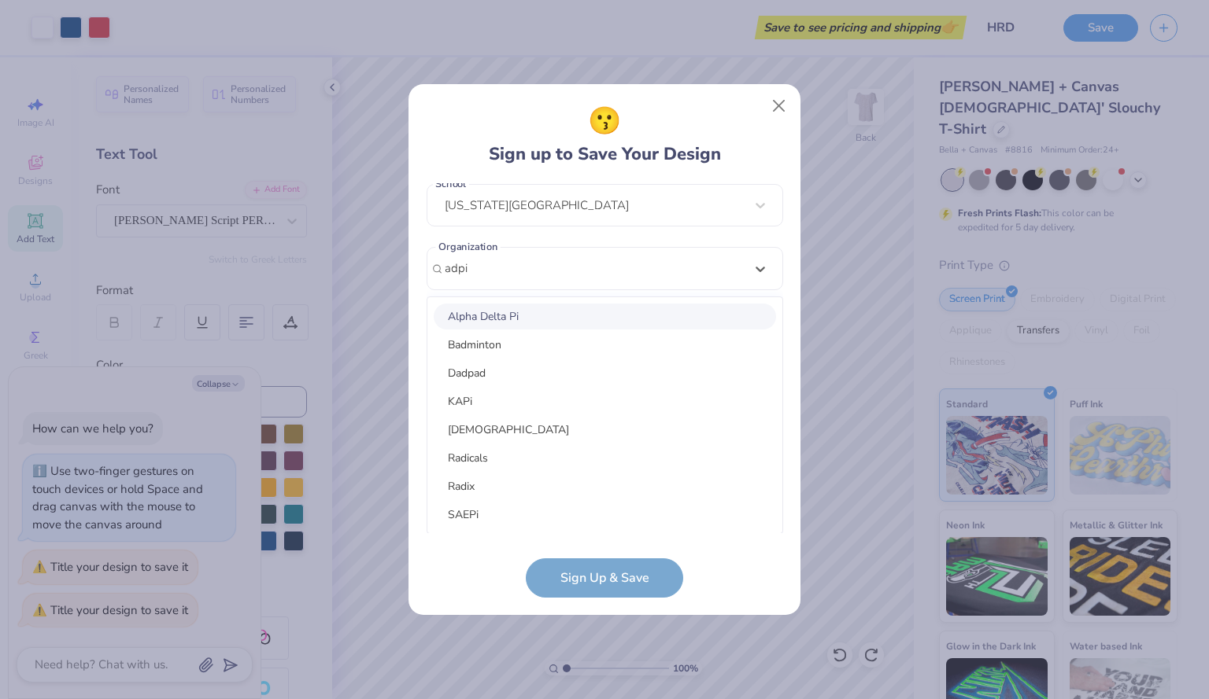
click at [544, 319] on div "Alpha Delta Pi" at bounding box center [605, 317] width 342 height 26
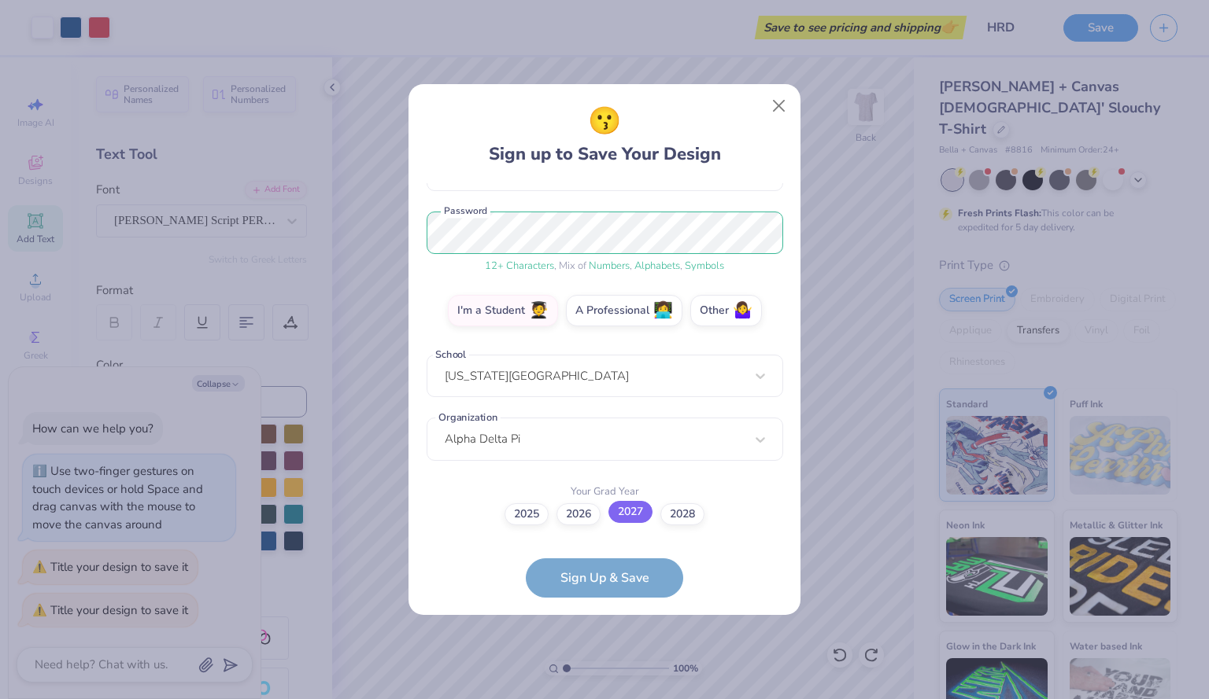
click at [628, 520] on label "2027" at bounding box center [630, 512] width 44 height 22
click at [610, 688] on input "2027" at bounding box center [605, 693] width 10 height 10
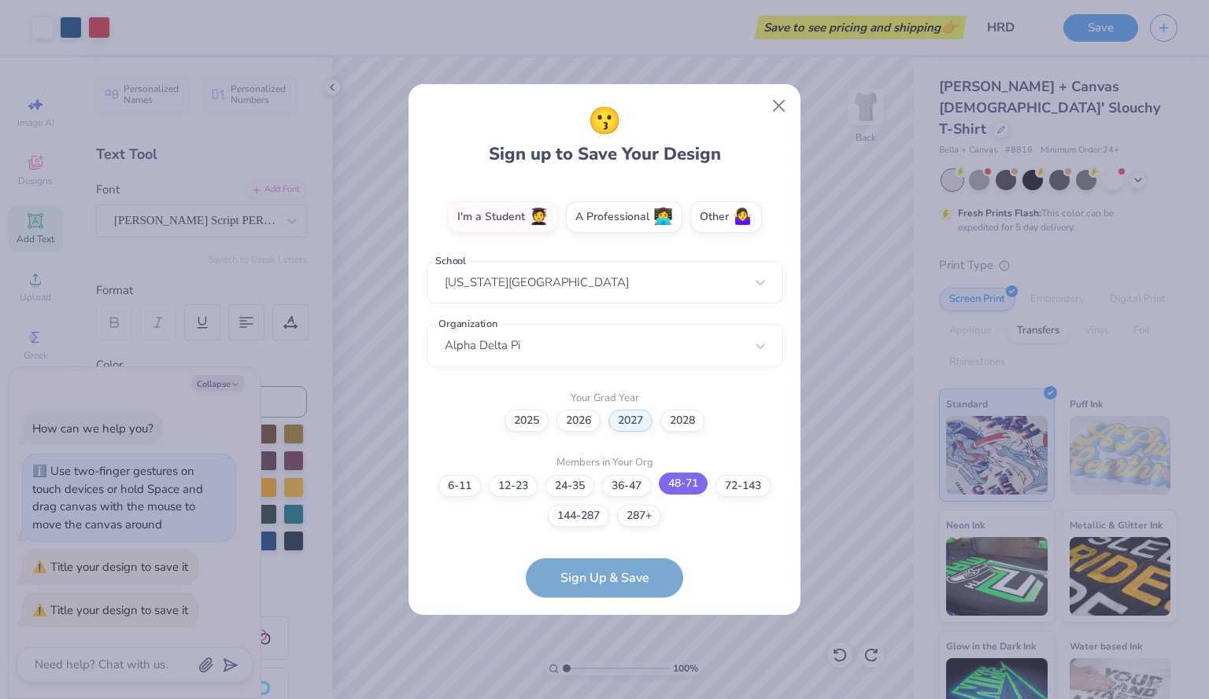
click at [681, 485] on label "48-71" at bounding box center [683, 484] width 49 height 22
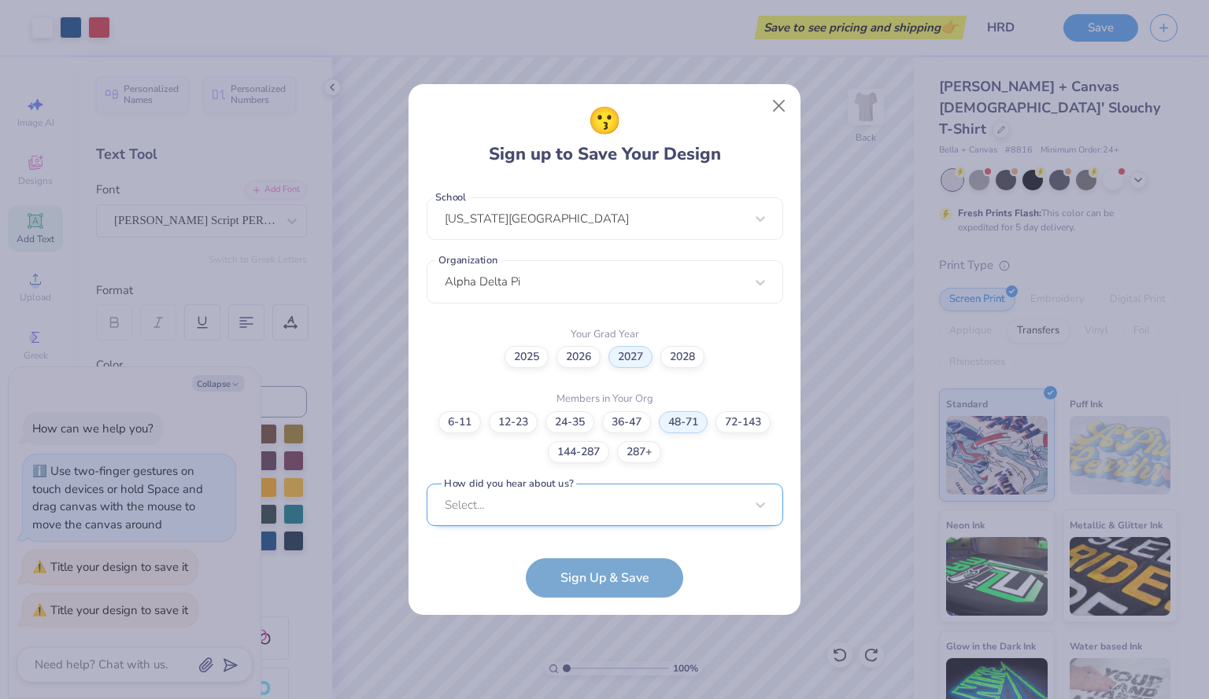
click at [602, 520] on div "[EMAIL_ADDRESS][DOMAIN_NAME] Email [PHONE_NUMBER] Phone [PERSON_NAME] Full Name…" at bounding box center [604, 358] width 356 height 350
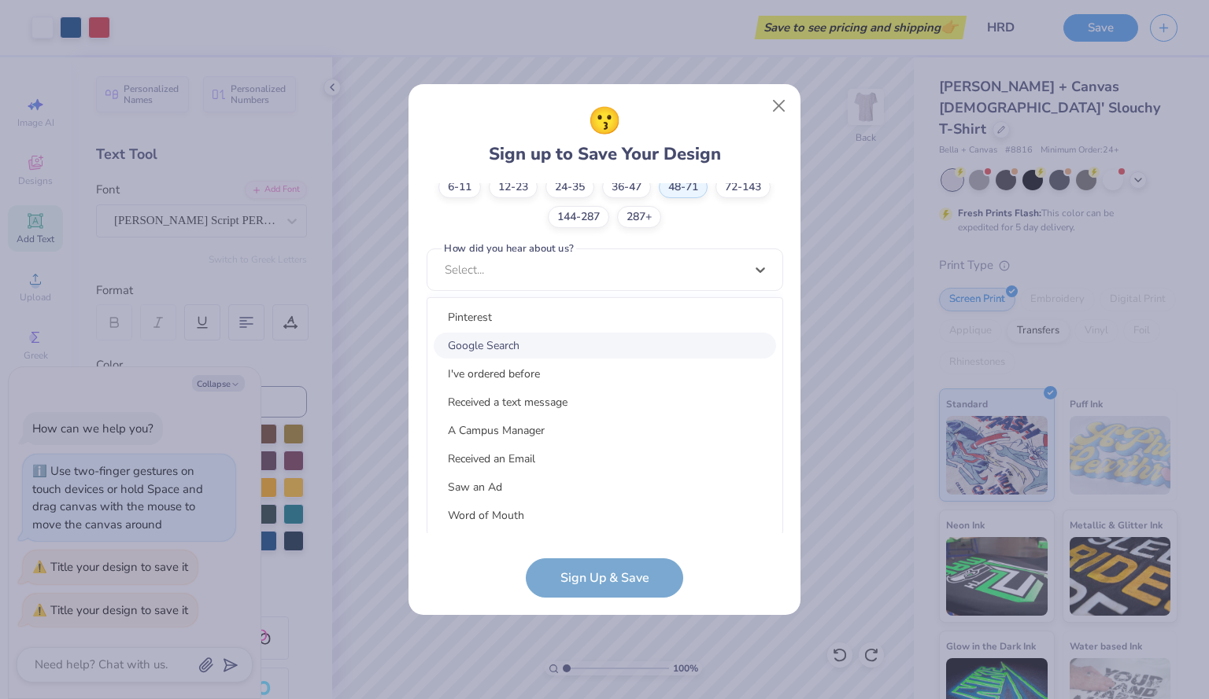
click at [576, 351] on div "Google Search" at bounding box center [605, 346] width 342 height 26
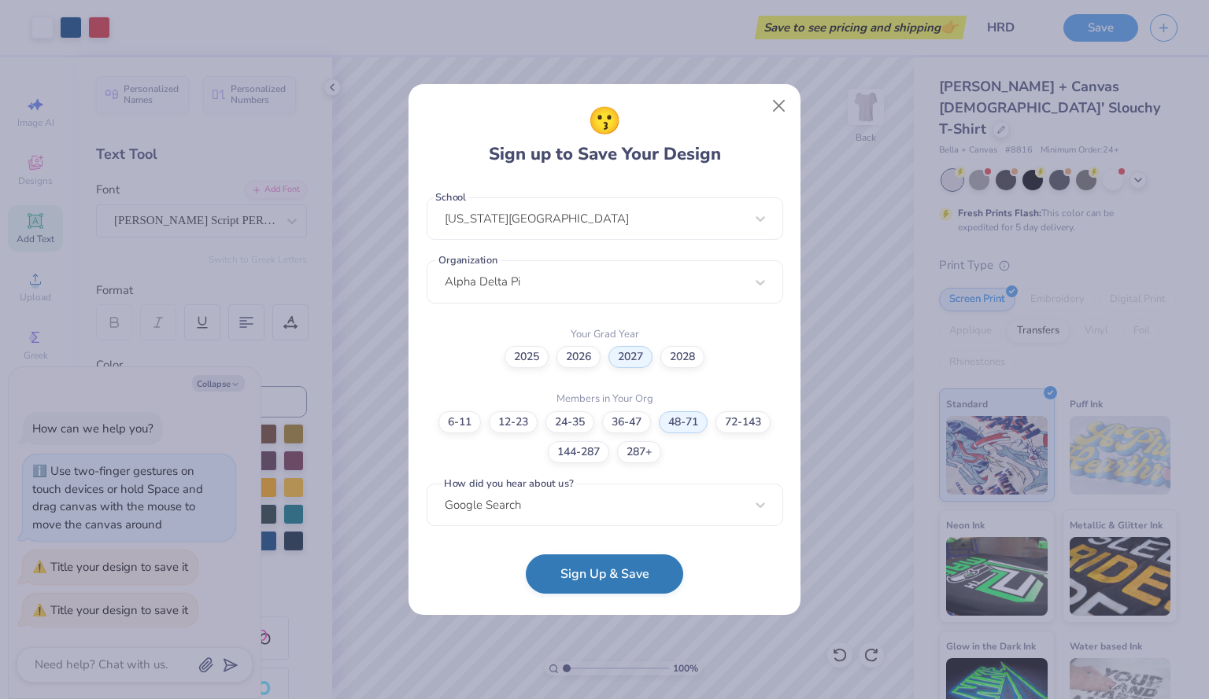
click at [609, 591] on button "Sign Up & Save" at bounding box center [604, 574] width 157 height 39
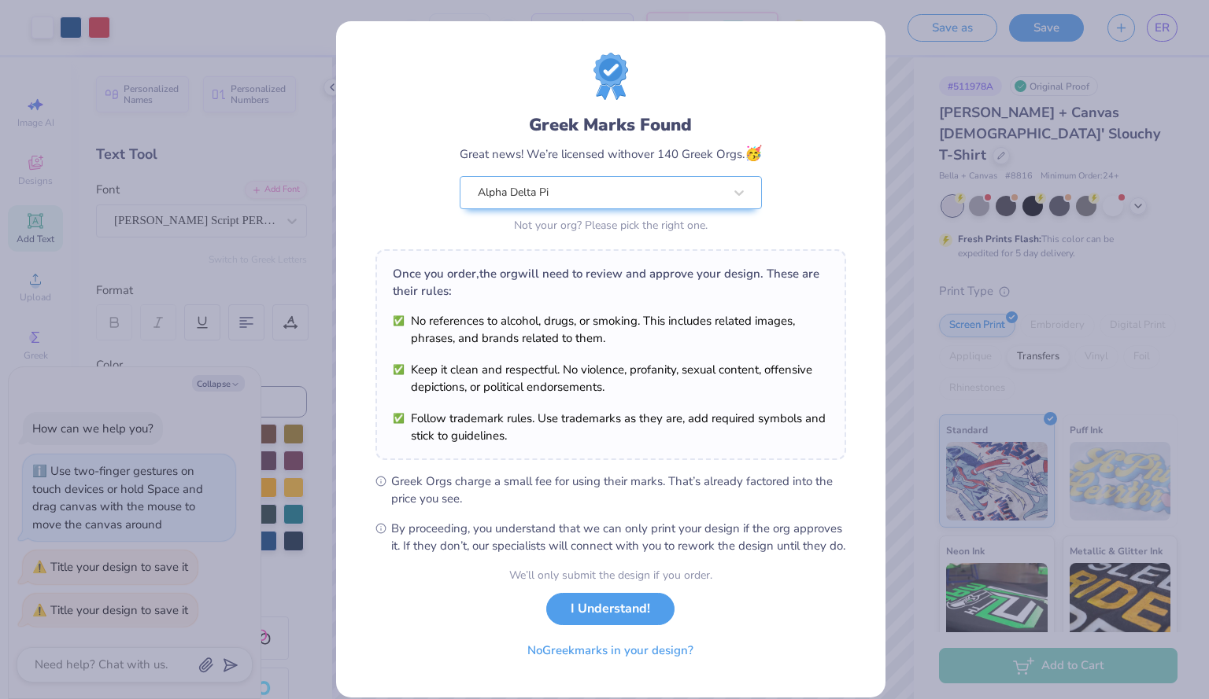
scroll to position [35, 0]
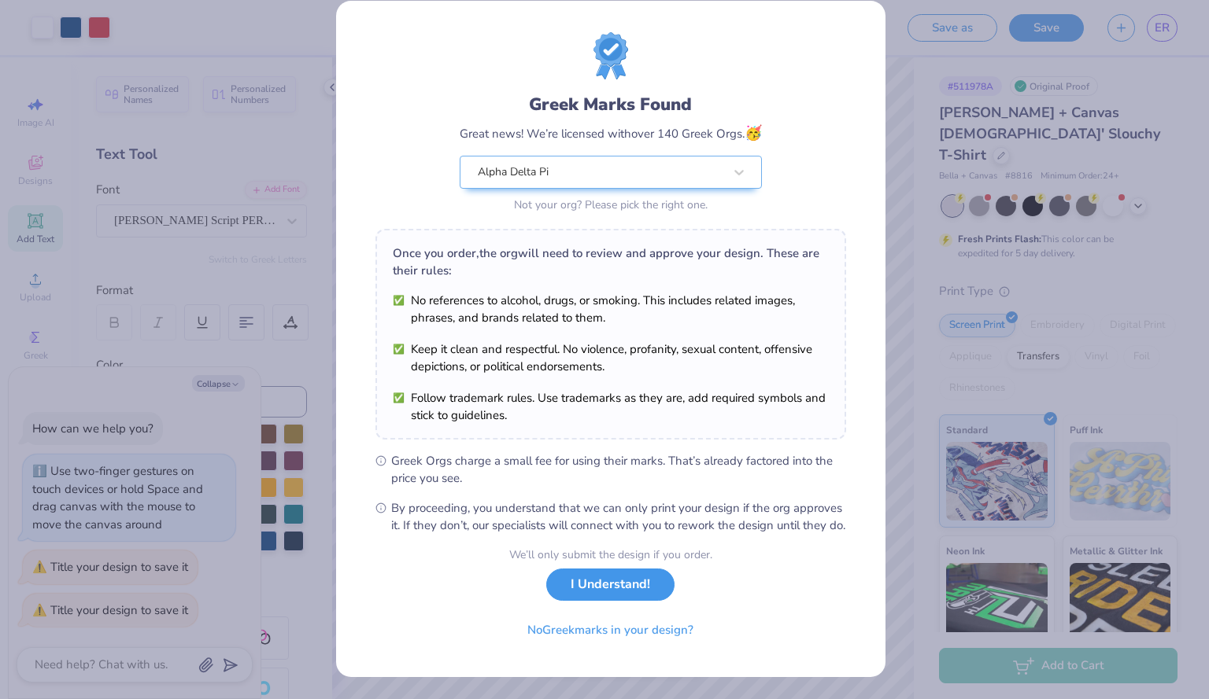
click at [611, 586] on button "I Understand!" at bounding box center [610, 585] width 128 height 32
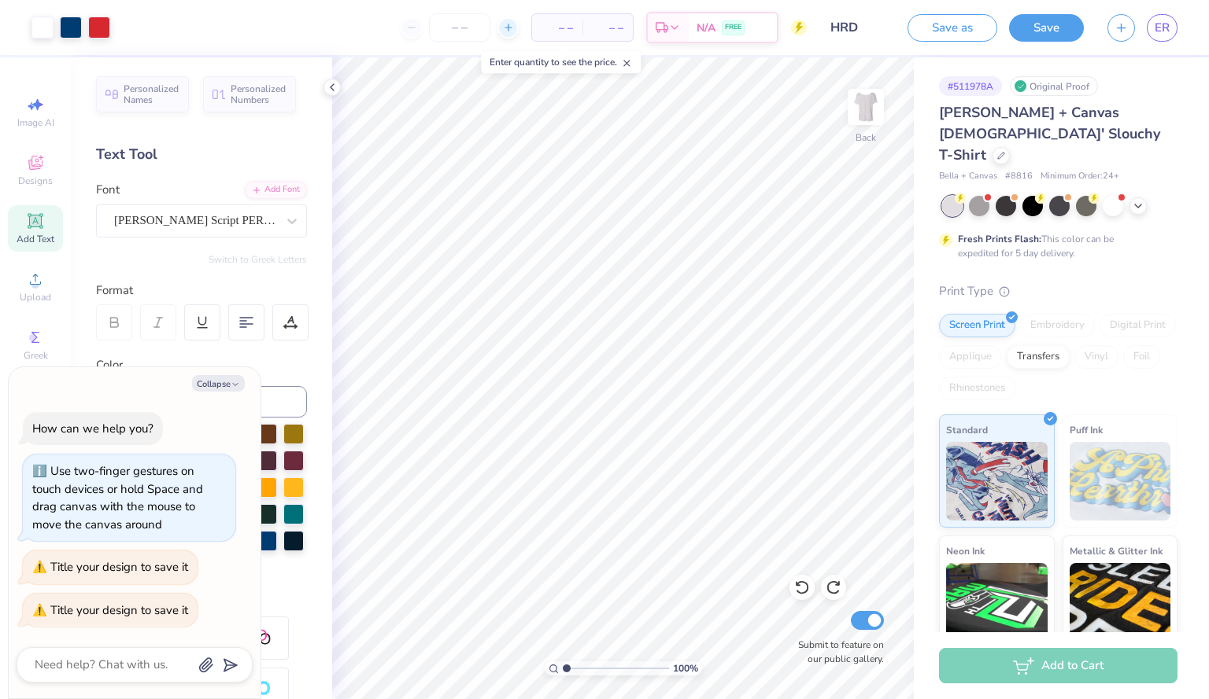
click at [510, 28] on line at bounding box center [507, 28] width 6 height 0
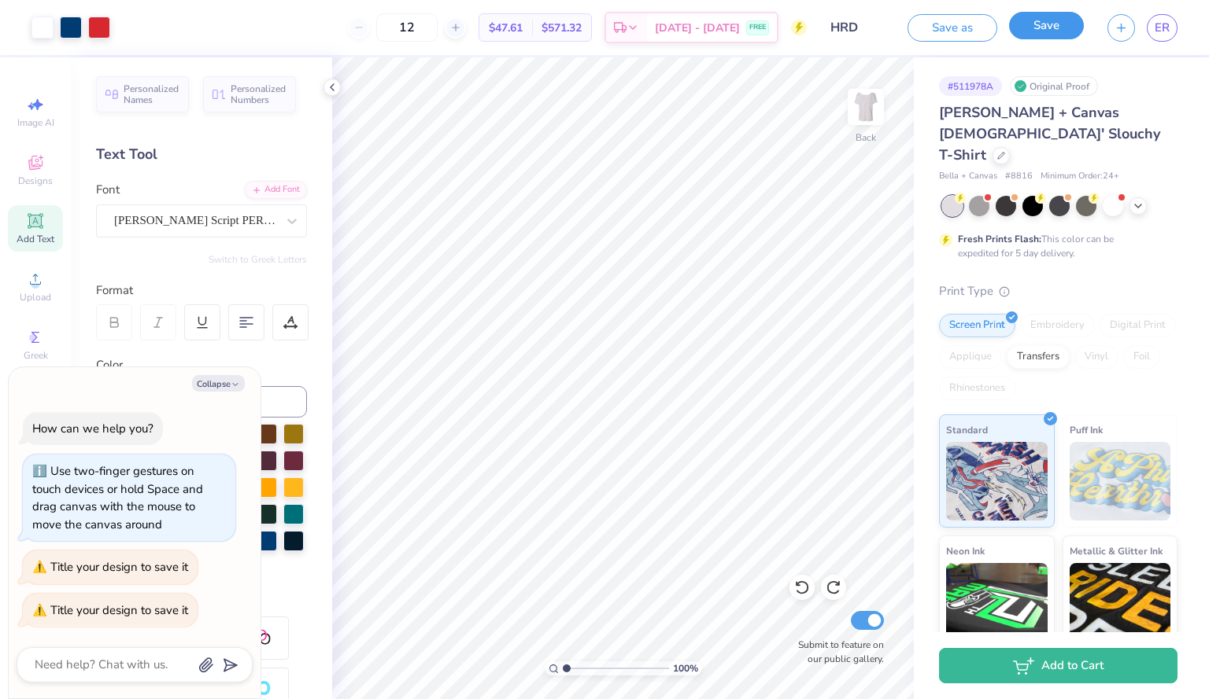
click at [1051, 18] on button "Save" at bounding box center [1046, 26] width 75 height 28
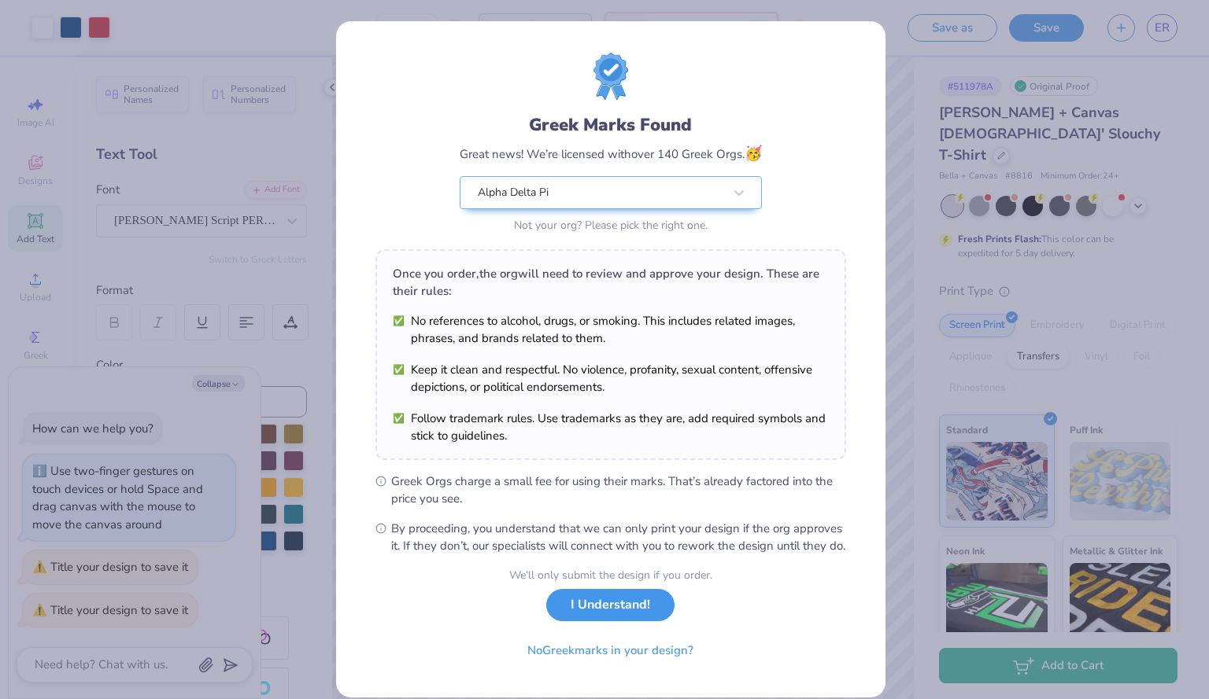
click at [611, 622] on button "I Understand!" at bounding box center [610, 605] width 128 height 32
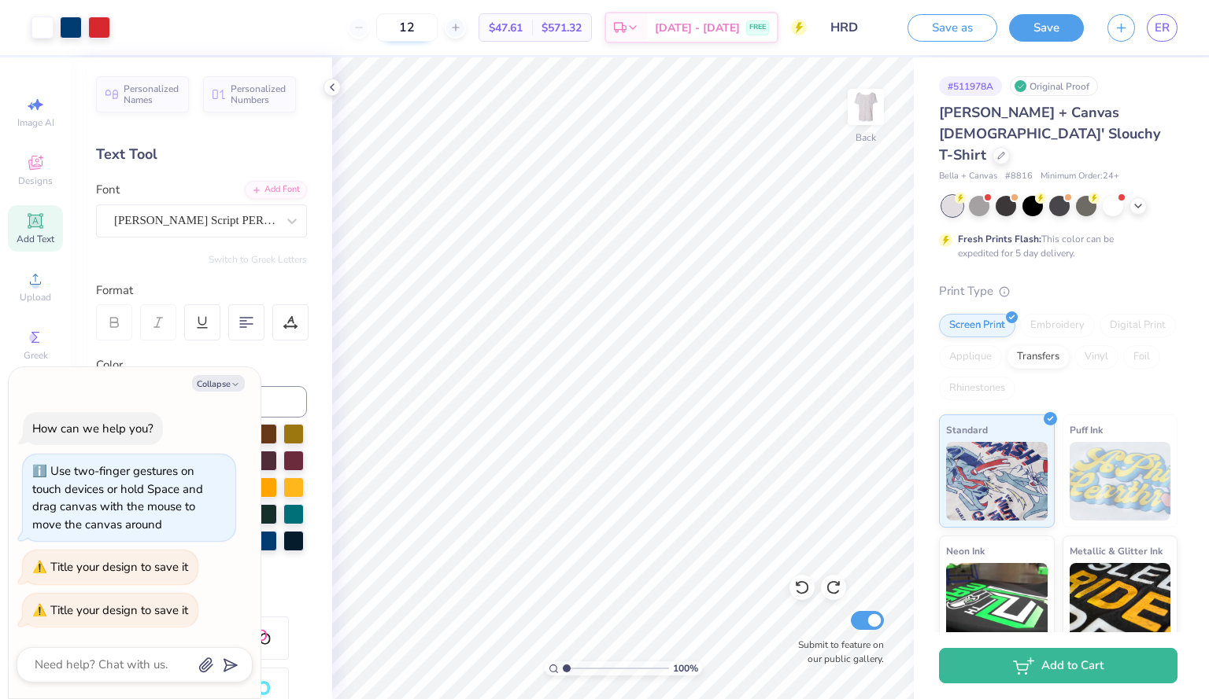
click at [434, 26] on input "12" at bounding box center [406, 27] width 61 height 28
click at [437, 28] on input "12" at bounding box center [406, 27] width 61 height 28
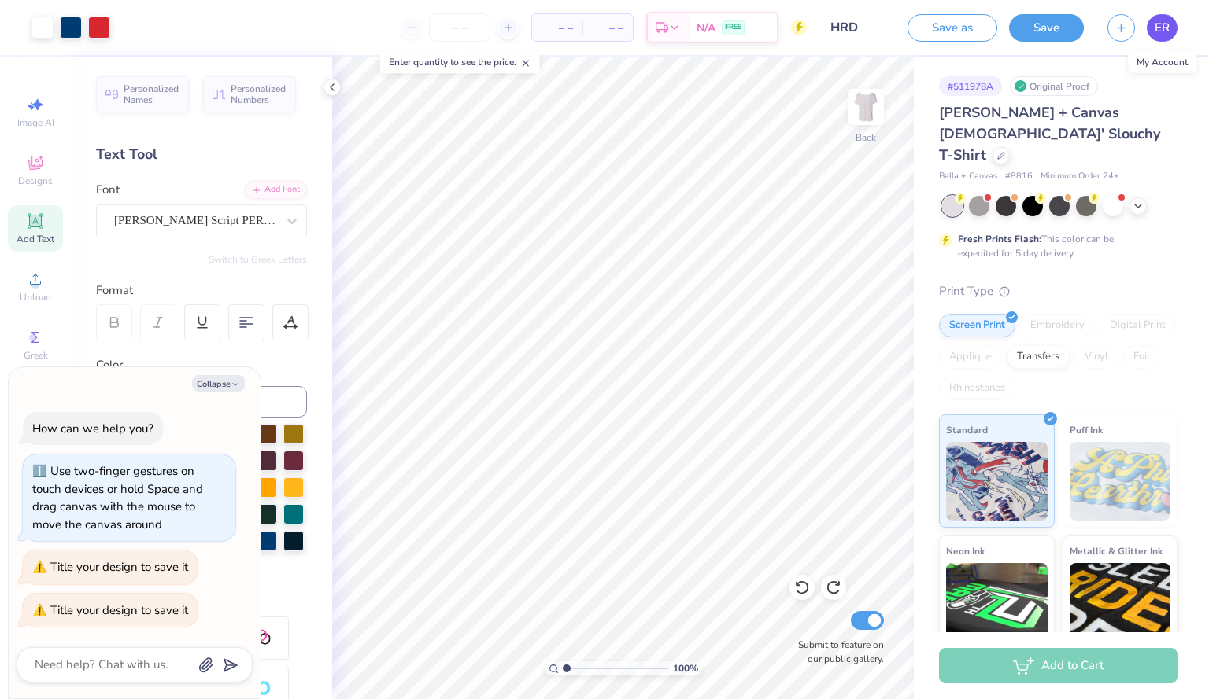
click at [1150, 29] on link "ER" at bounding box center [1161, 28] width 31 height 28
